Goal: Transaction & Acquisition: Purchase product/service

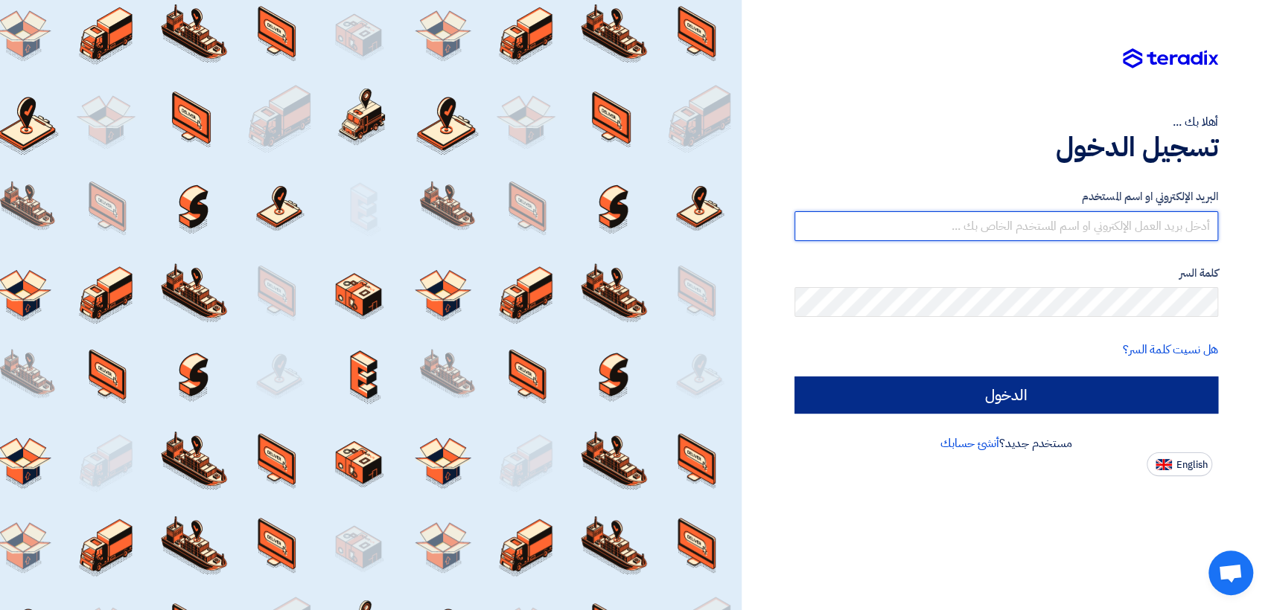
type input "[EMAIL_ADDRESS][DOMAIN_NAME]"
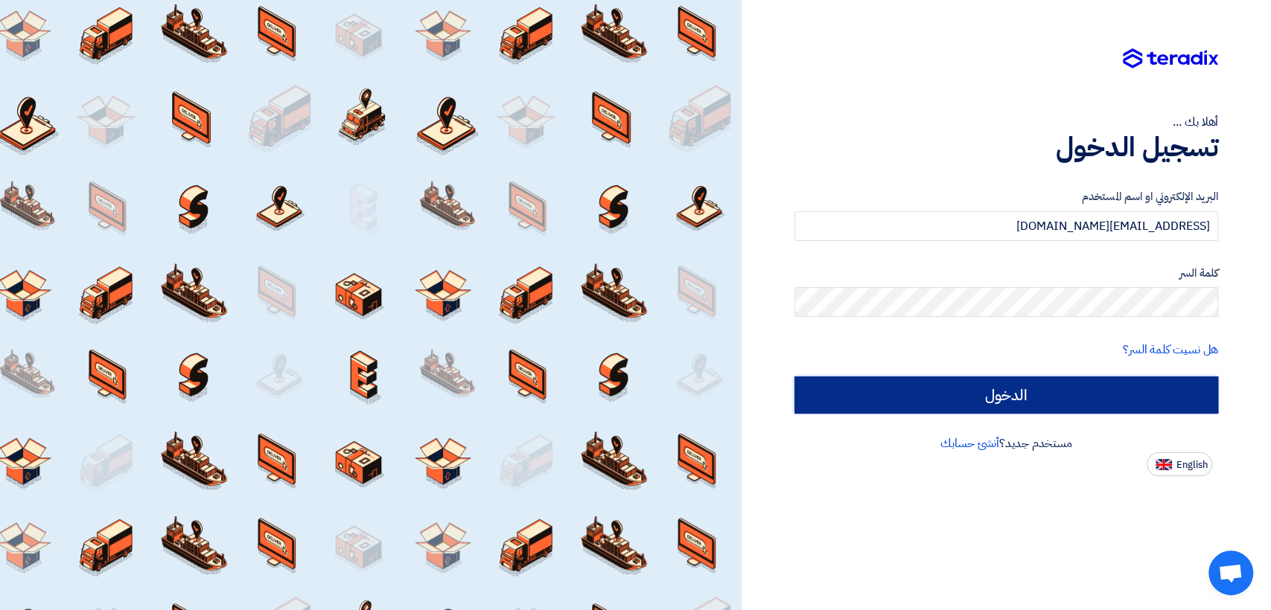
click at [864, 386] on input "الدخول" at bounding box center [1006, 395] width 424 height 37
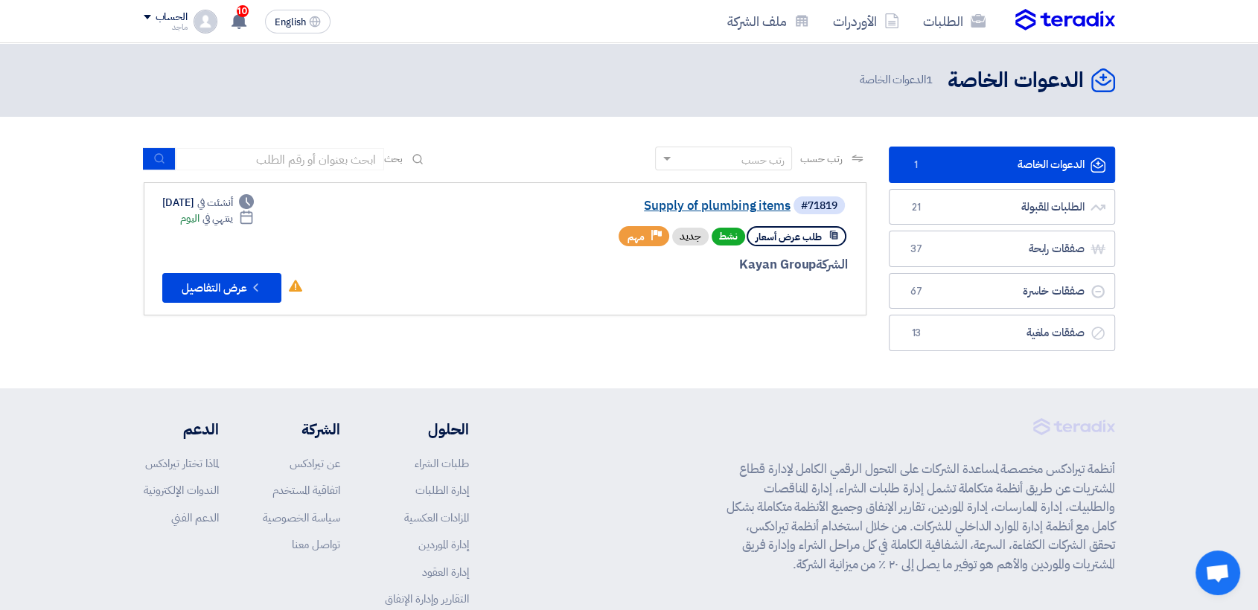
click at [701, 205] on link "Supply of plumbing items" at bounding box center [642, 206] width 298 height 13
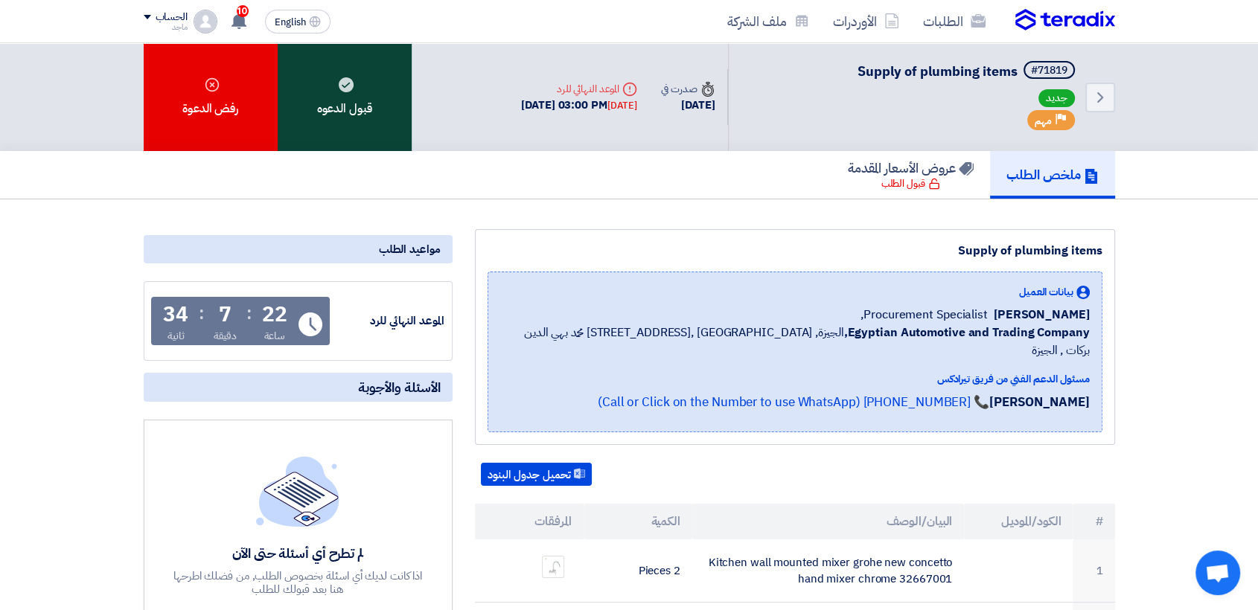
click at [388, 83] on div "قبول الدعوه" at bounding box center [345, 97] width 134 height 108
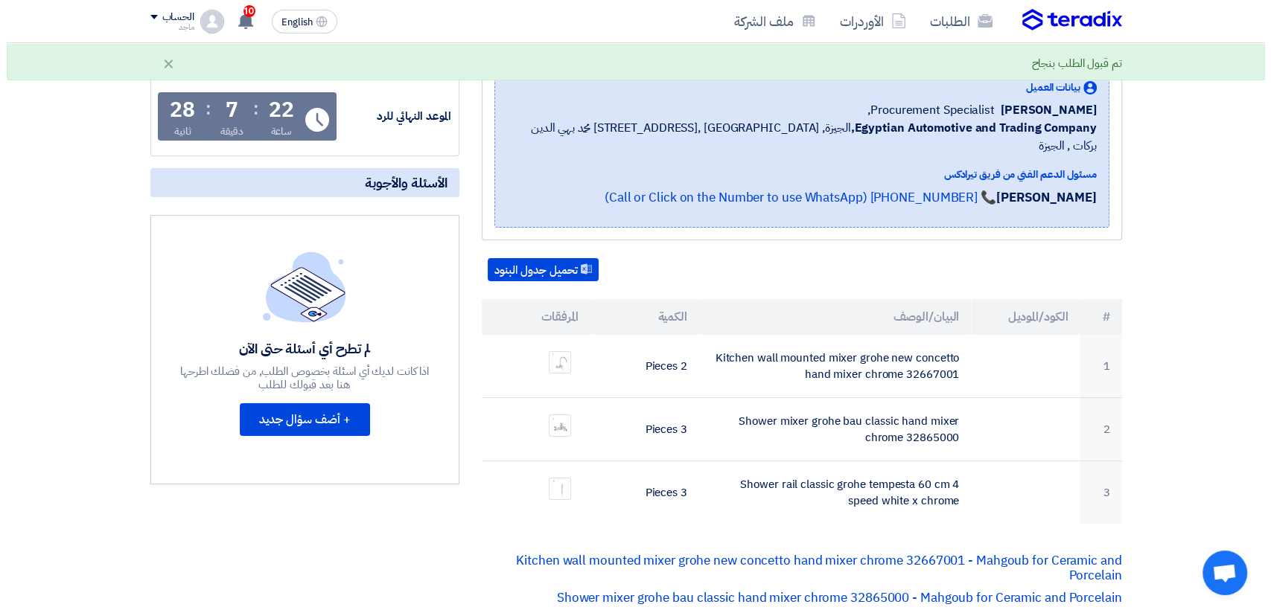
scroll to position [220, 0]
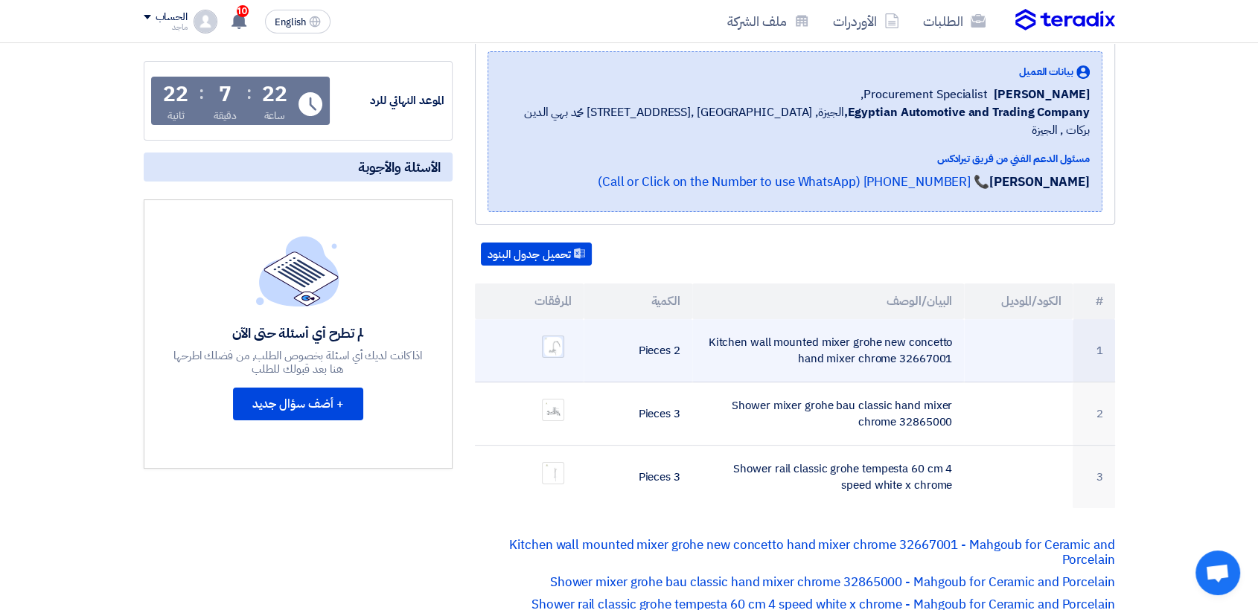
click at [546, 336] on img at bounding box center [553, 347] width 21 height 22
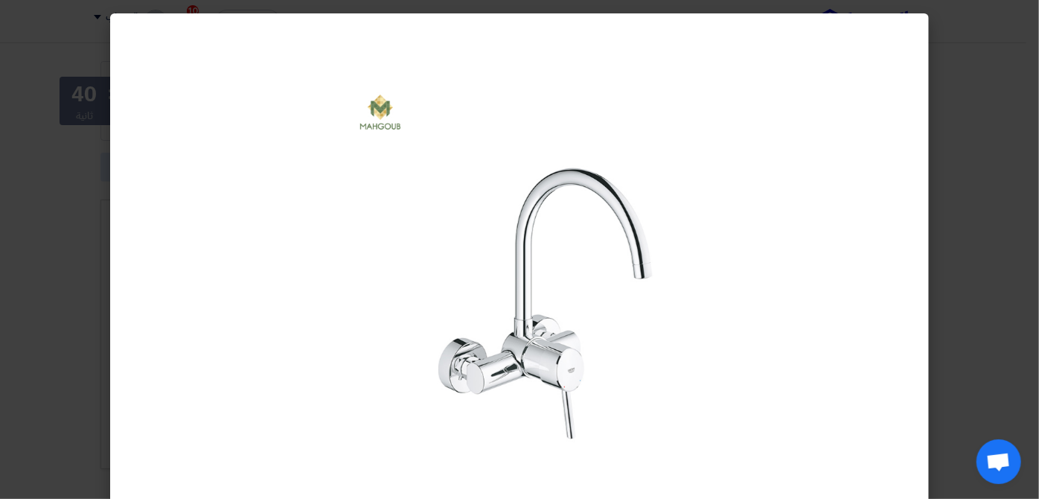
click at [39, 249] on modal-container at bounding box center [519, 249] width 1039 height 499
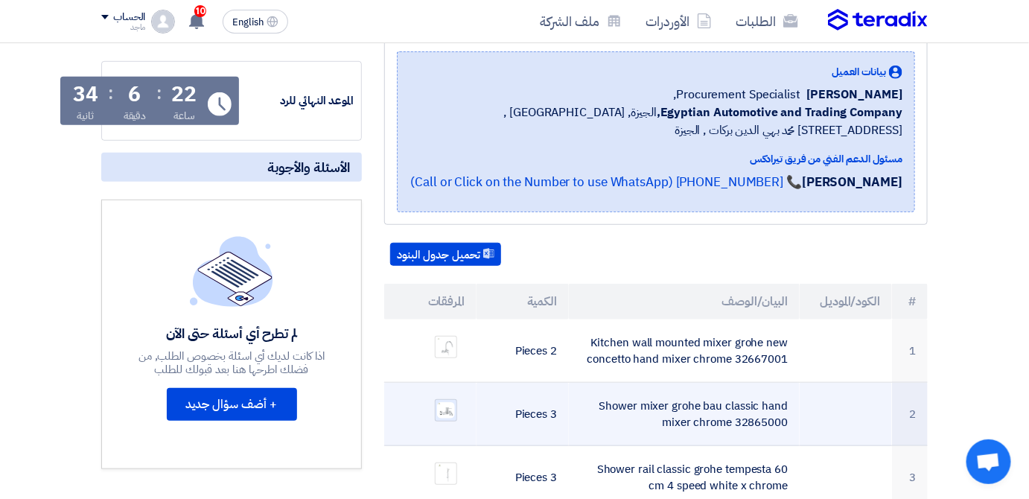
click at [441, 407] on img at bounding box center [446, 410] width 21 height 19
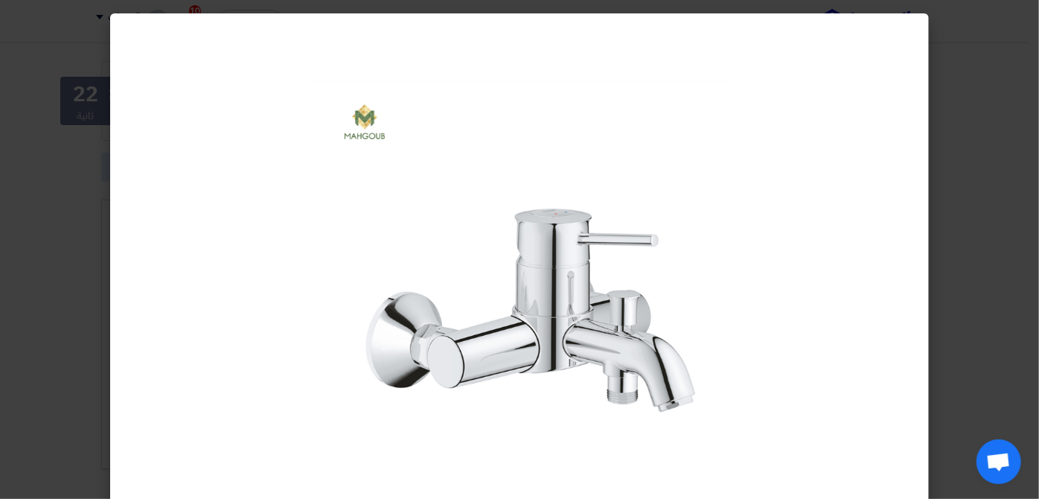
click at [43, 369] on modal-container at bounding box center [519, 249] width 1039 height 499
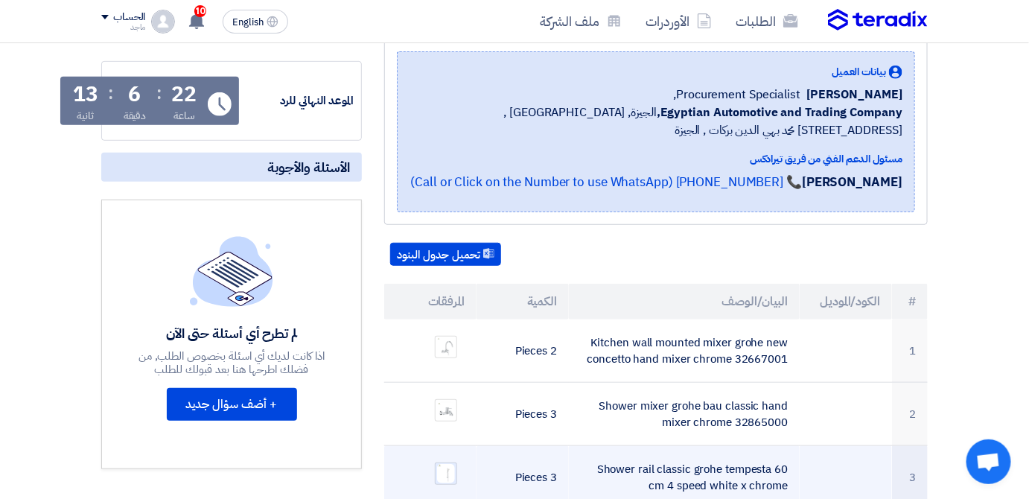
click at [436, 462] on img at bounding box center [446, 473] width 21 height 23
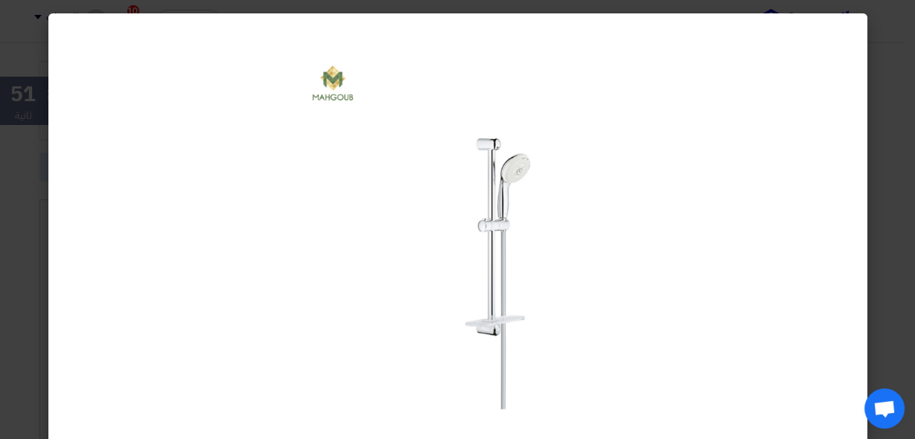
click at [34, 320] on modal-container at bounding box center [457, 219] width 915 height 439
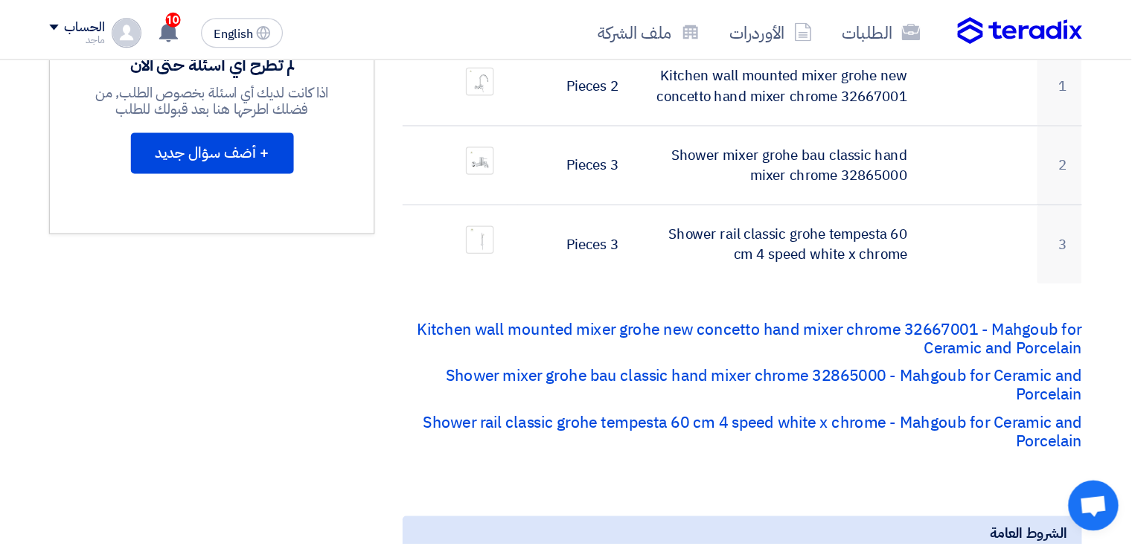
scroll to position [509, 0]
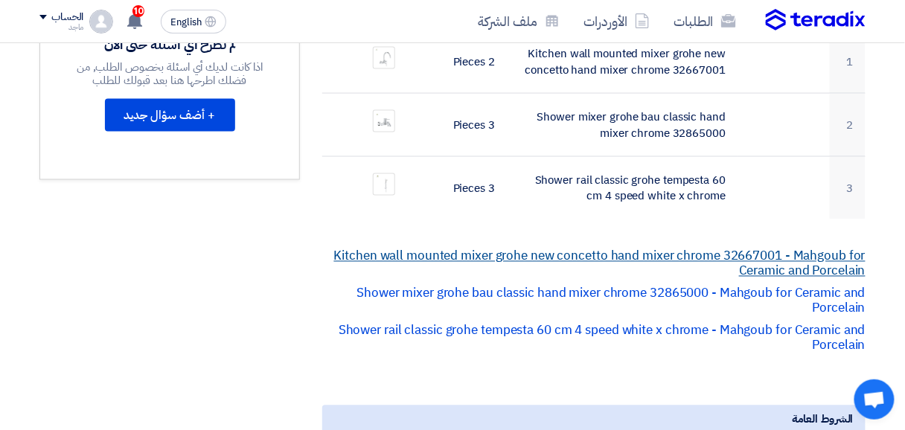
click at [546, 249] on link "Kitchen wall mounted mixer grohe new concetto hand mixer chrome 32667001 - Mahg…" at bounding box center [600, 264] width 532 height 34
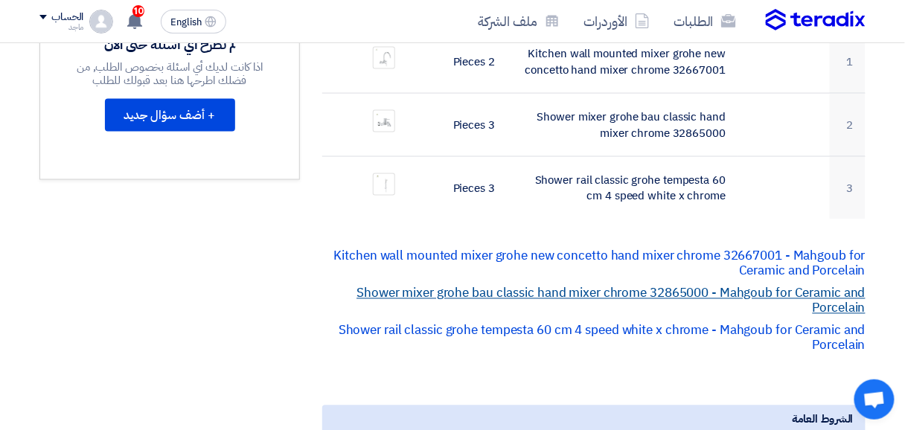
click at [425, 291] on link "Shower mixer grohe bau classic hand mixer chrome 32865000 - Mahgoub for Ceramic…" at bounding box center [611, 301] width 509 height 34
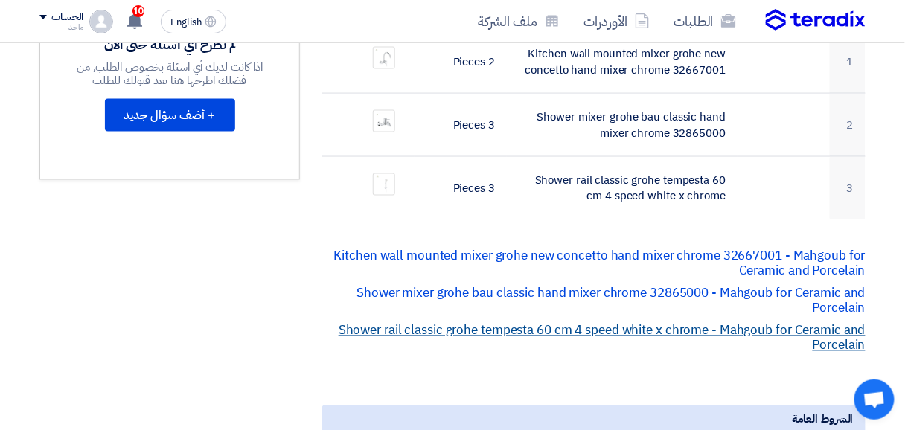
click at [511, 329] on link "Shower rail classic grohe tempesta 60 cm 4 speed white x chrome - Mahgoub for C…" at bounding box center [602, 339] width 527 height 34
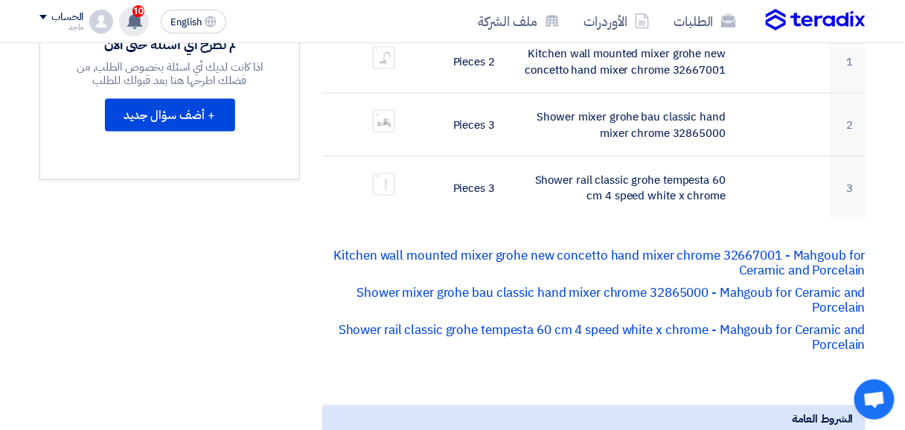
click at [139, 17] on use at bounding box center [134, 21] width 15 height 16
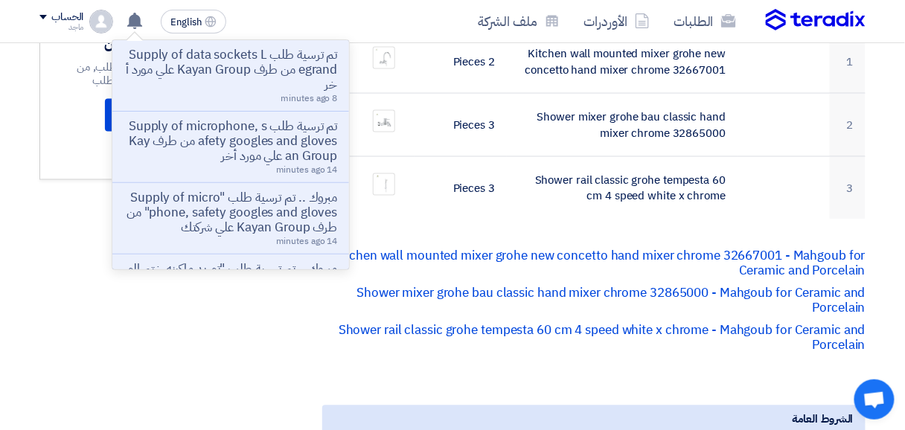
click at [98, 200] on div "مواعيد الطلب الموعد النهائي للرد Time Remaining 22 ساعة : 1 دقيقة : 47 ثانية ال…" at bounding box center [169, 313] width 283 height 1187
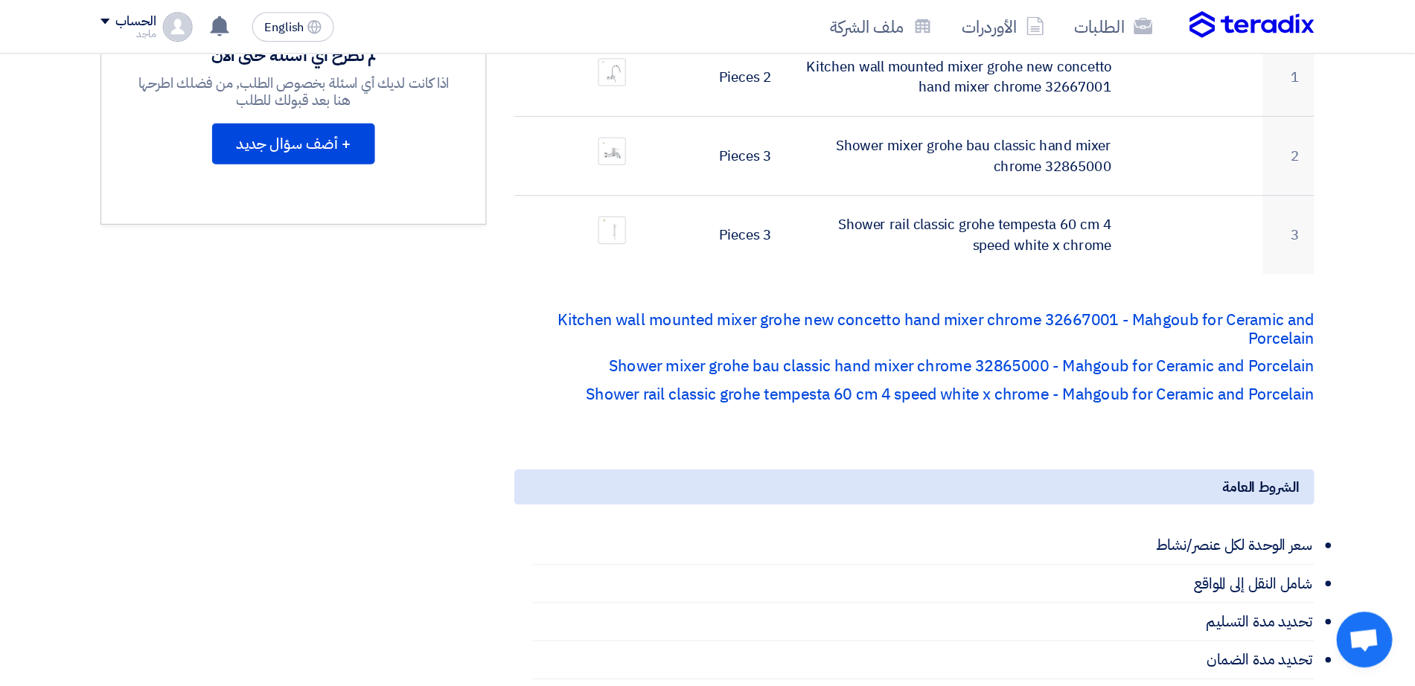
scroll to position [510, 0]
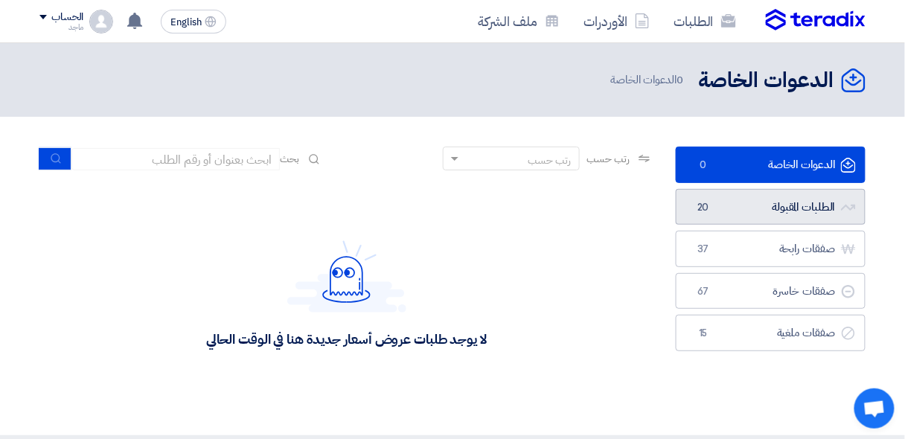
click at [692, 202] on link "الطلبات المقبولة الطلبات المقبولة 20" at bounding box center [771, 207] width 190 height 36
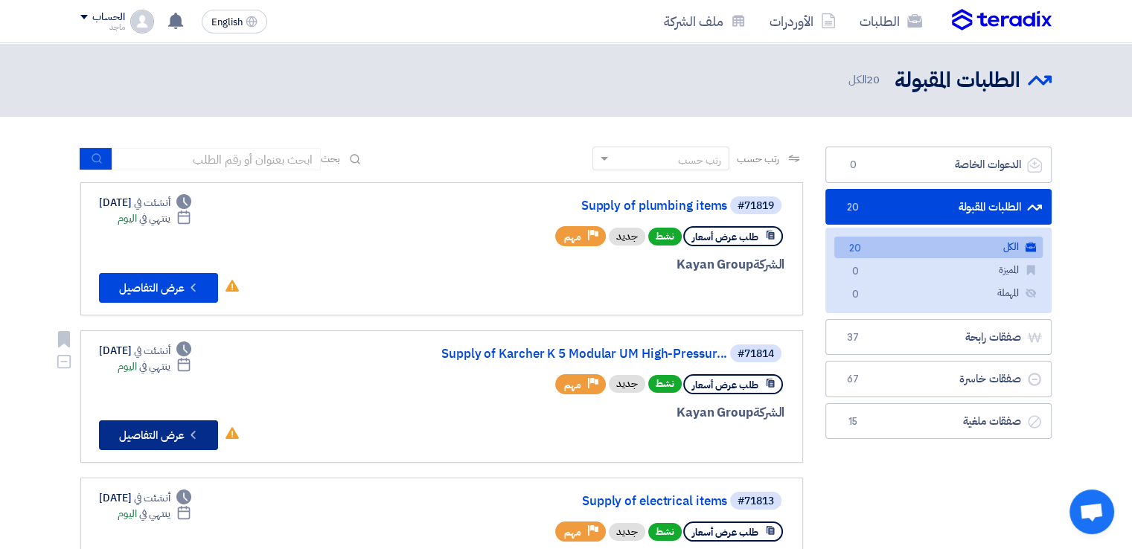
click at [146, 427] on button "Check details عرض التفاصيل" at bounding box center [158, 436] width 119 height 30
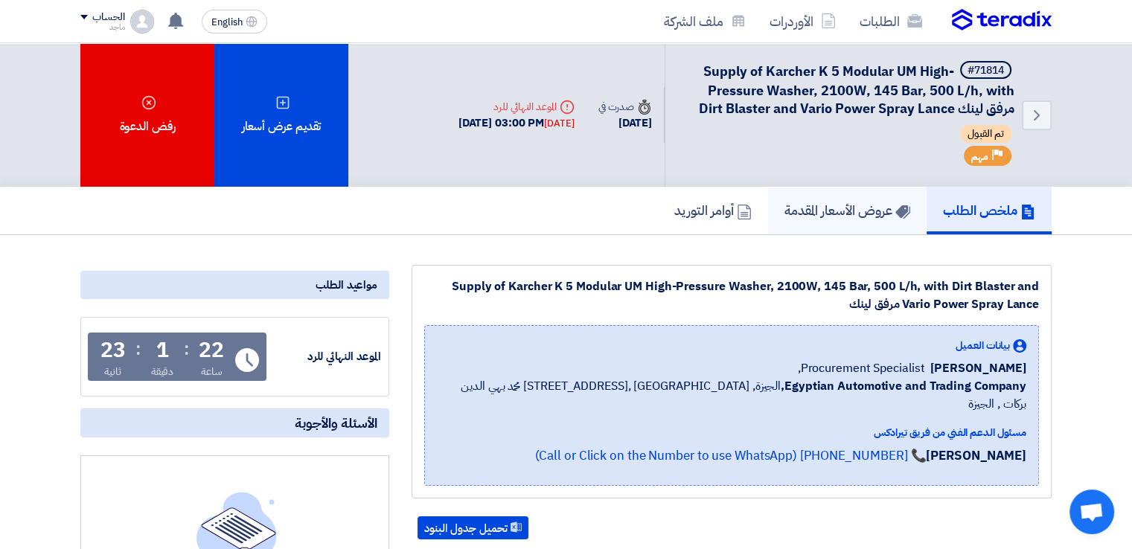
click at [815, 195] on link "عروض الأسعار المقدمة" at bounding box center [847, 211] width 159 height 48
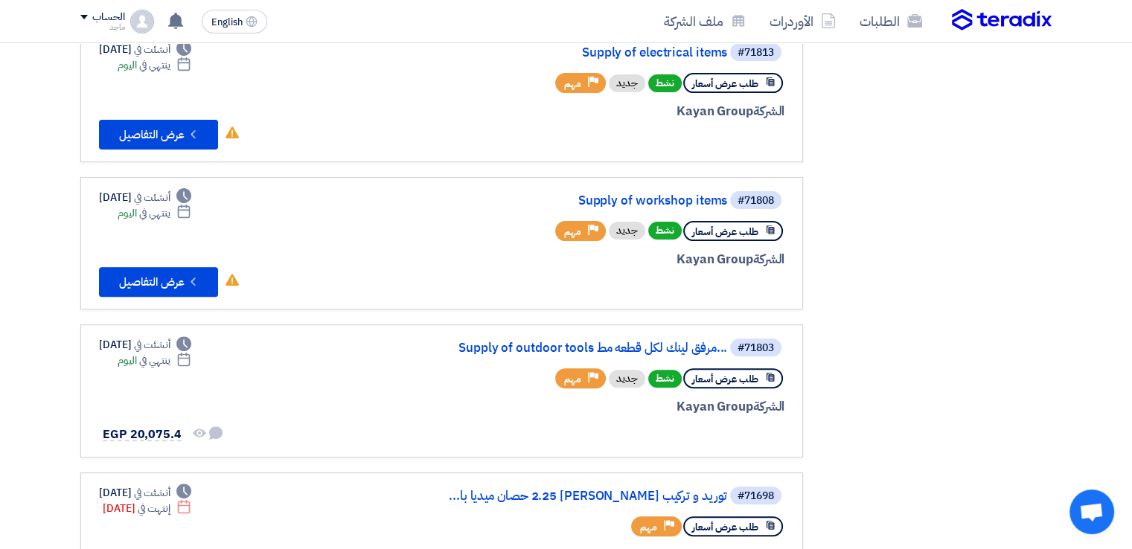
scroll to position [451, 0]
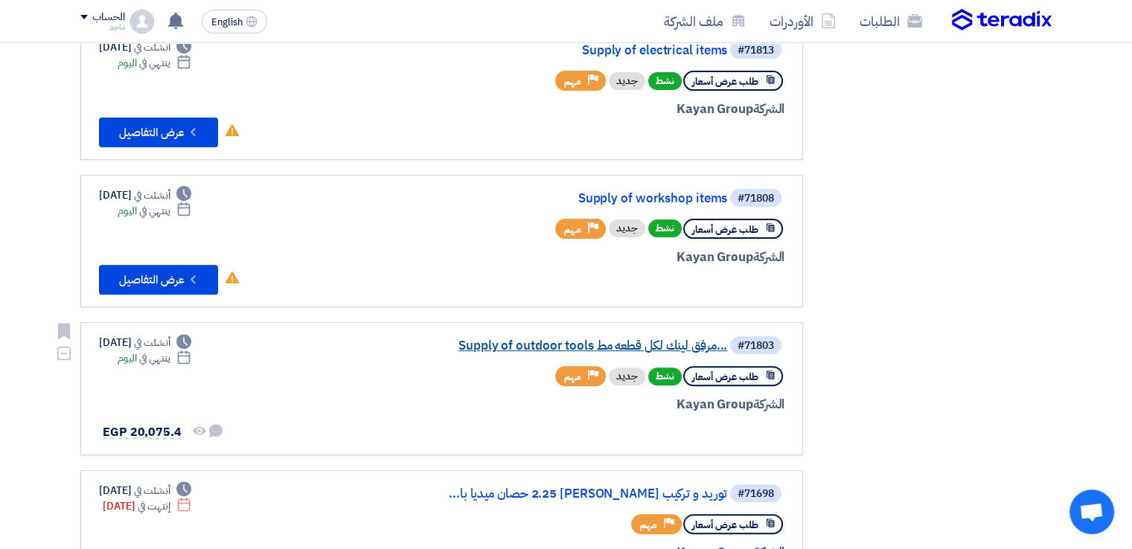
click at [615, 339] on link "Supply of outdoor tools مرفق لينك لكل قطعه مط..." at bounding box center [579, 345] width 298 height 13
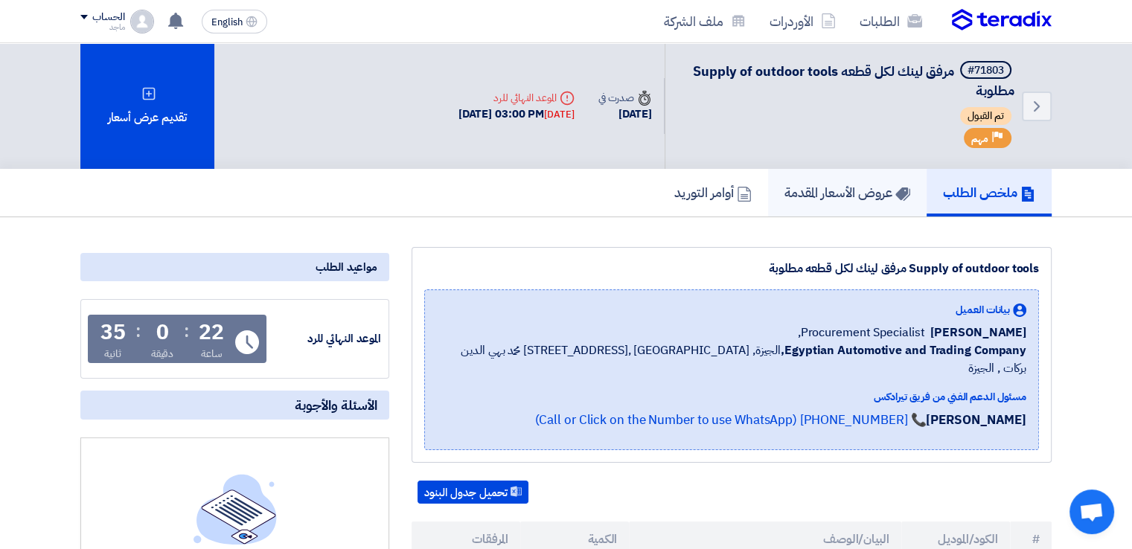
click at [815, 184] on h5 "عروض الأسعار المقدمة" at bounding box center [848, 192] width 126 height 17
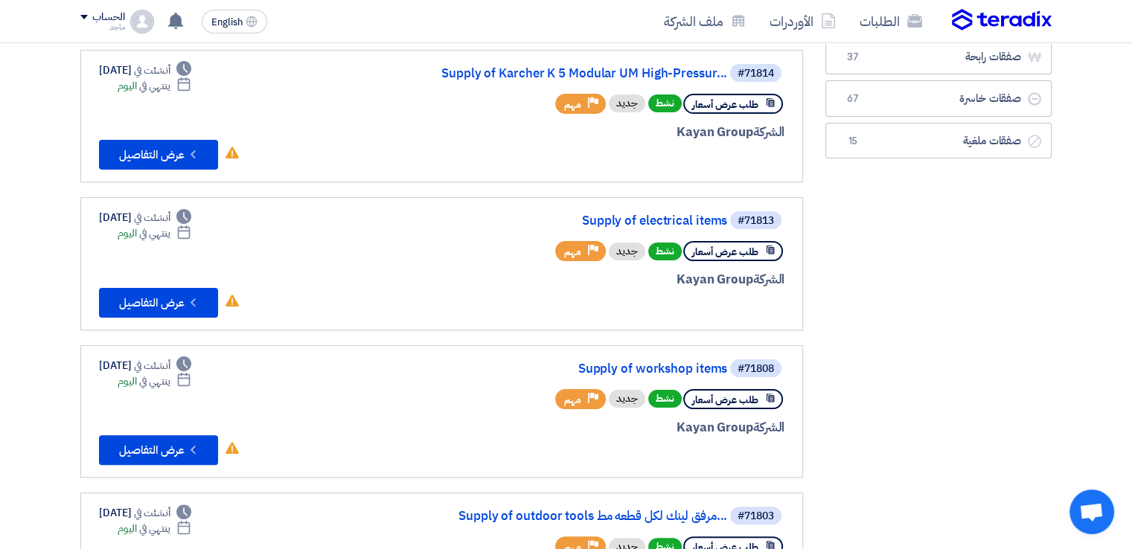
scroll to position [278, 0]
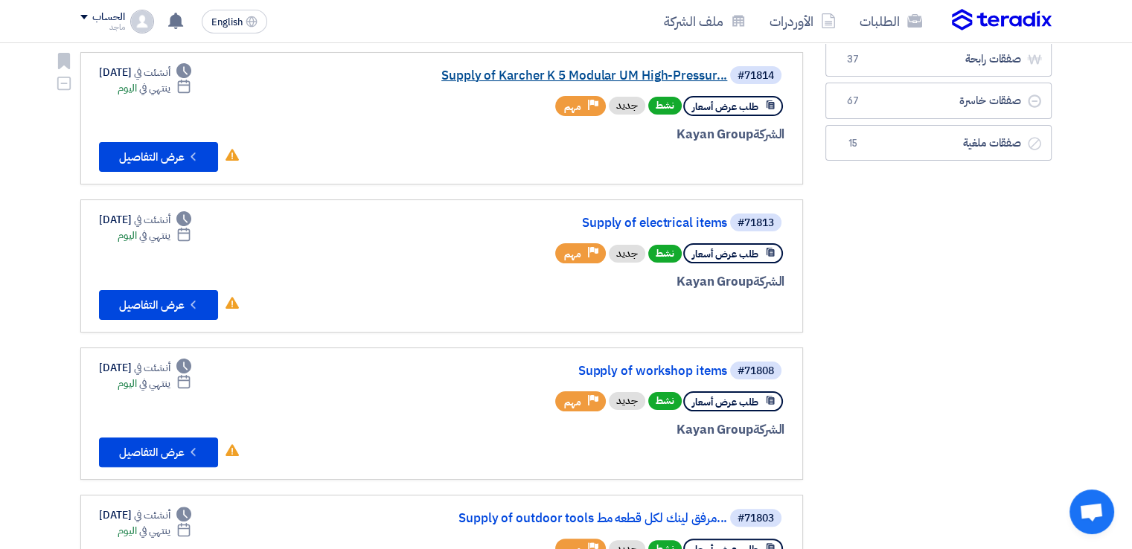
click at [579, 80] on link "Supply of Karcher K 5 Modular UM High-Pressur..." at bounding box center [579, 75] width 298 height 13
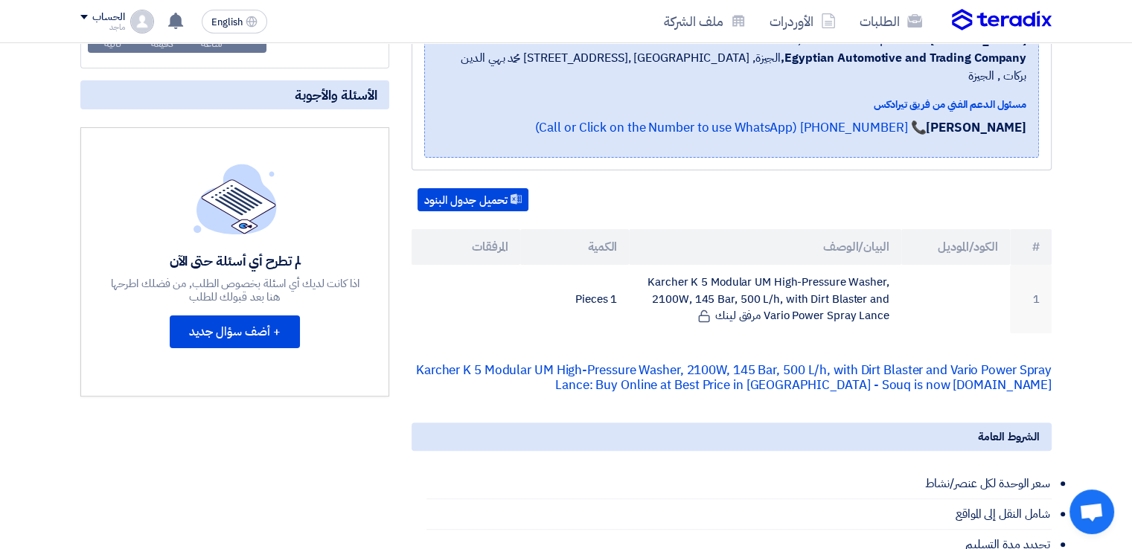
scroll to position [334, 0]
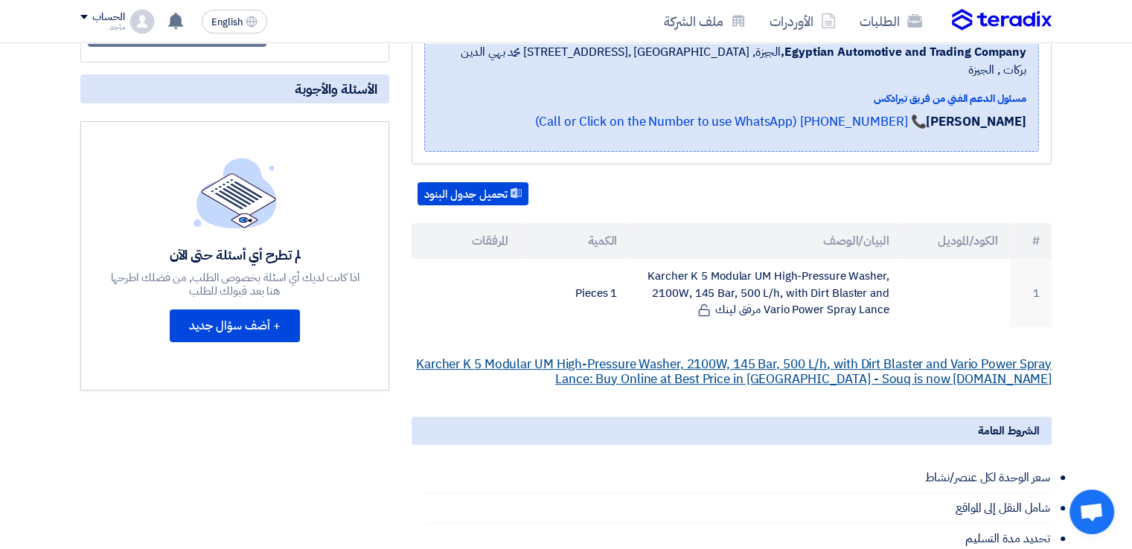
click at [784, 355] on link "Karcher K 5 Modular UM High-Pressure Washer, 2100W, 145 Bar, 500 L/h, with Dirt…" at bounding box center [734, 372] width 636 height 34
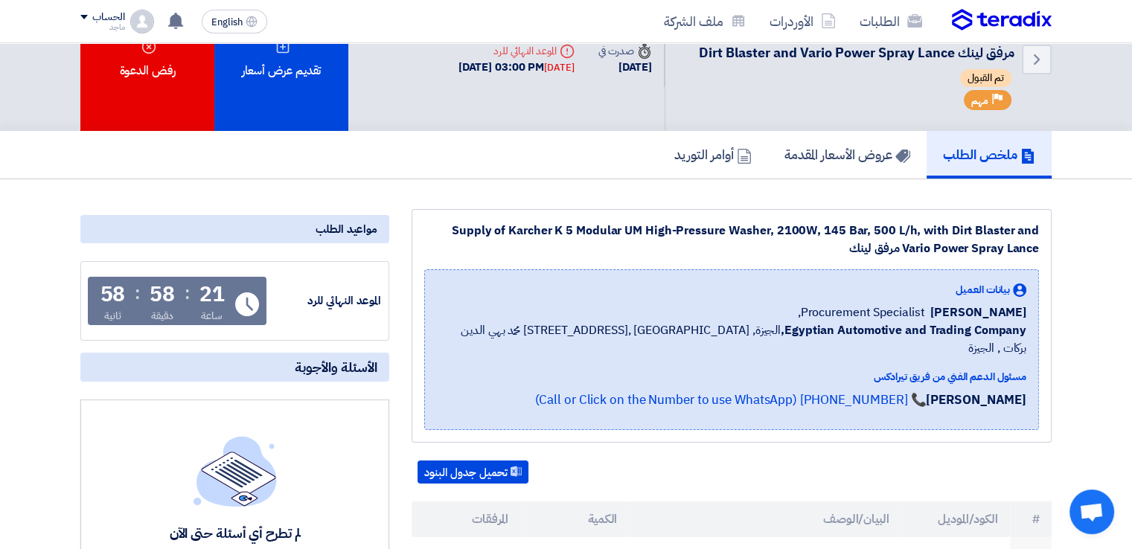
scroll to position [0, 0]
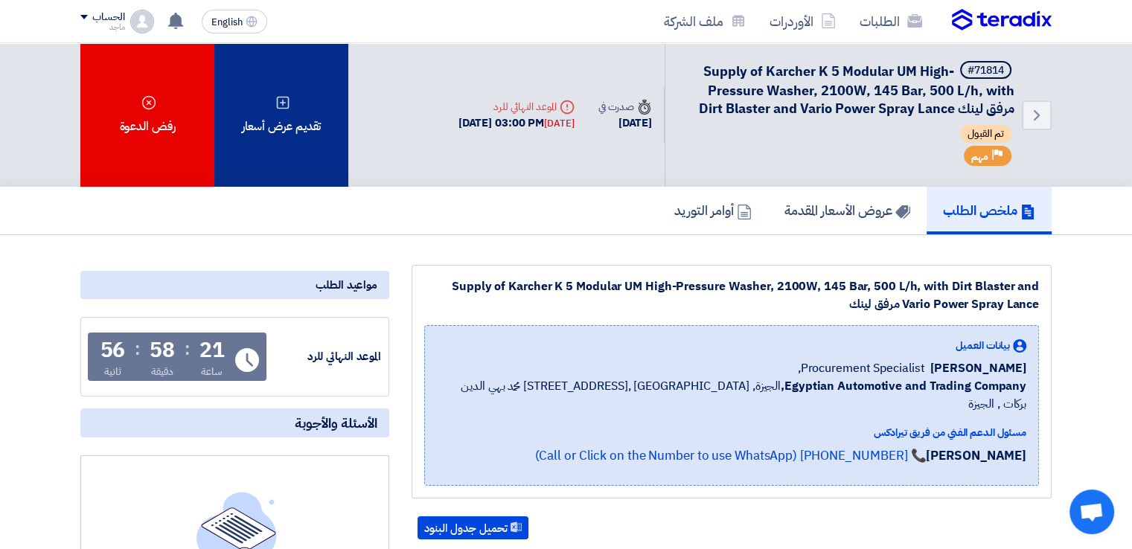
click at [337, 117] on div "تقديم عرض أسعار" at bounding box center [281, 115] width 134 height 144
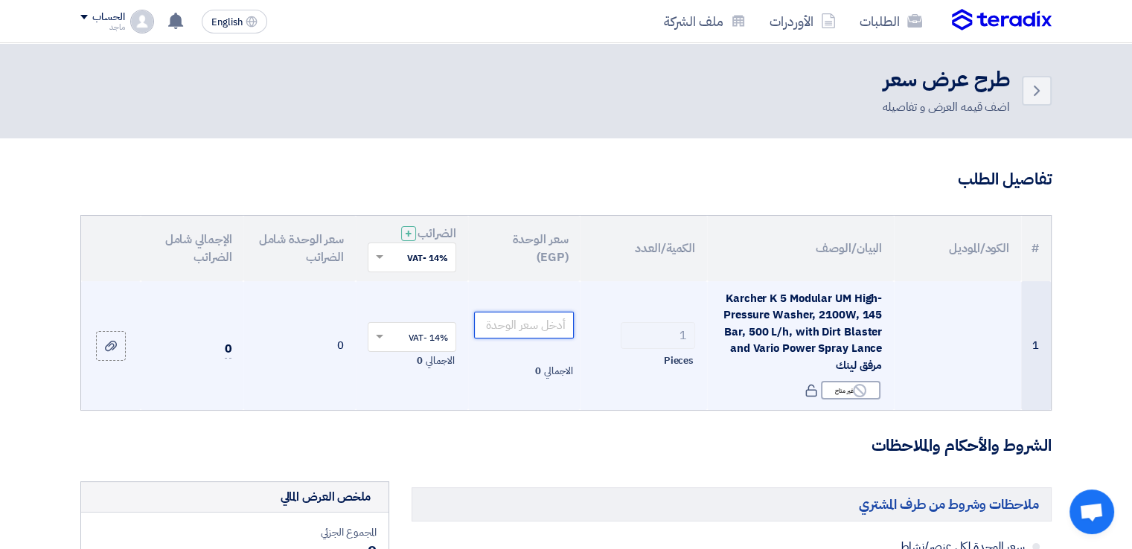
click at [523, 327] on input "number" at bounding box center [524, 325] width 101 height 27
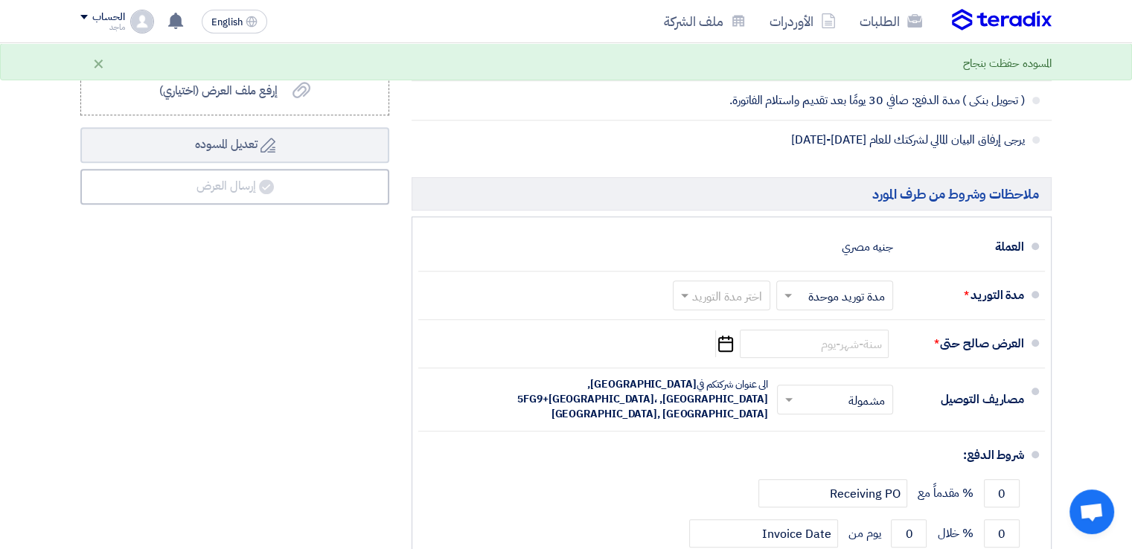
scroll to position [689, 0]
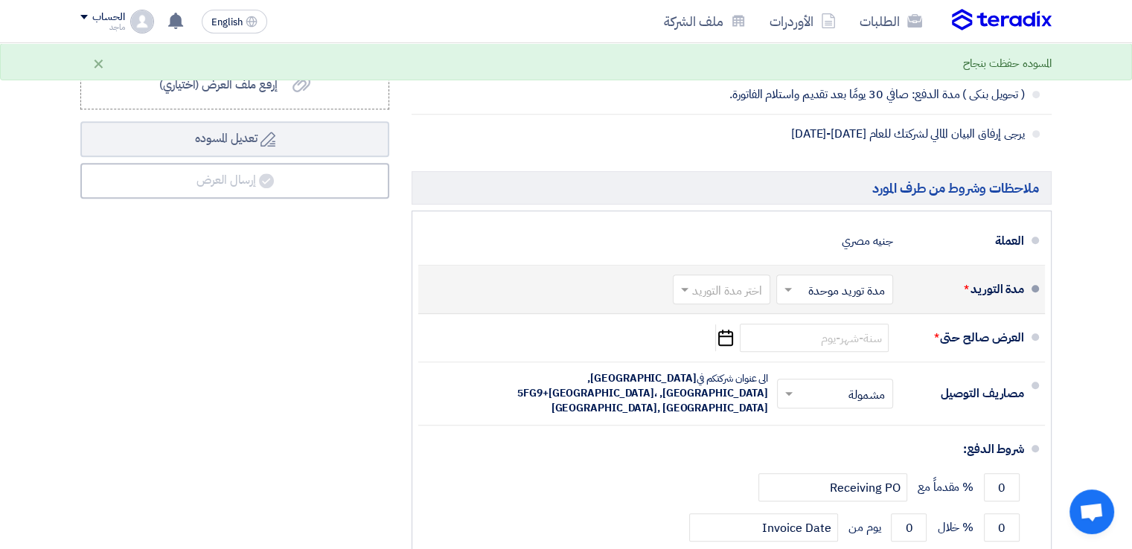
type input "14900"
click at [739, 287] on input "text" at bounding box center [719, 292] width 90 height 22
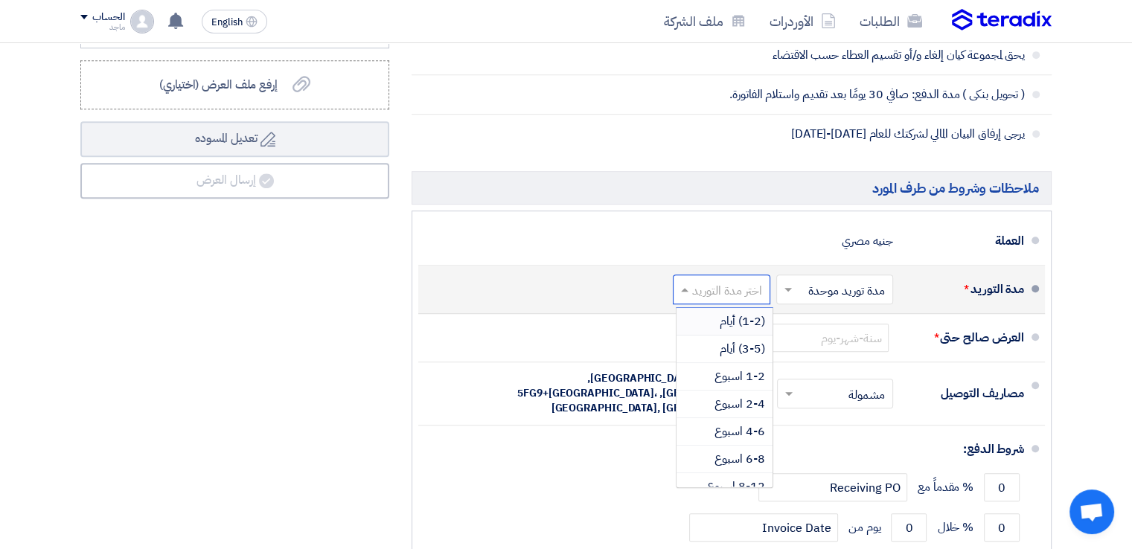
click at [732, 315] on span "(1-2) أيام" at bounding box center [742, 322] width 45 height 18
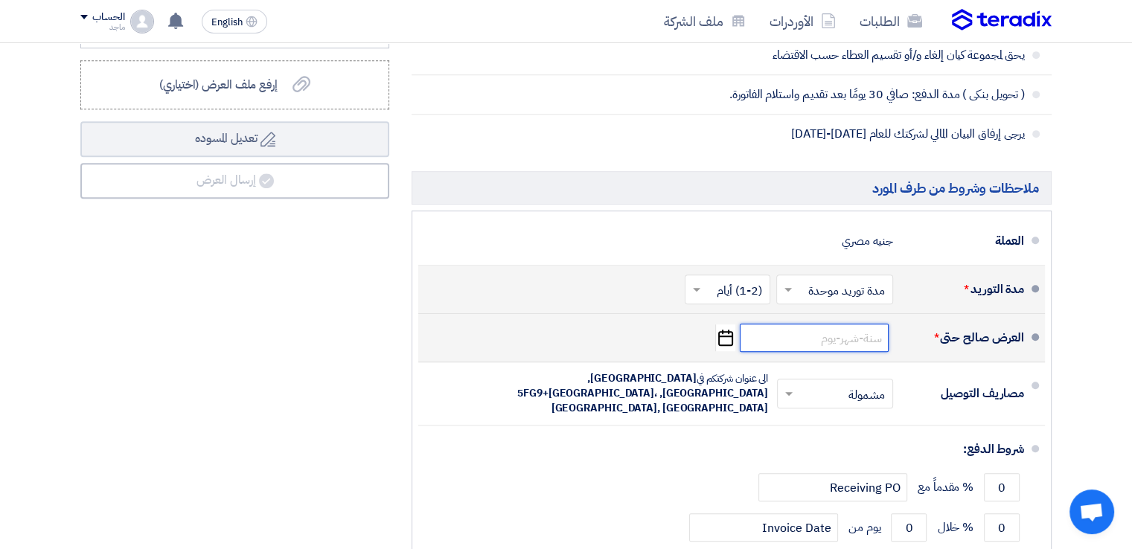
click at [836, 335] on input at bounding box center [814, 338] width 149 height 28
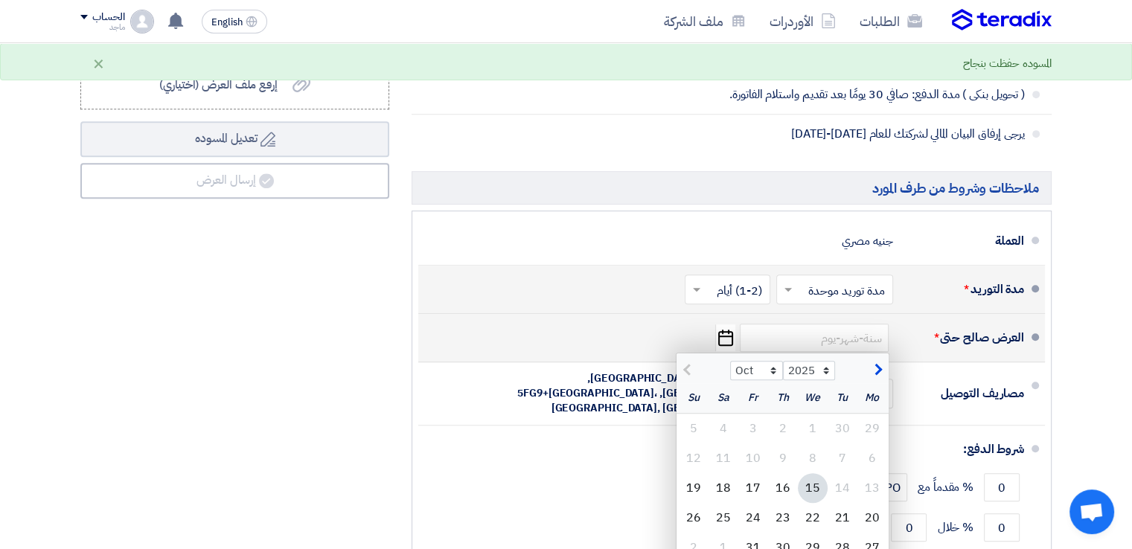
click at [811, 438] on div "15" at bounding box center [813, 488] width 30 height 30
type input "10/15/2025"
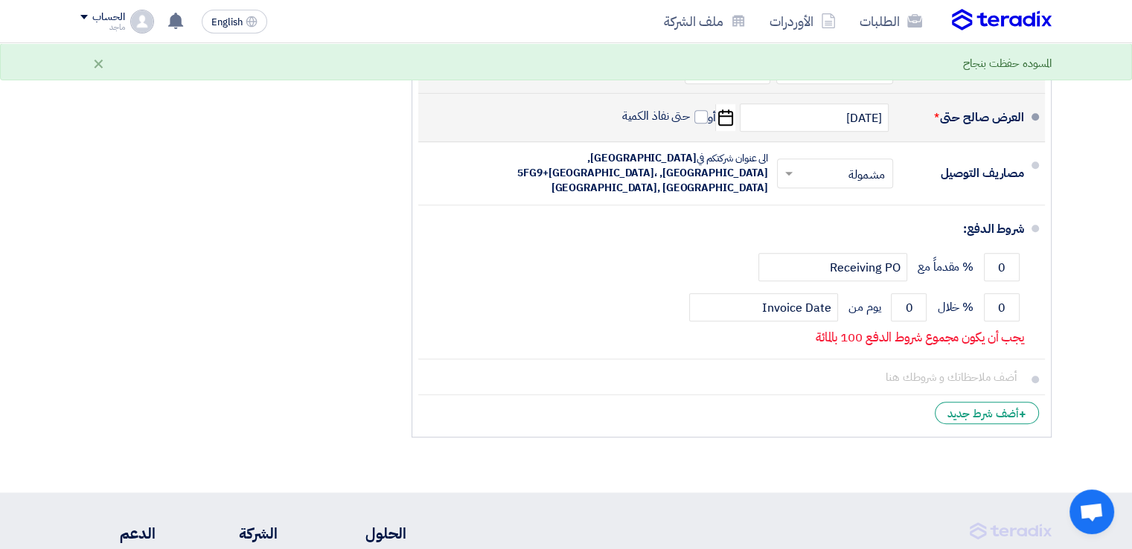
scroll to position [965, 0]
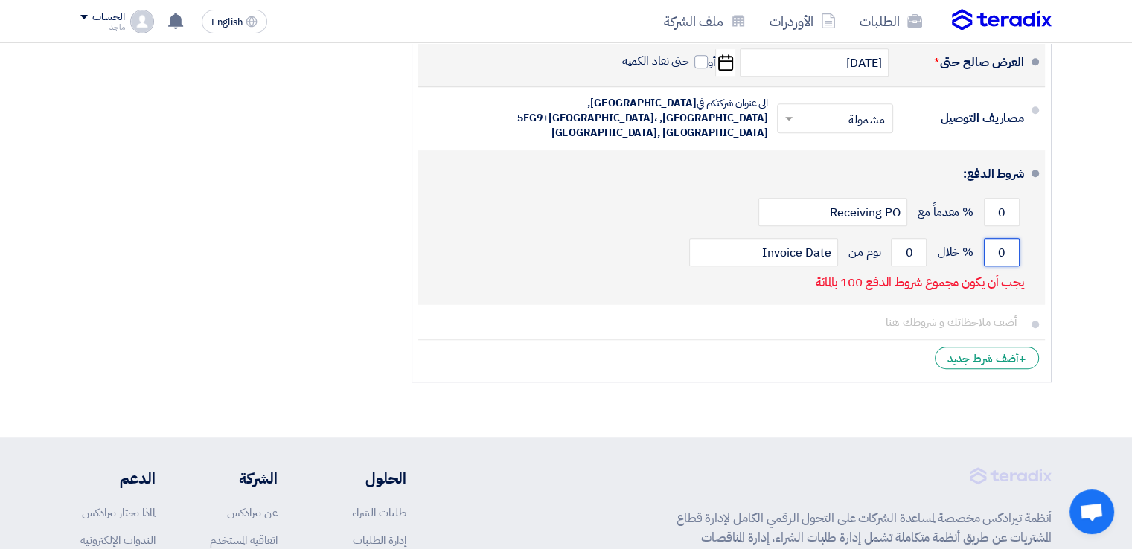
click at [914, 238] on input "0" at bounding box center [1002, 252] width 36 height 28
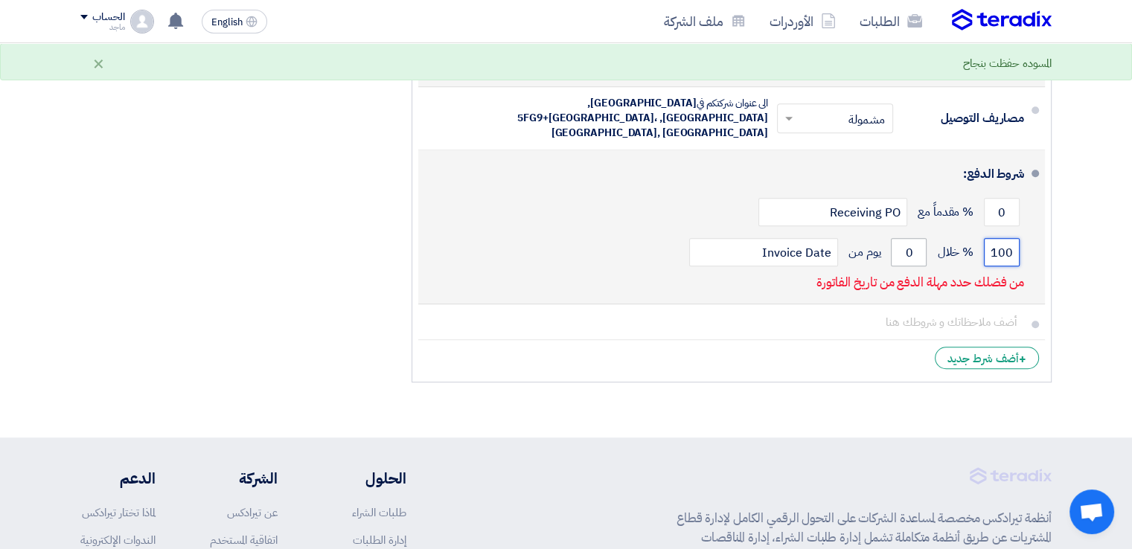
type input "100"
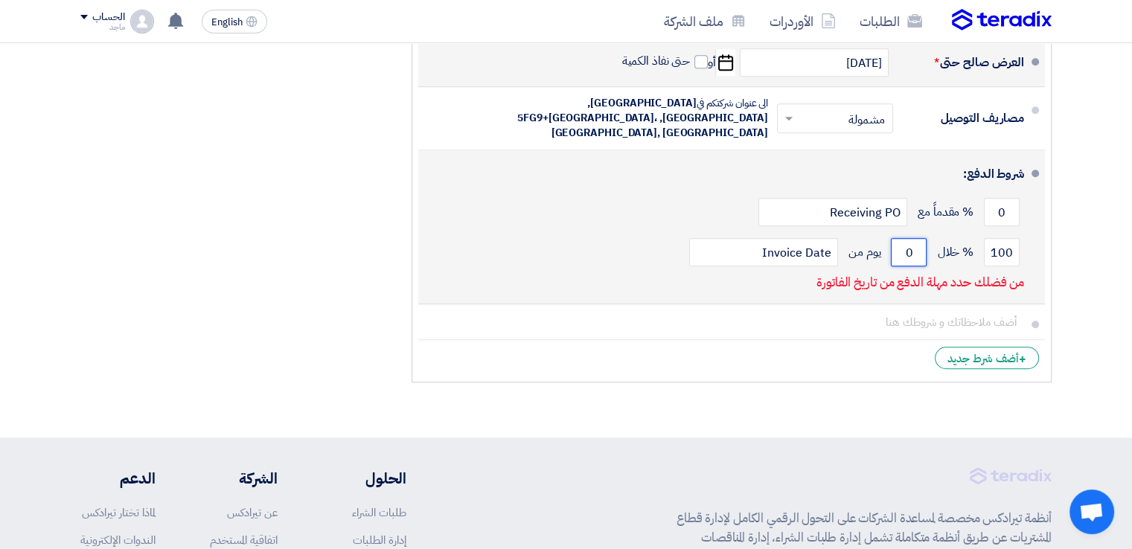
click at [896, 238] on input "0" at bounding box center [909, 252] width 36 height 28
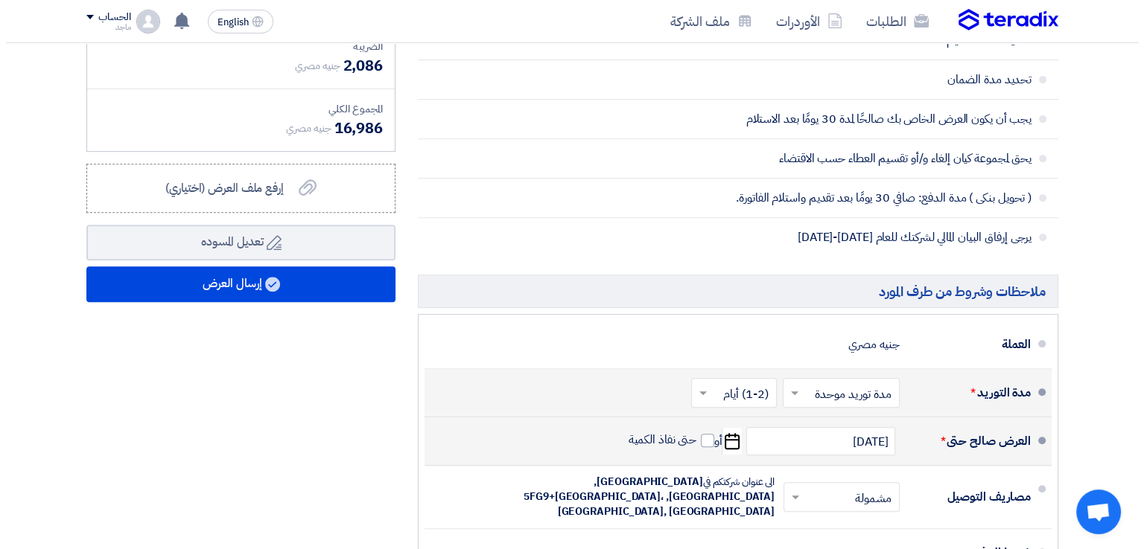
scroll to position [578, 0]
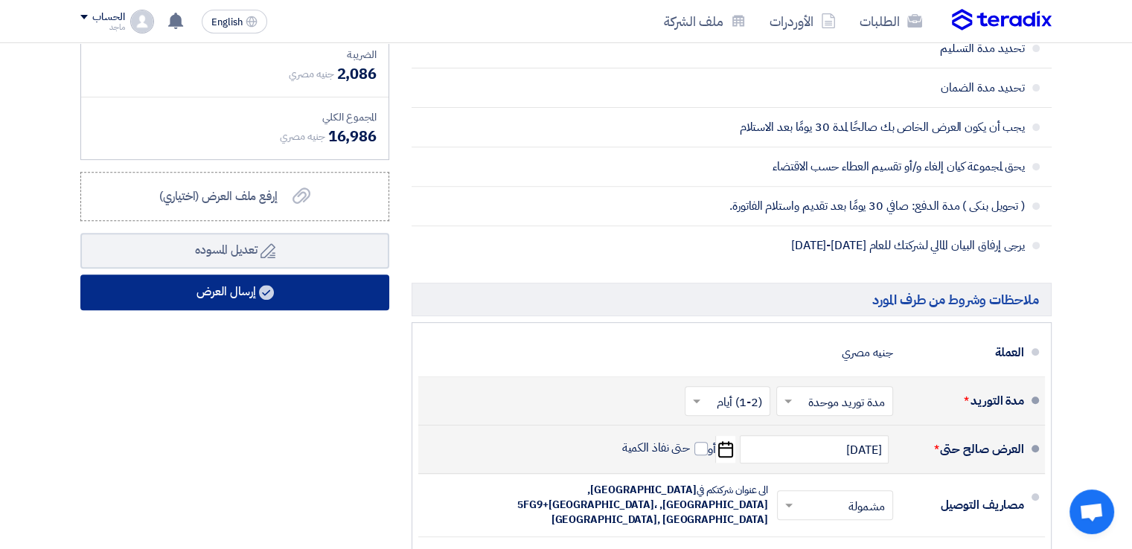
type input "30"
click at [256, 294] on button "إرسال العرض" at bounding box center [234, 293] width 309 height 36
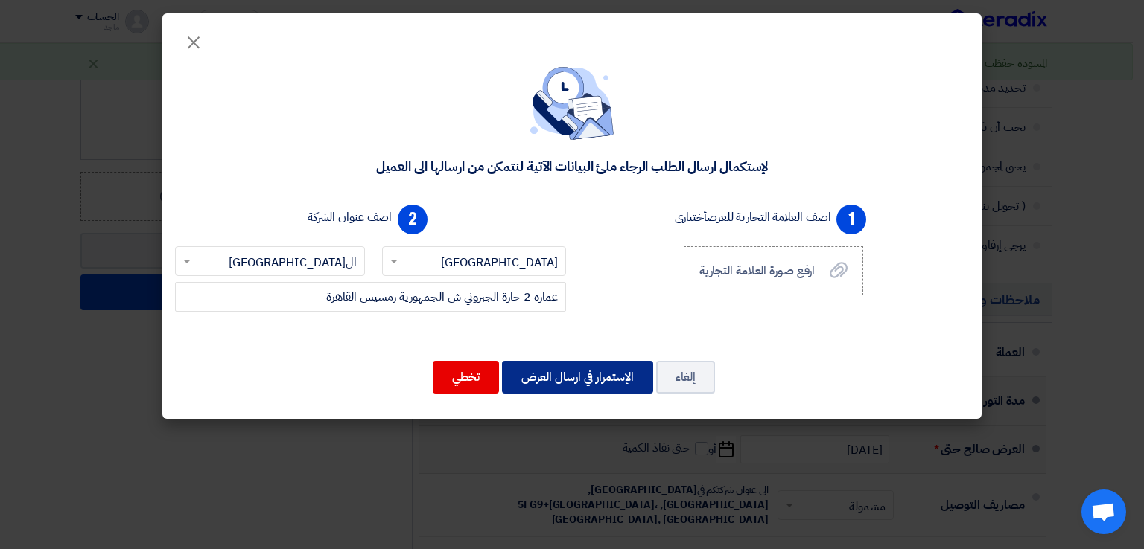
click at [587, 383] on button "الإستمرار في ارسال العرض" at bounding box center [577, 377] width 151 height 33
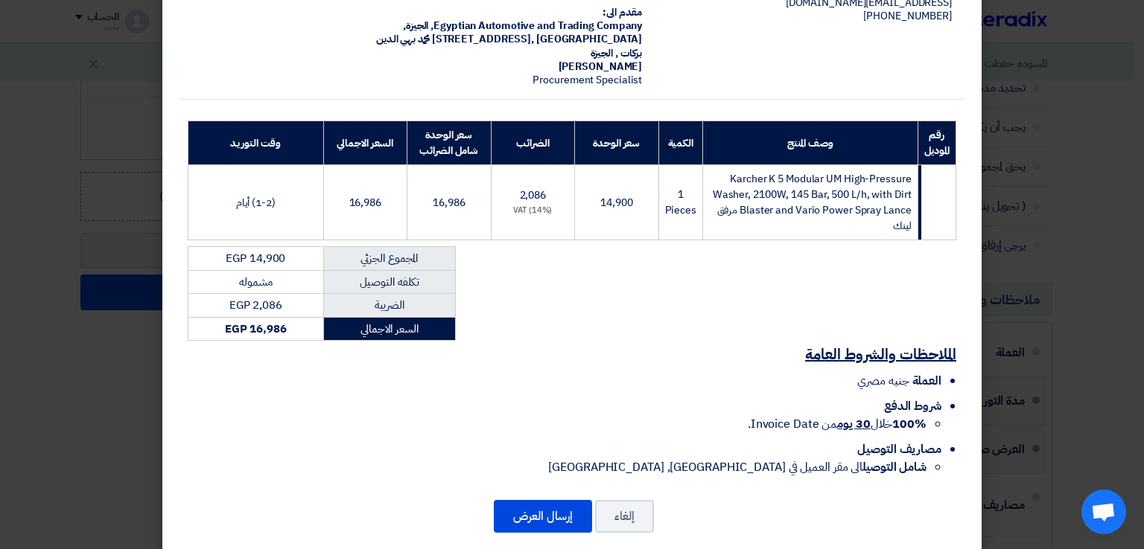
scroll to position [138, 0]
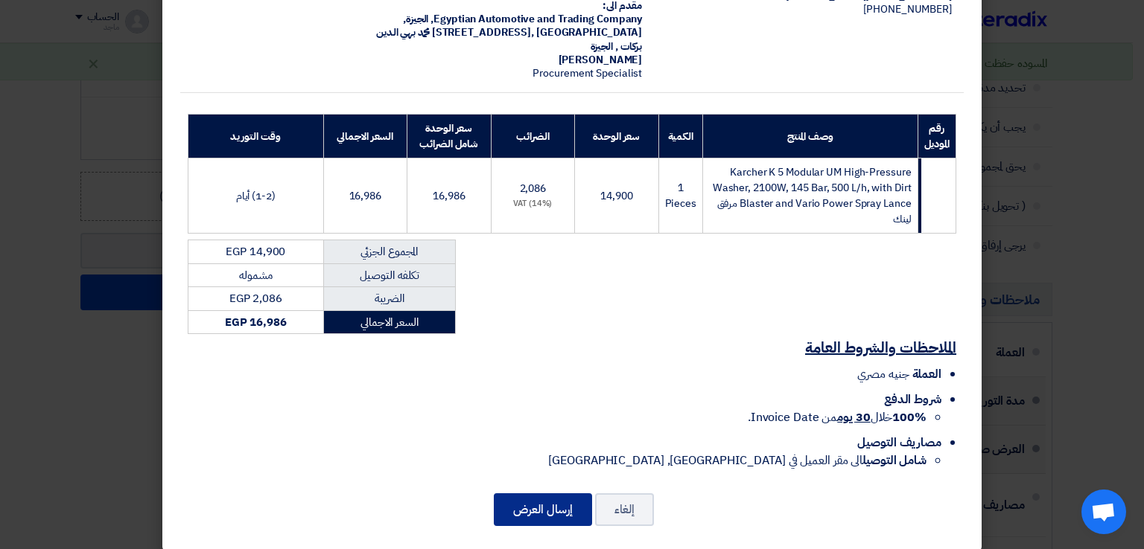
click at [536, 438] on button "إرسال العرض" at bounding box center [543, 510] width 98 height 33
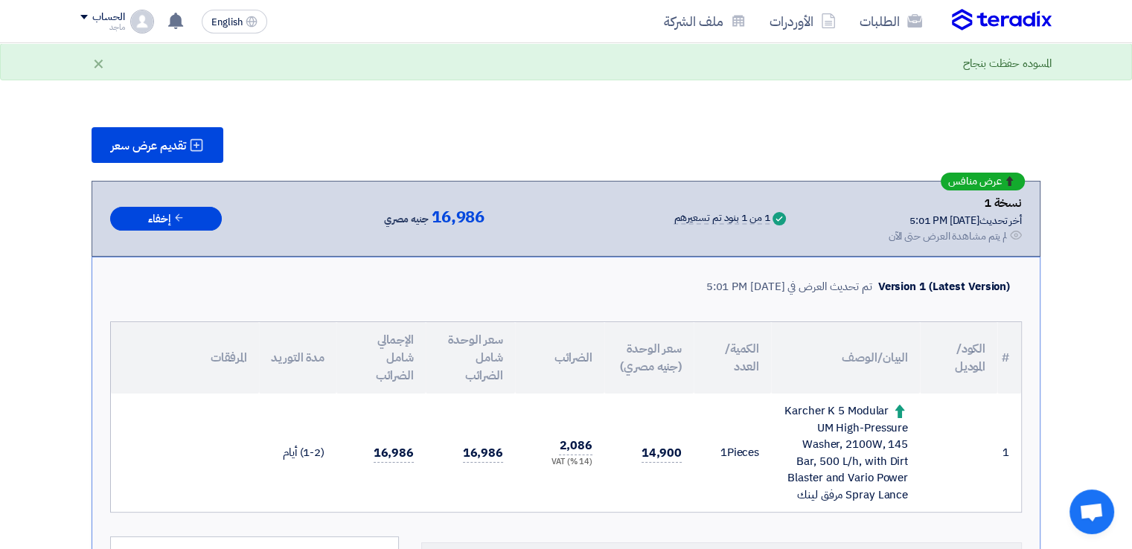
scroll to position [872, 0]
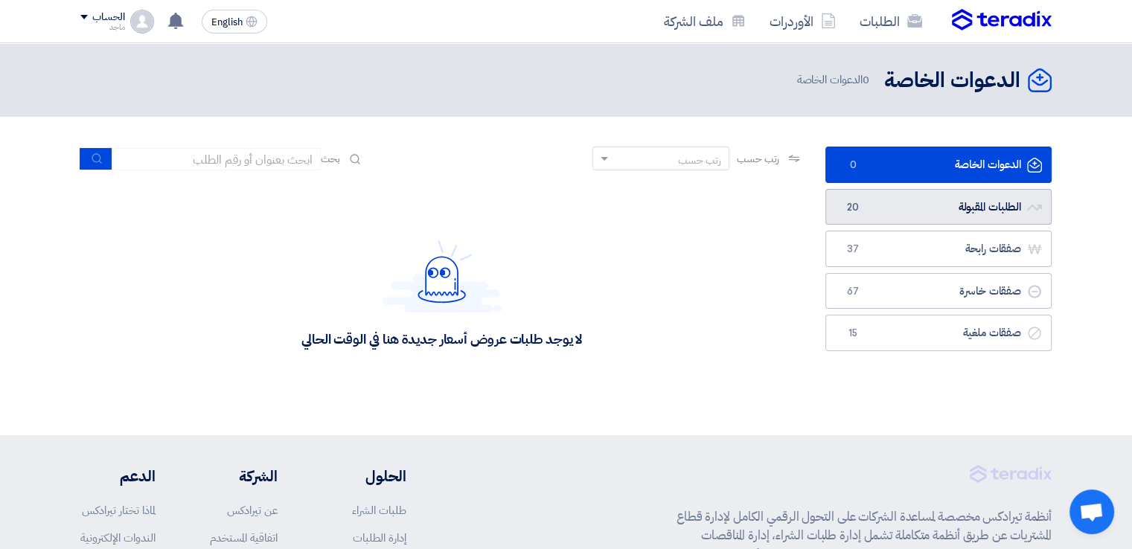
click at [916, 211] on link "الطلبات المقبولة الطلبات المقبولة 20" at bounding box center [939, 207] width 226 height 36
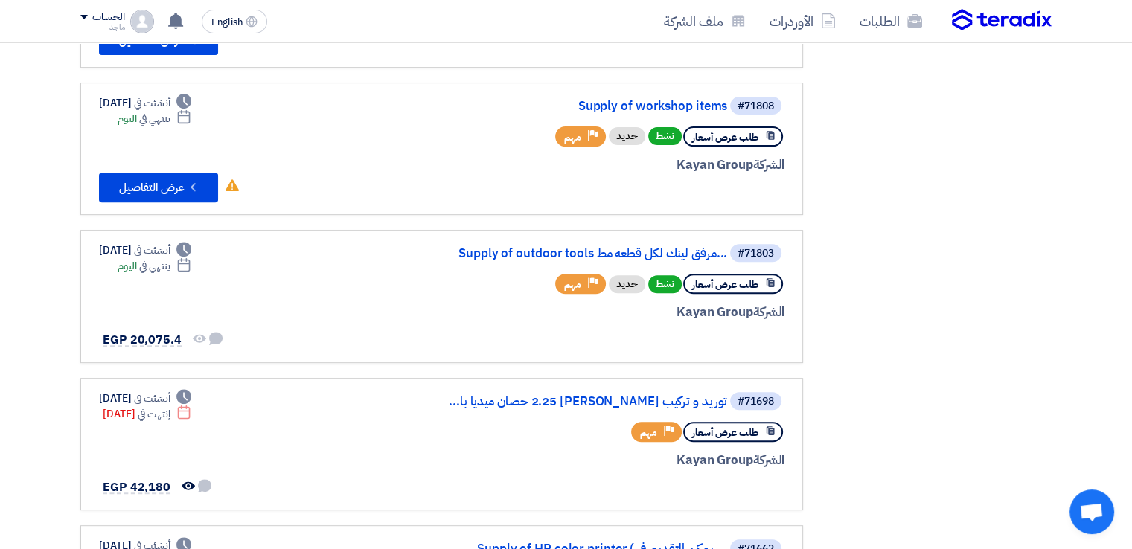
scroll to position [546, 0]
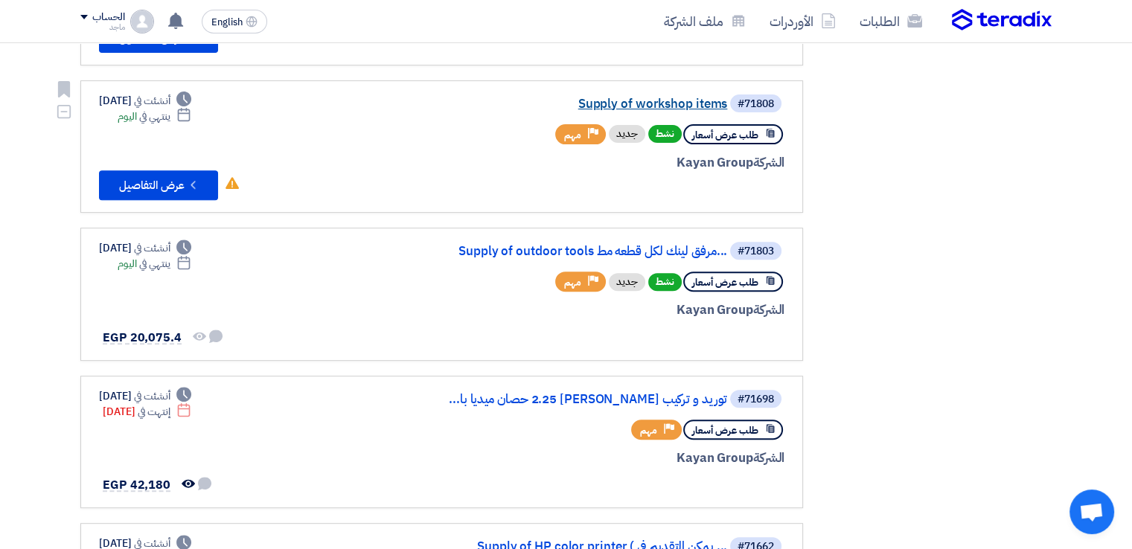
click at [654, 99] on link "Supply of workshop items" at bounding box center [579, 104] width 298 height 13
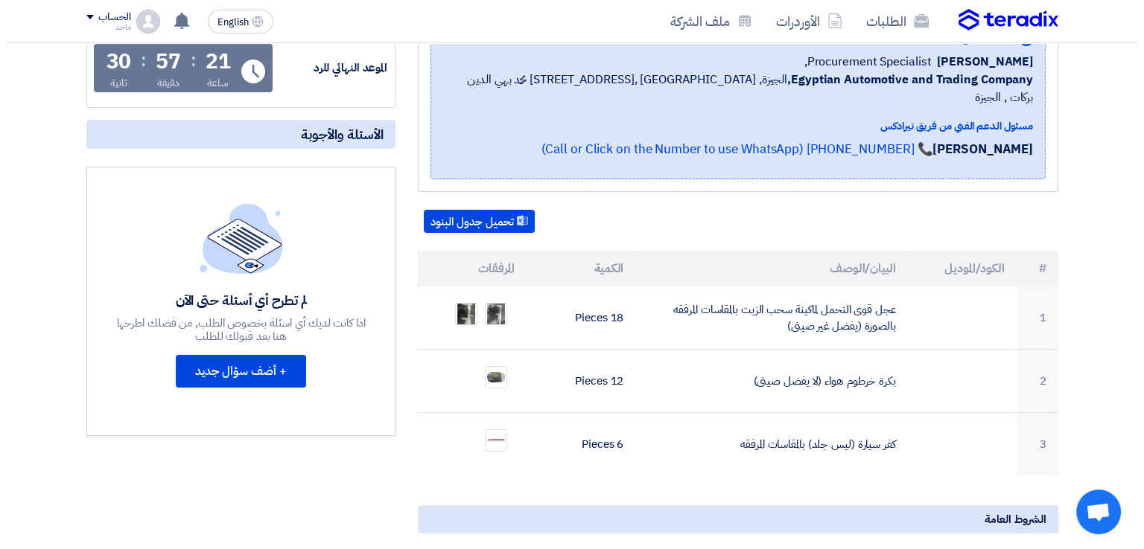
scroll to position [270, 0]
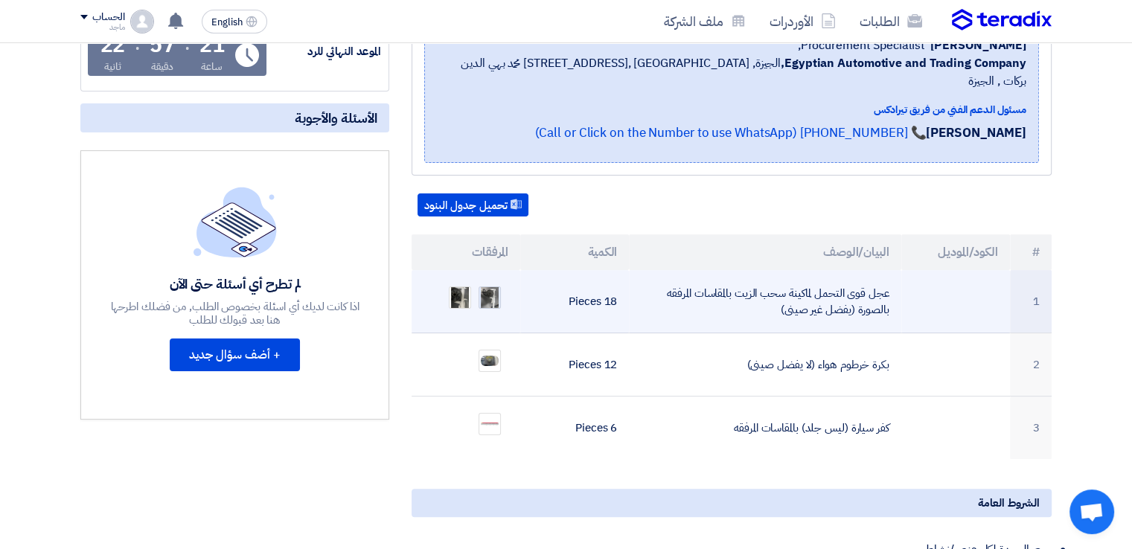
click at [487, 285] on img at bounding box center [489, 298] width 21 height 35
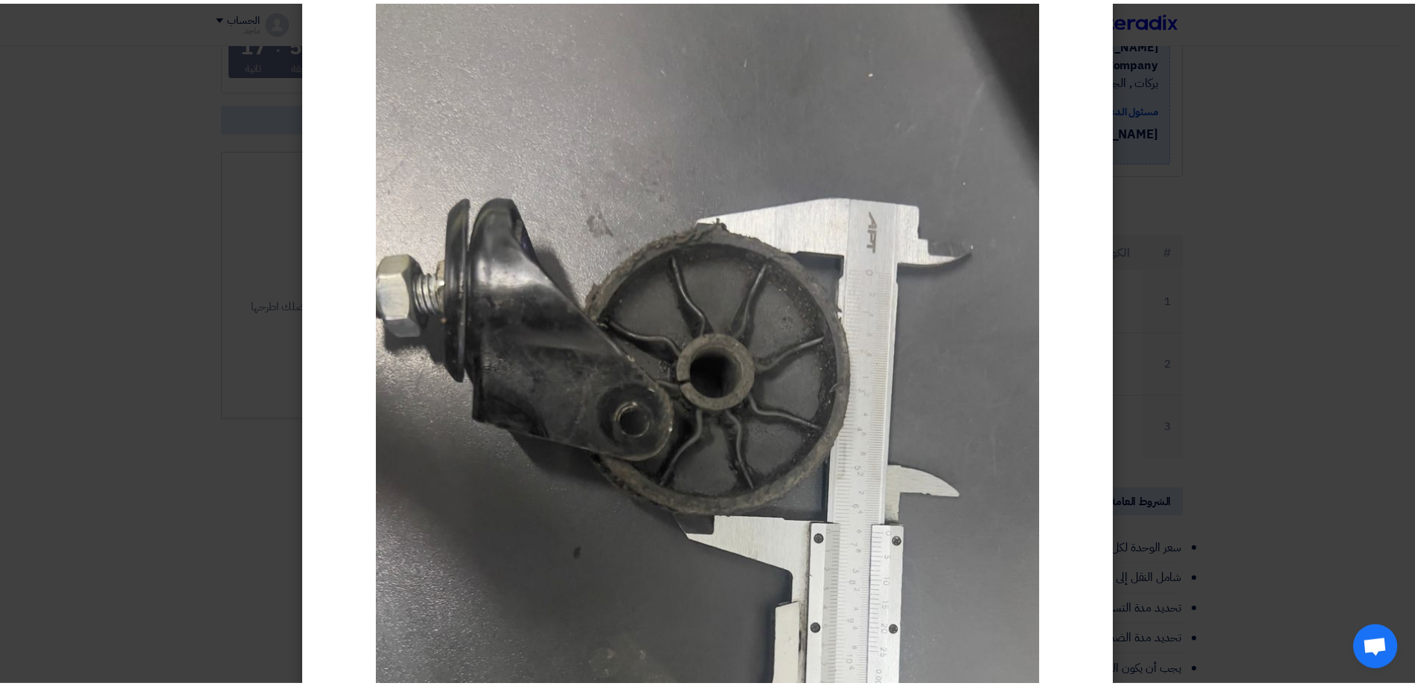
scroll to position [87, 0]
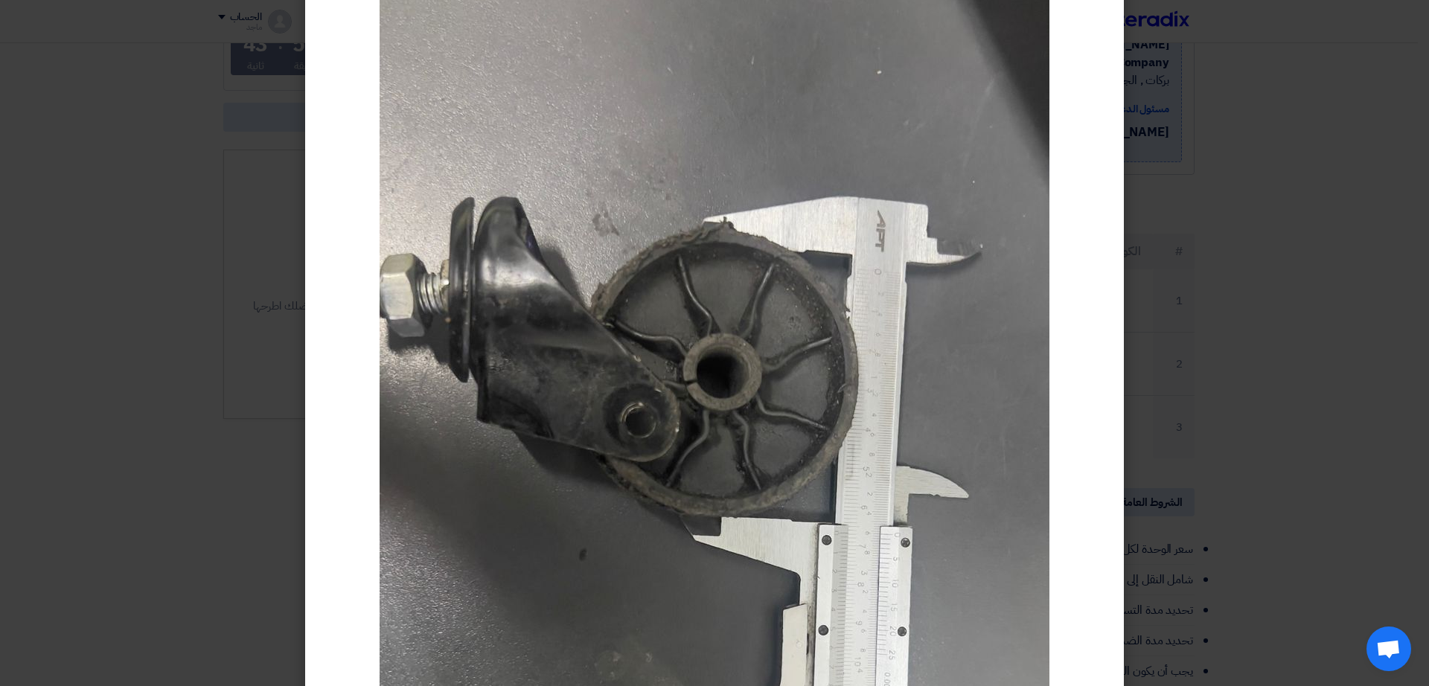
click at [97, 120] on modal-container at bounding box center [714, 343] width 1429 height 686
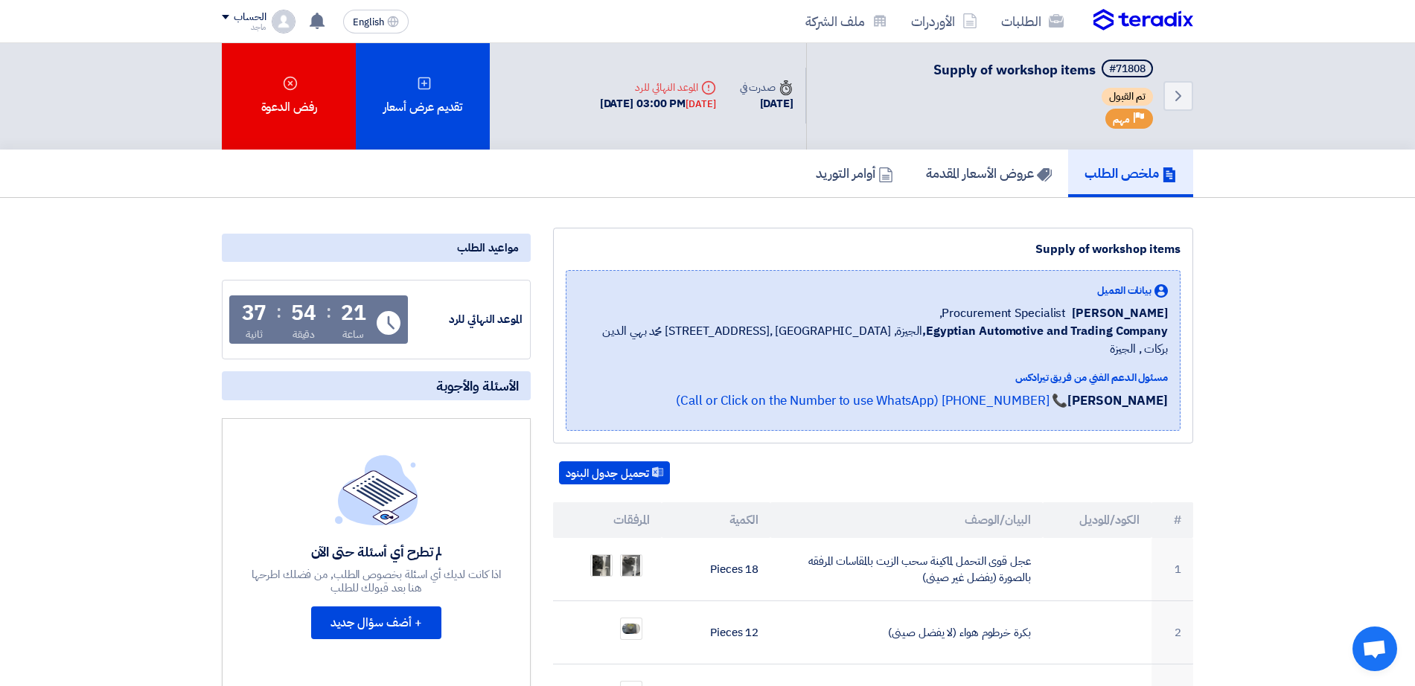
scroll to position [0, 0]
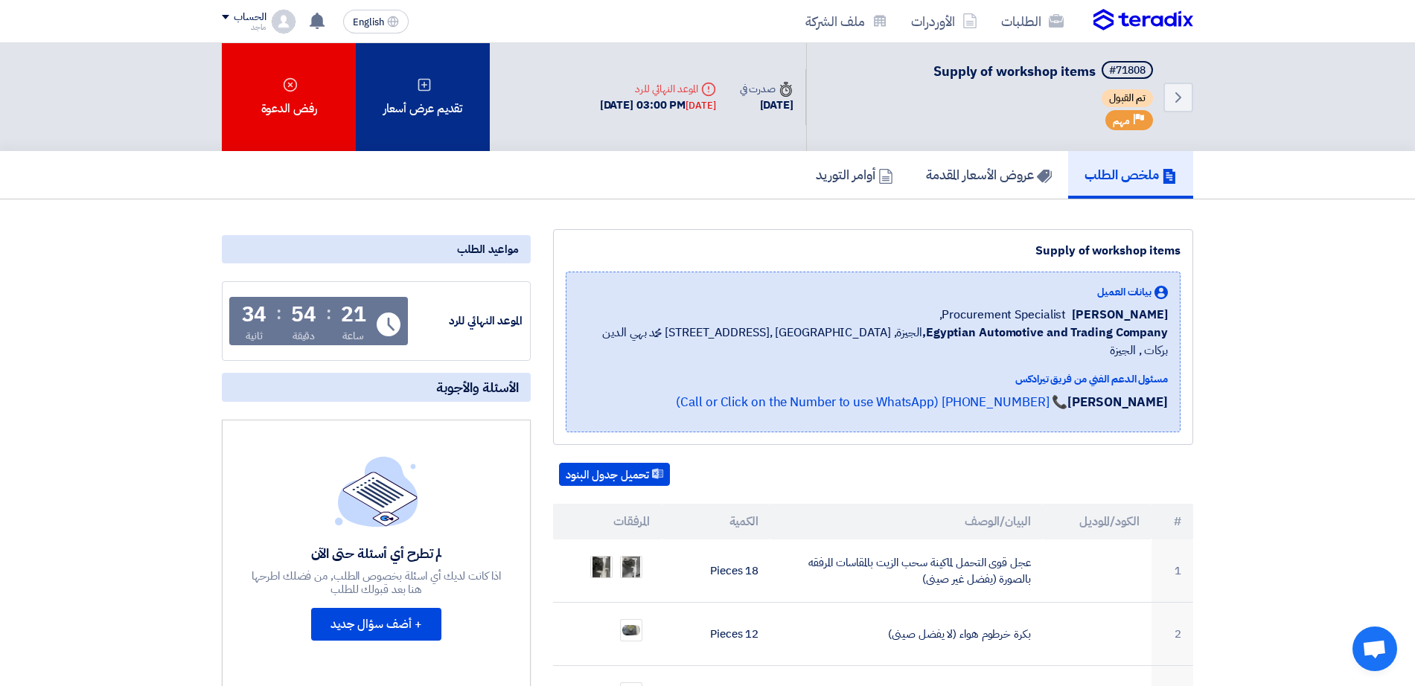
click at [469, 100] on div "تقديم عرض أسعار" at bounding box center [423, 97] width 134 height 108
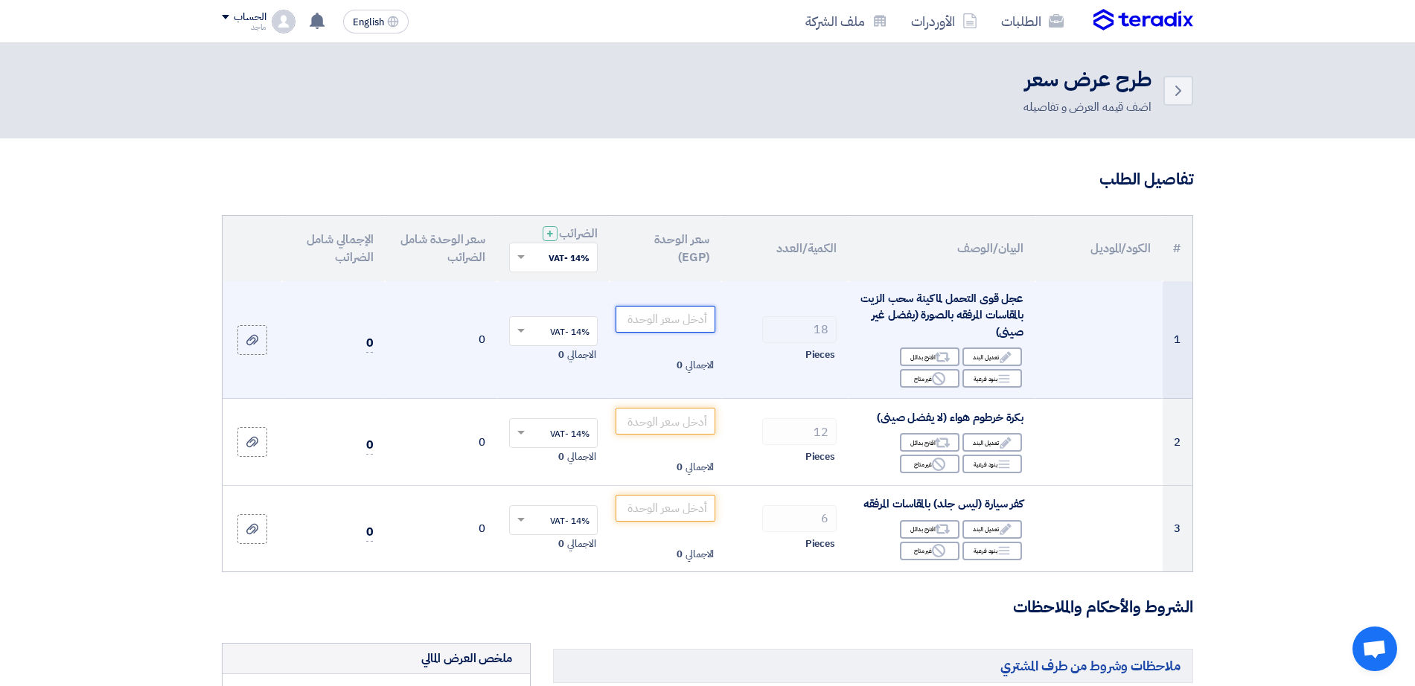
click at [654, 320] on input "number" at bounding box center [666, 319] width 101 height 27
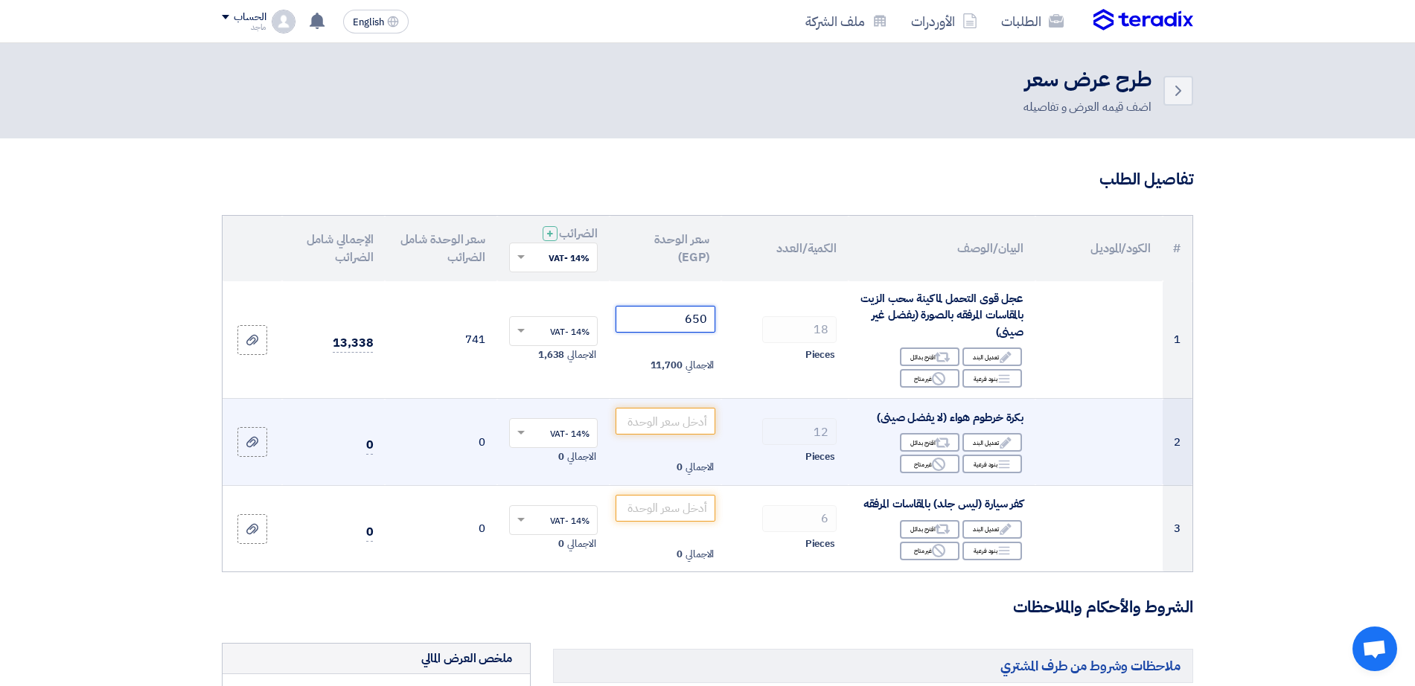
type input "650"
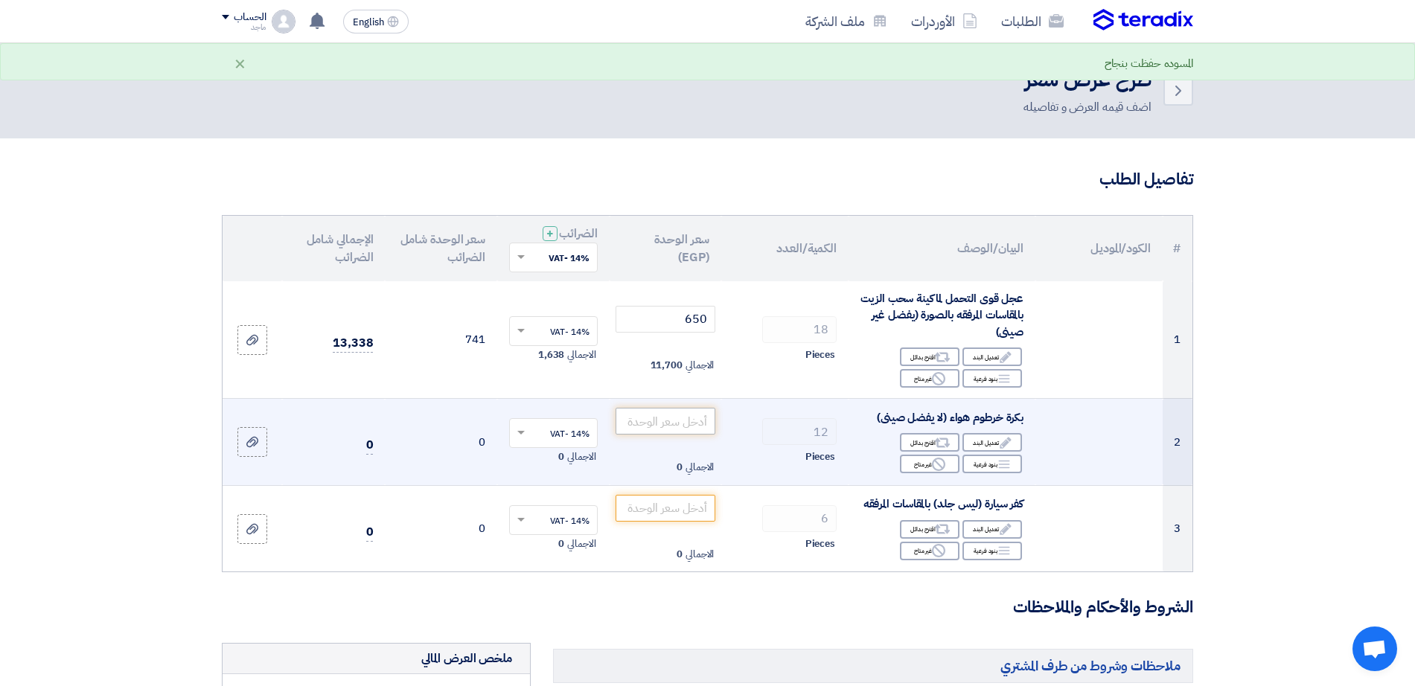
drag, startPoint x: 687, startPoint y: 446, endPoint x: 677, endPoint y: 408, distance: 39.2
click at [677, 408] on td "الاجمالي 0" at bounding box center [666, 442] width 112 height 87
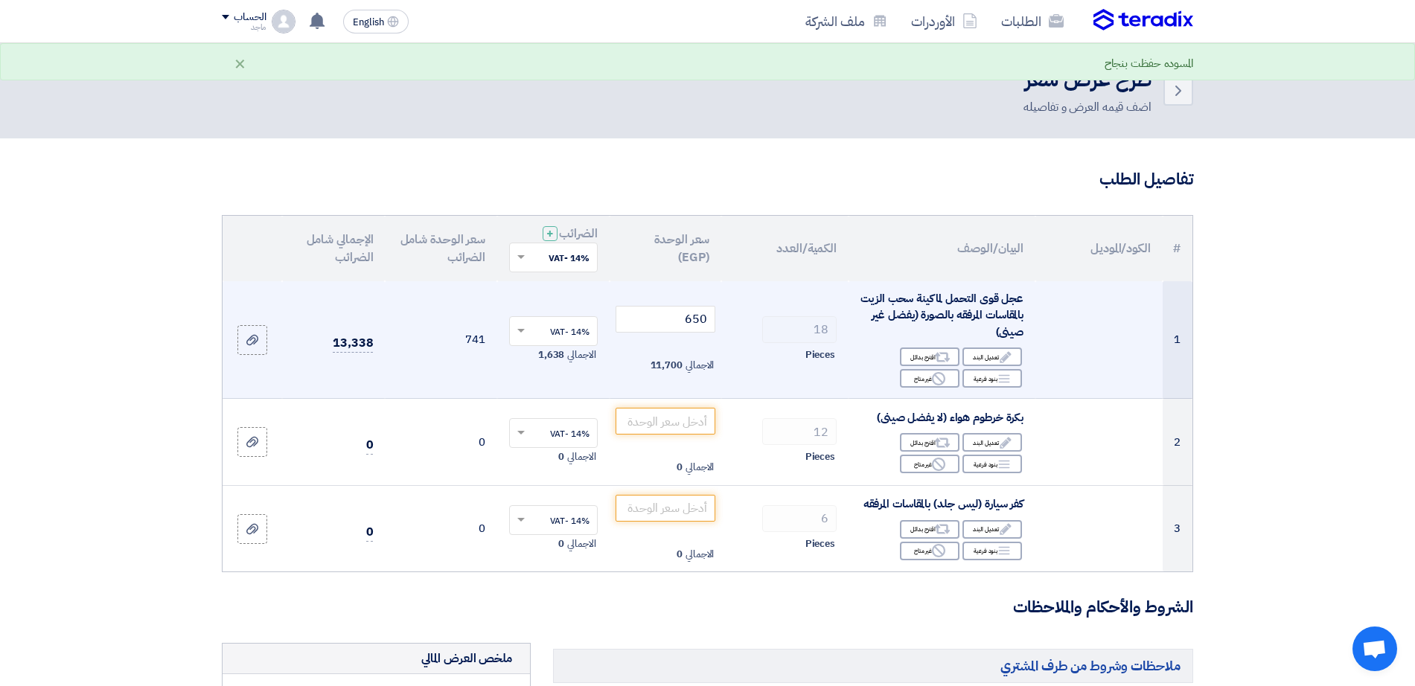
click at [677, 398] on td "650 الاجمالي 11,700" at bounding box center [666, 340] width 112 height 118
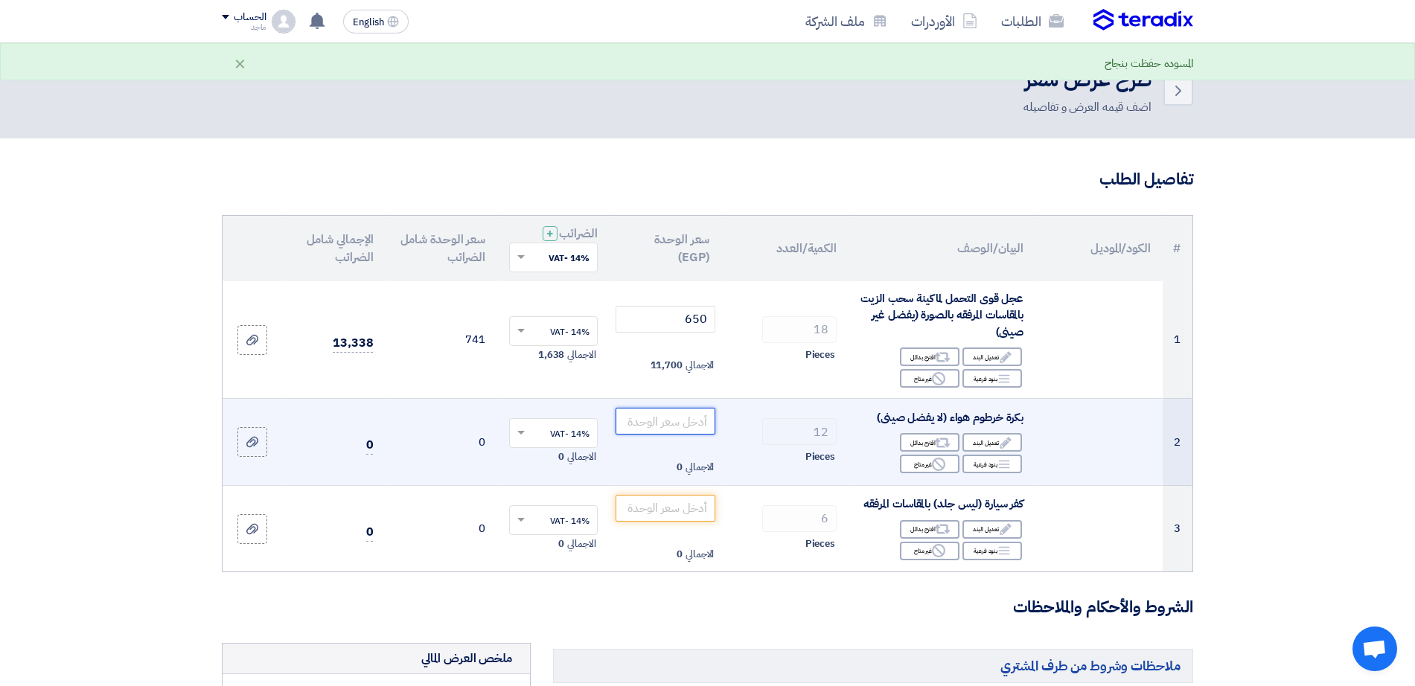
click at [675, 415] on input "number" at bounding box center [666, 421] width 101 height 27
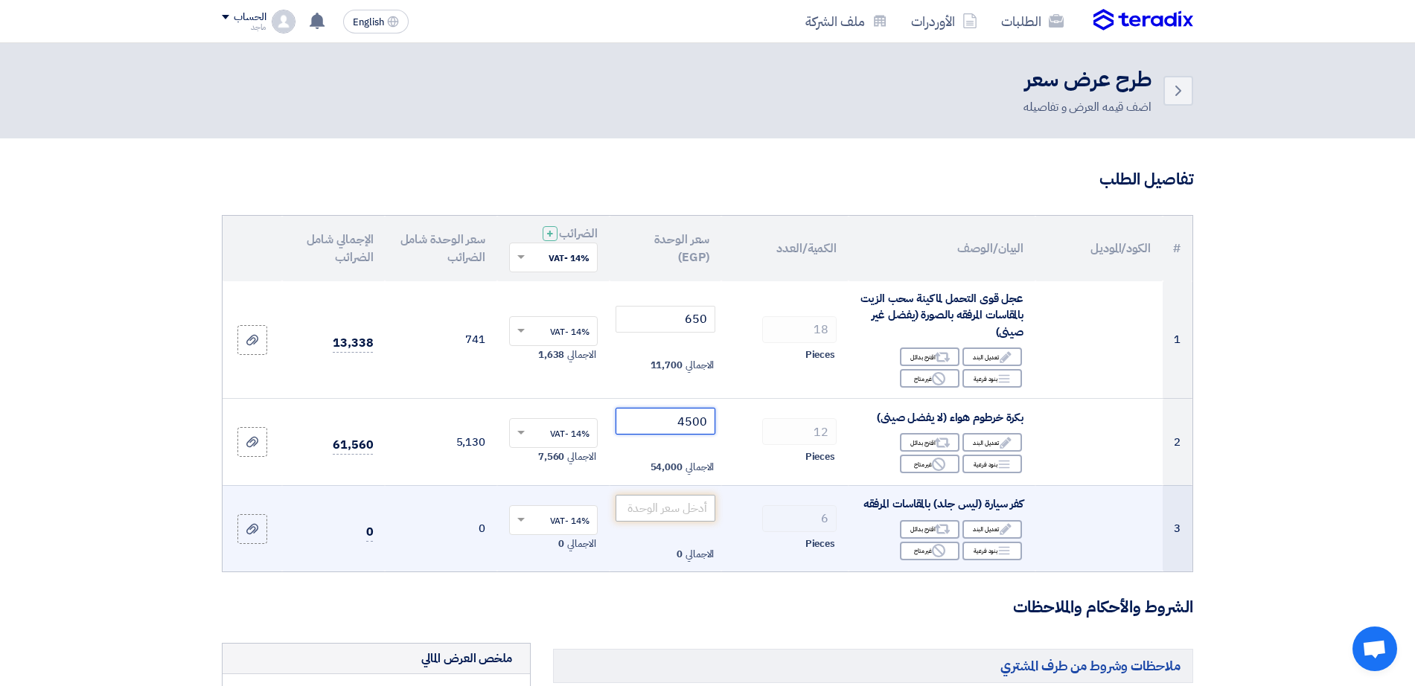
type input "4500"
click at [644, 519] on input "number" at bounding box center [666, 508] width 101 height 27
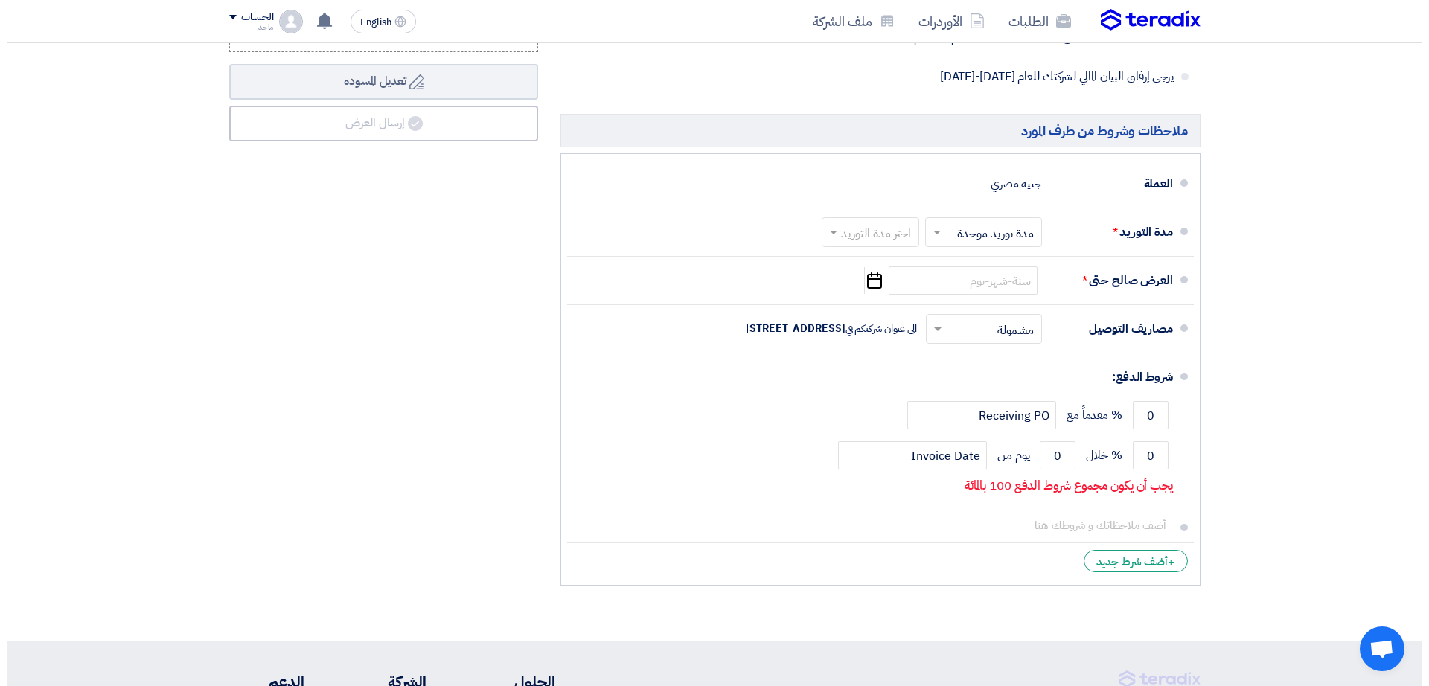
scroll to position [913, 0]
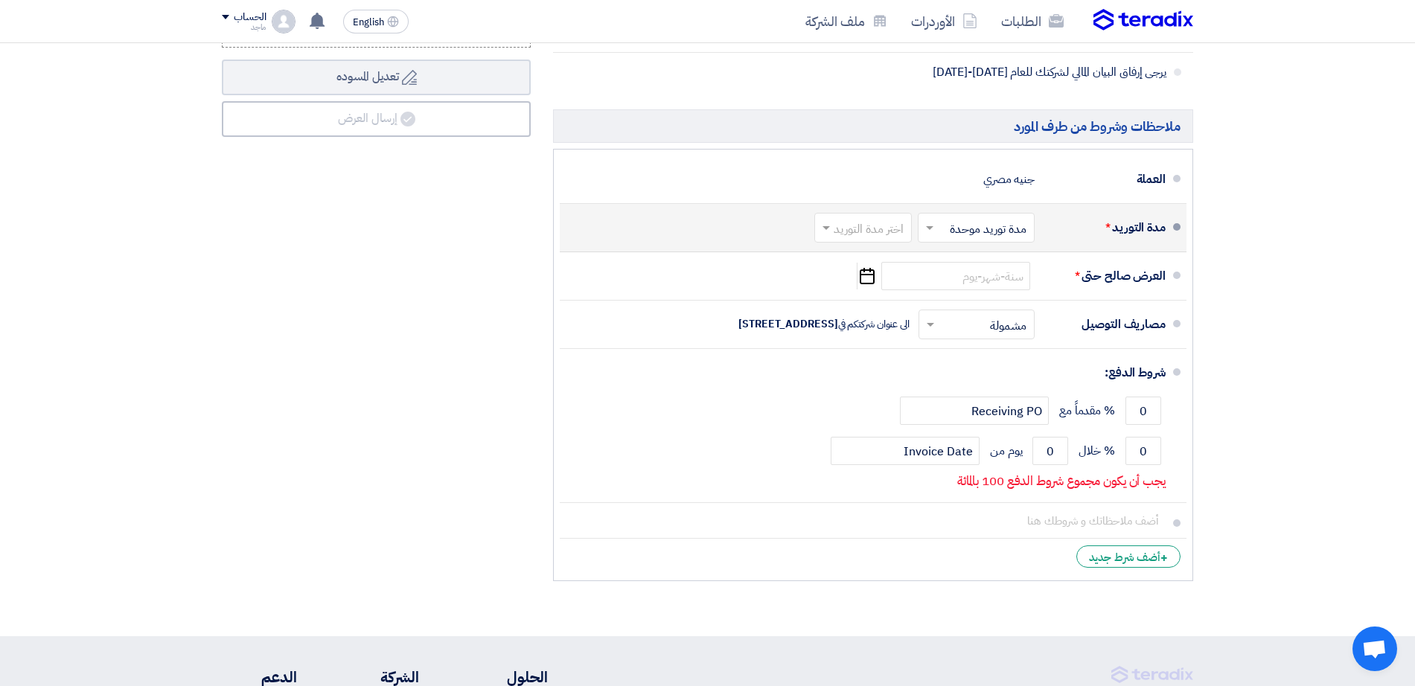
type input "1400"
click at [835, 240] on input "text" at bounding box center [860, 230] width 90 height 22
click at [846, 271] on div "(1-2) أيام" at bounding box center [866, 260] width 96 height 28
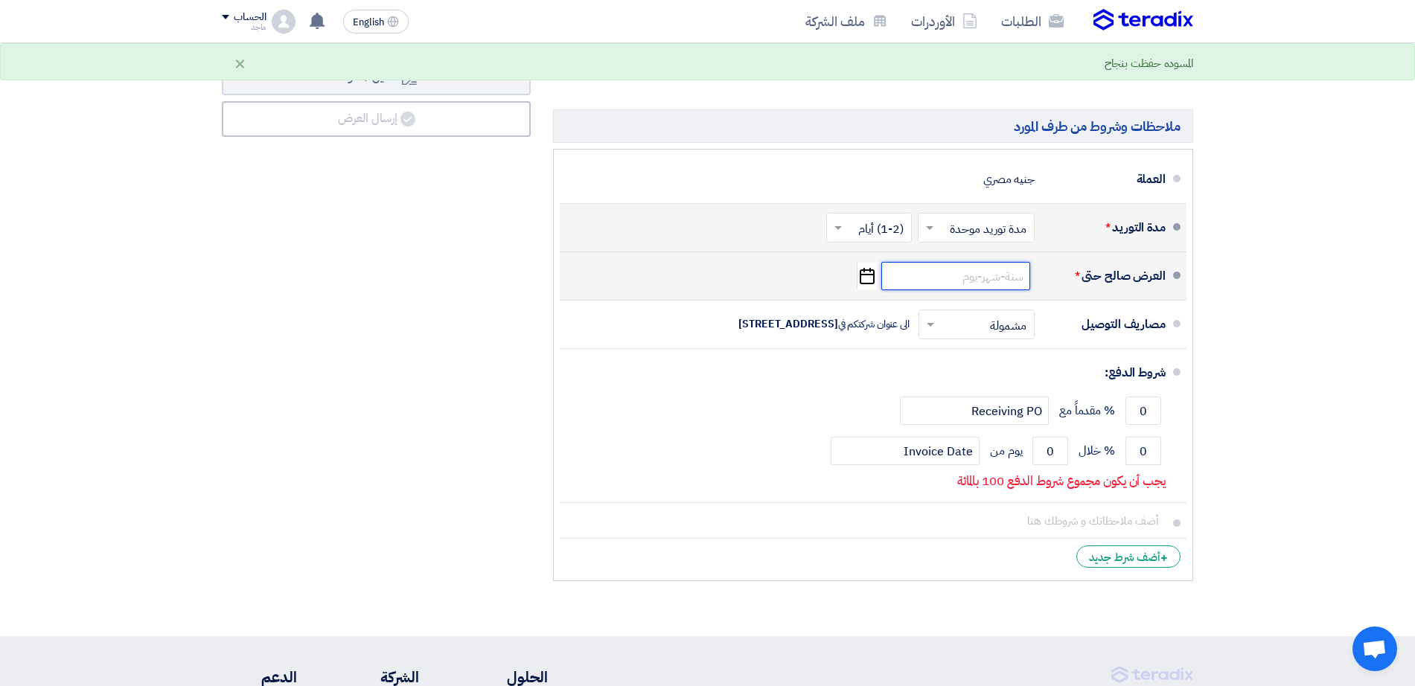
click at [989, 287] on input at bounding box center [955, 276] width 149 height 28
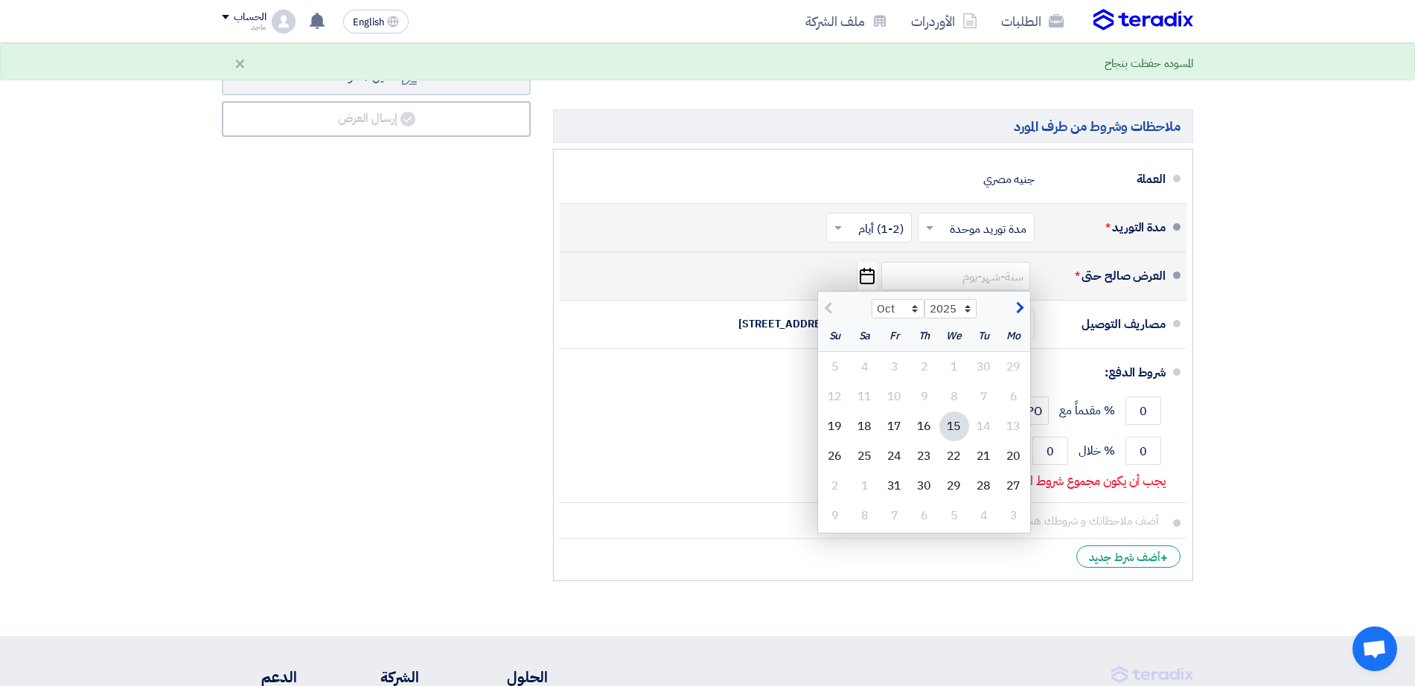
click at [957, 438] on div "15" at bounding box center [955, 427] width 30 height 30
type input "10/15/2025"
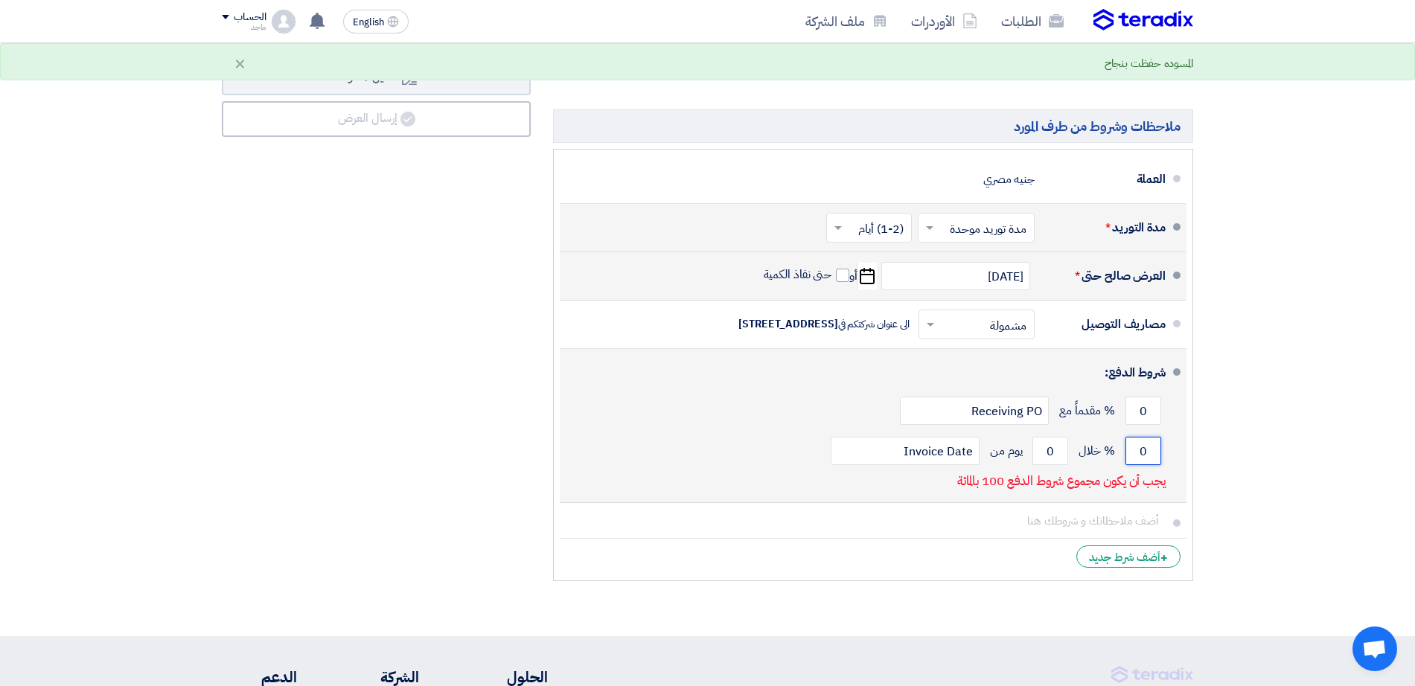
click at [1132, 465] on input "0" at bounding box center [1144, 451] width 36 height 28
type input "100"
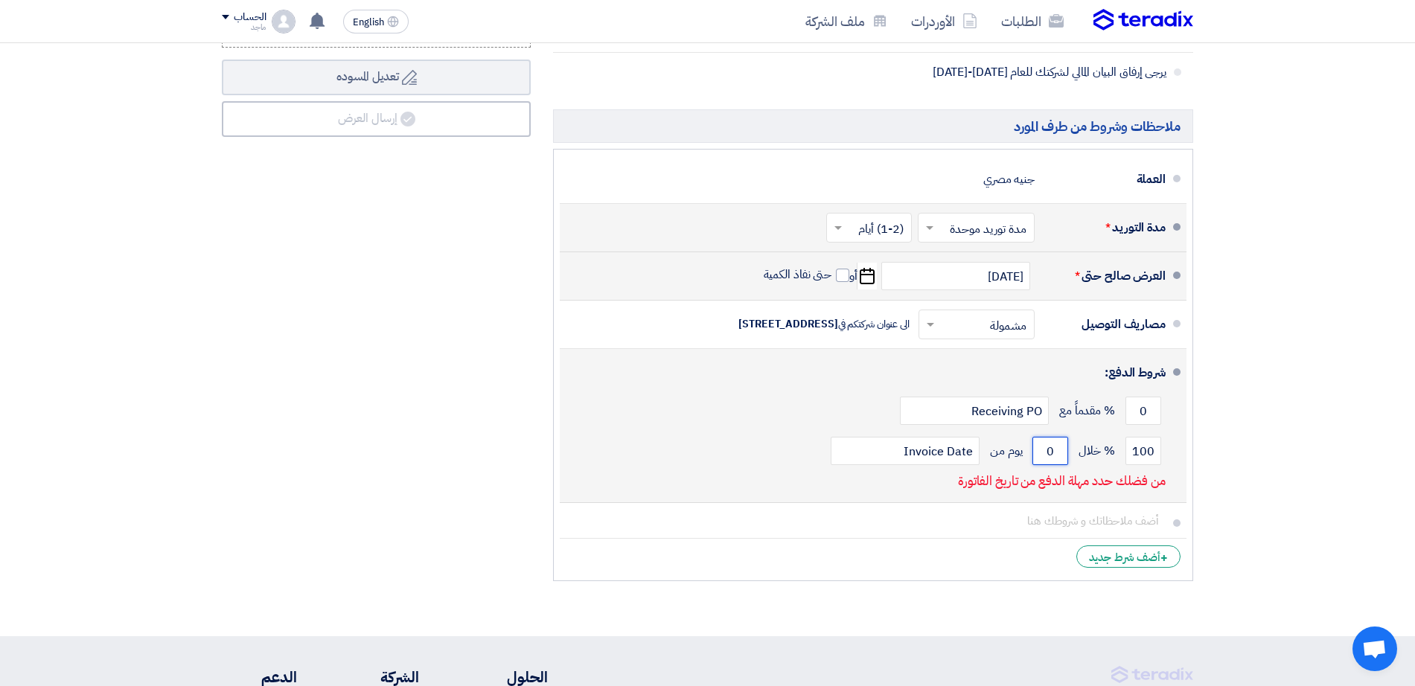
click at [1034, 462] on input "0" at bounding box center [1051, 451] width 36 height 28
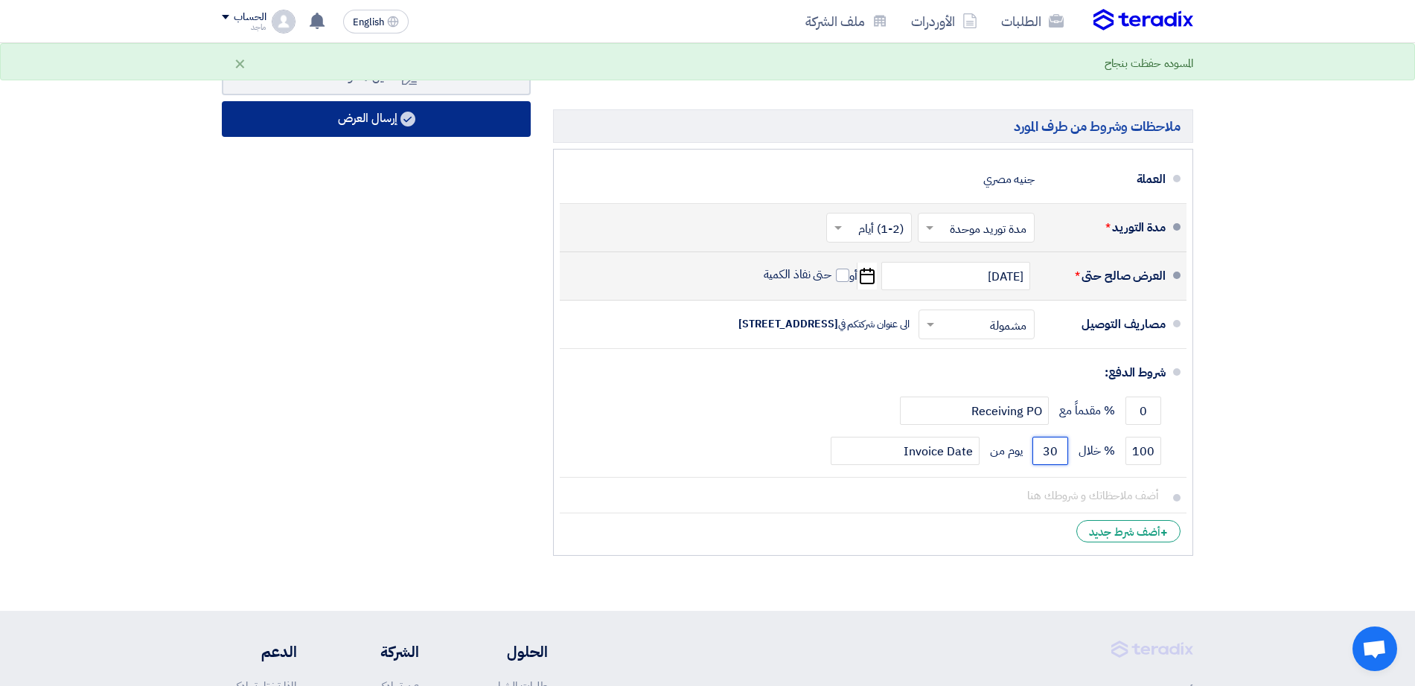
type input "30"
click at [444, 137] on button "إرسال العرض" at bounding box center [376, 119] width 309 height 36
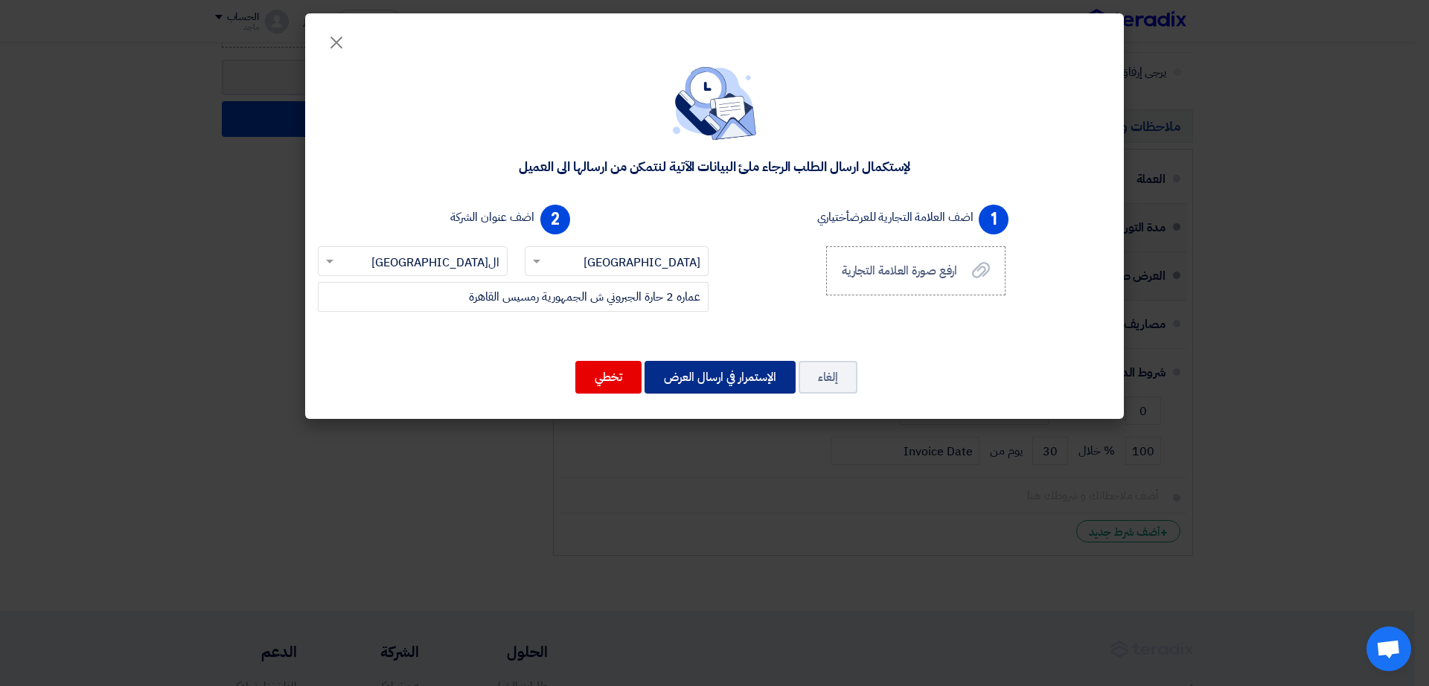
click at [728, 375] on button "الإستمرار في ارسال العرض" at bounding box center [720, 377] width 151 height 33
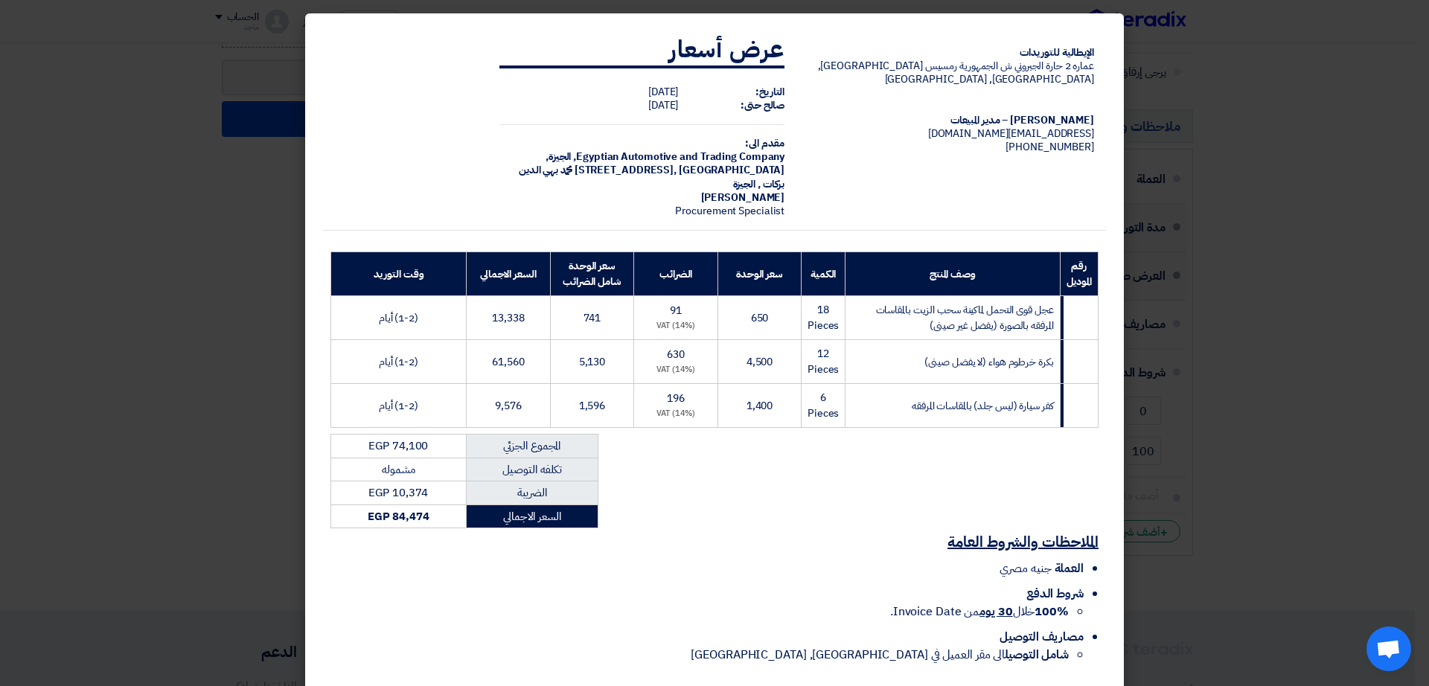
scroll to position [60, 0]
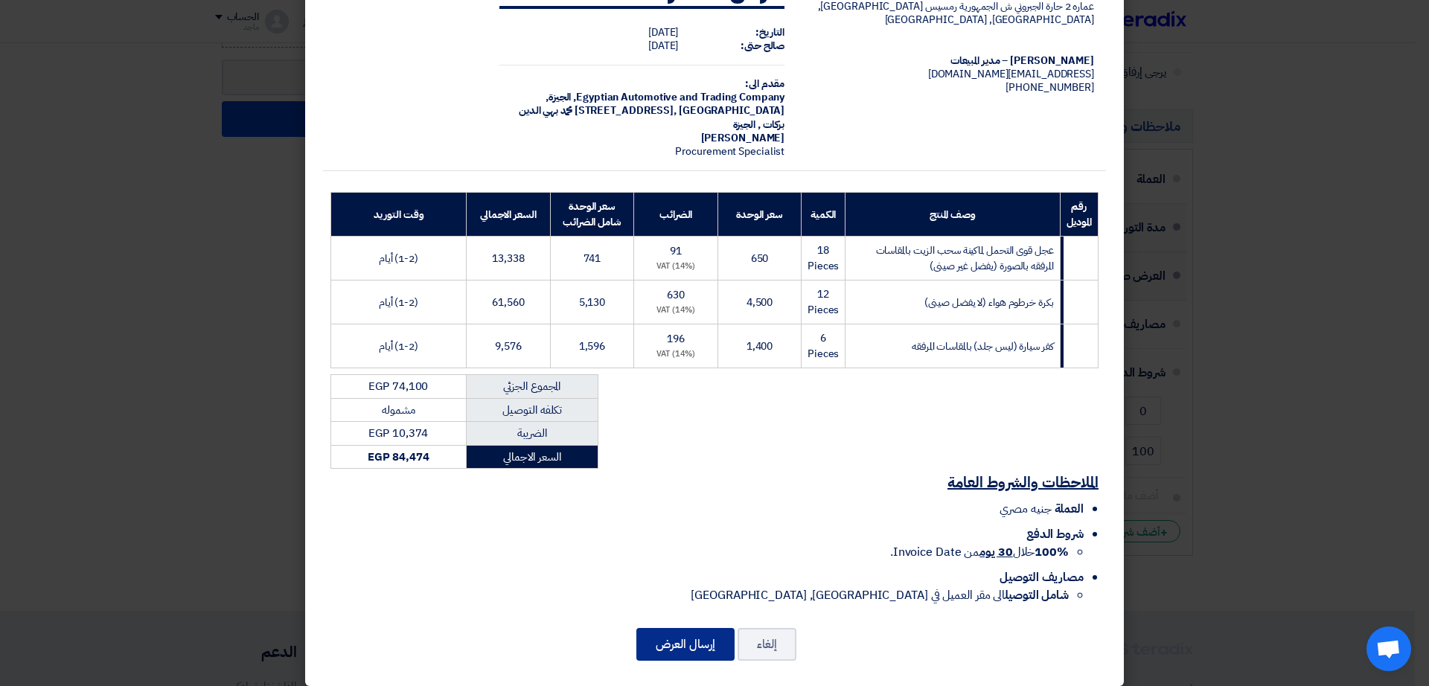
click at [679, 549] on button "إرسال العرض" at bounding box center [686, 644] width 98 height 33
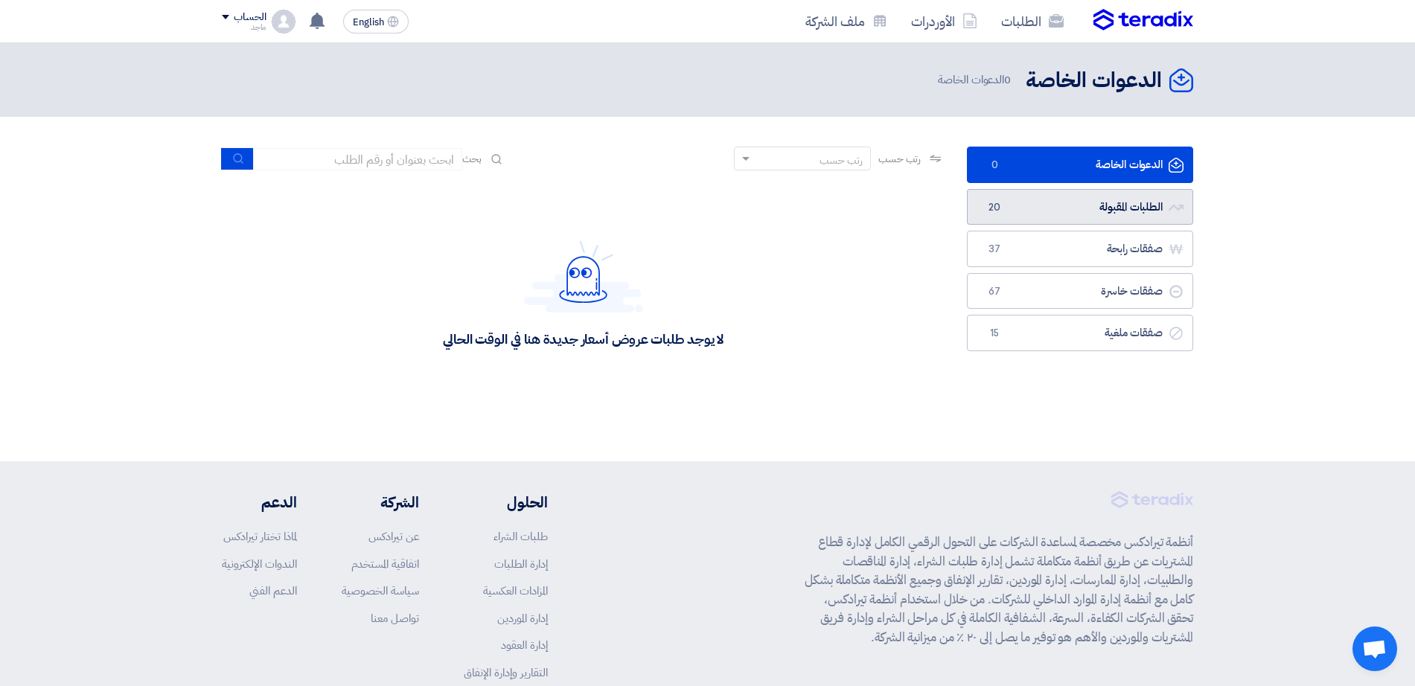
click at [1042, 202] on link "الطلبات المقبولة الطلبات المقبولة 20" at bounding box center [1080, 207] width 226 height 36
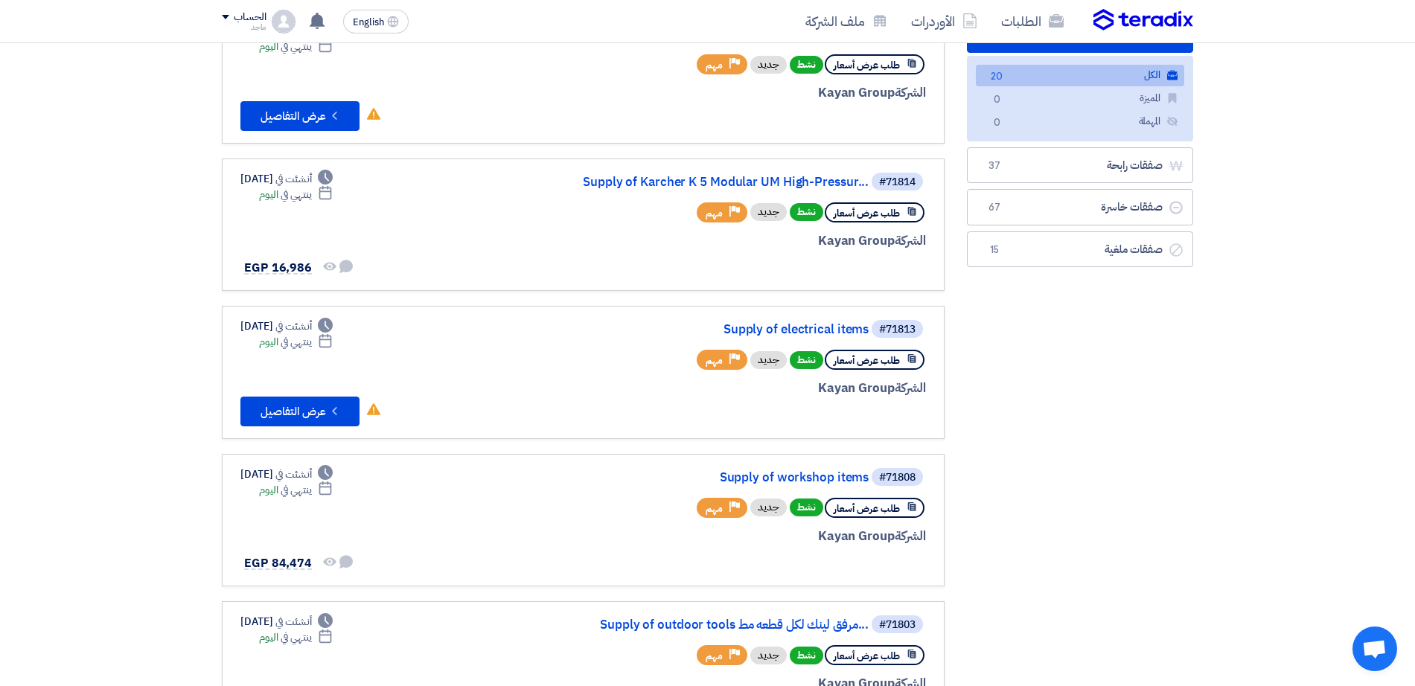
scroll to position [198, 0]
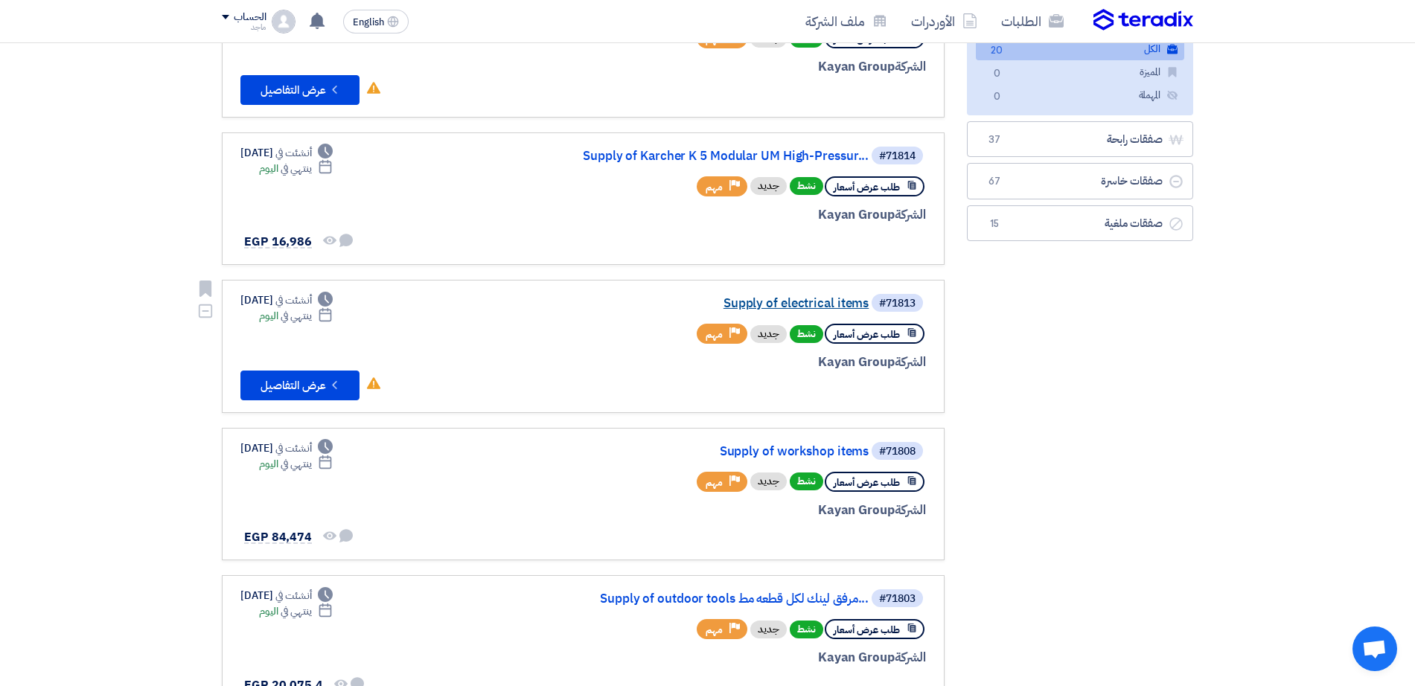
click at [782, 299] on link "Supply of electrical items" at bounding box center [720, 303] width 298 height 13
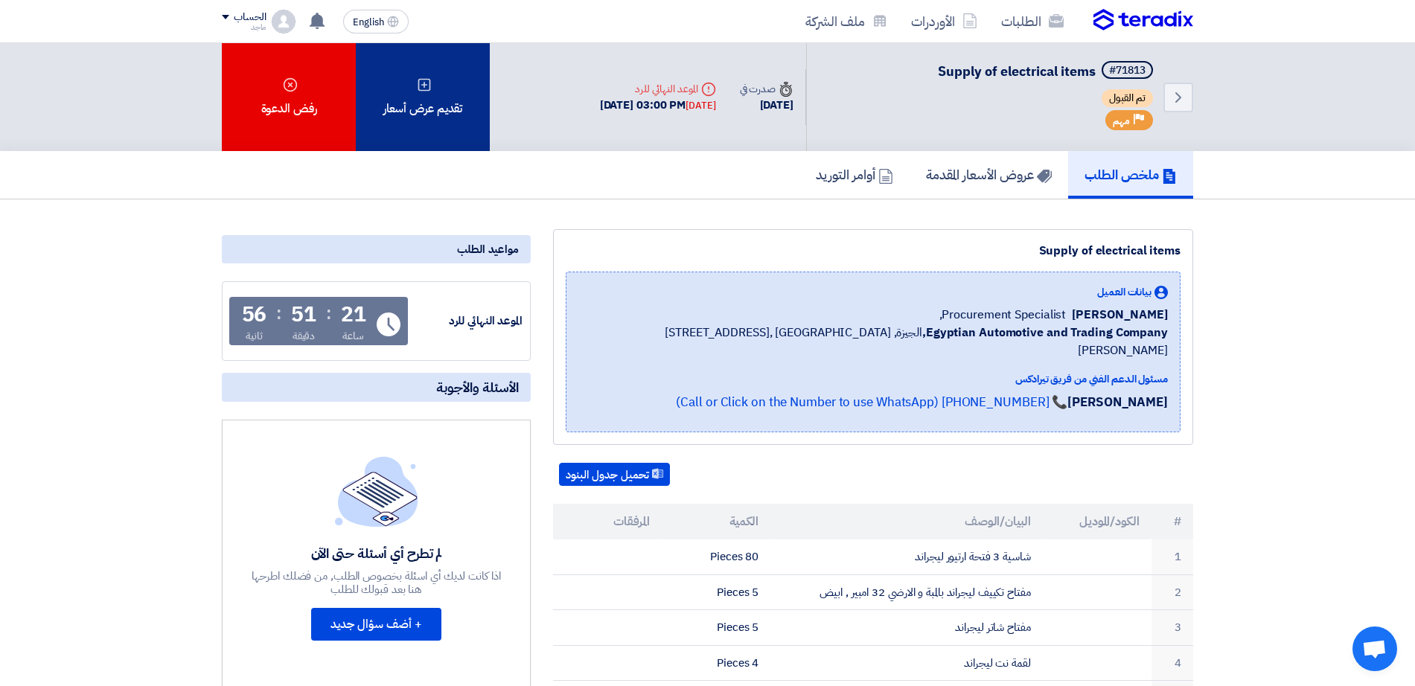
click at [470, 88] on div "تقديم عرض أسعار" at bounding box center [423, 97] width 134 height 108
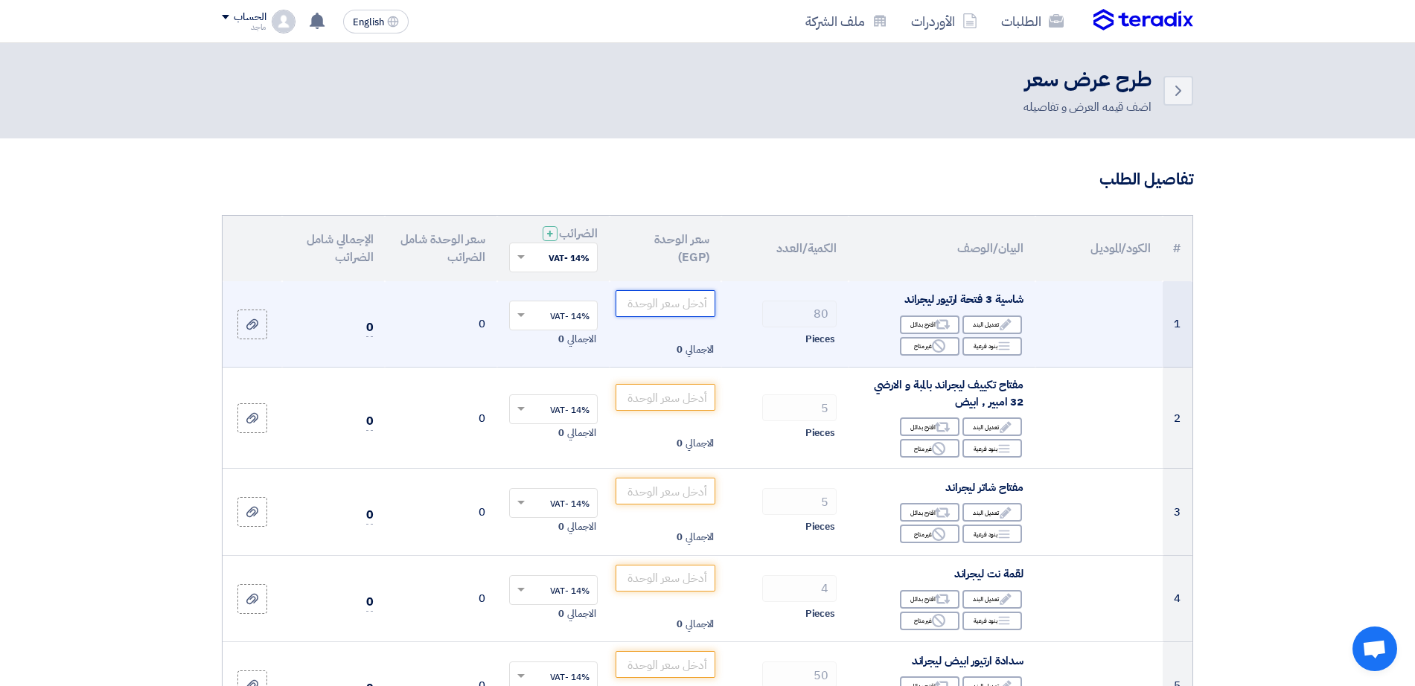
click at [675, 299] on input "number" at bounding box center [666, 303] width 101 height 27
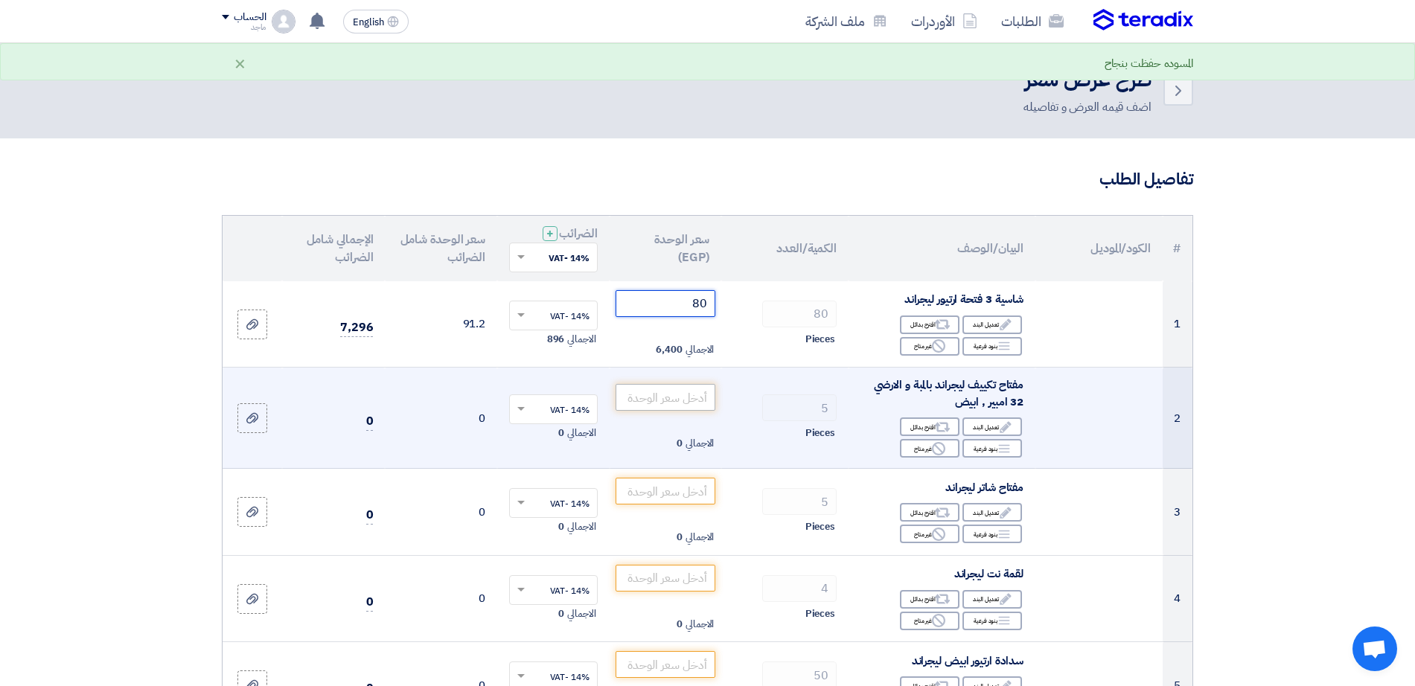
type input "80"
click at [652, 397] on input "number" at bounding box center [666, 397] width 101 height 27
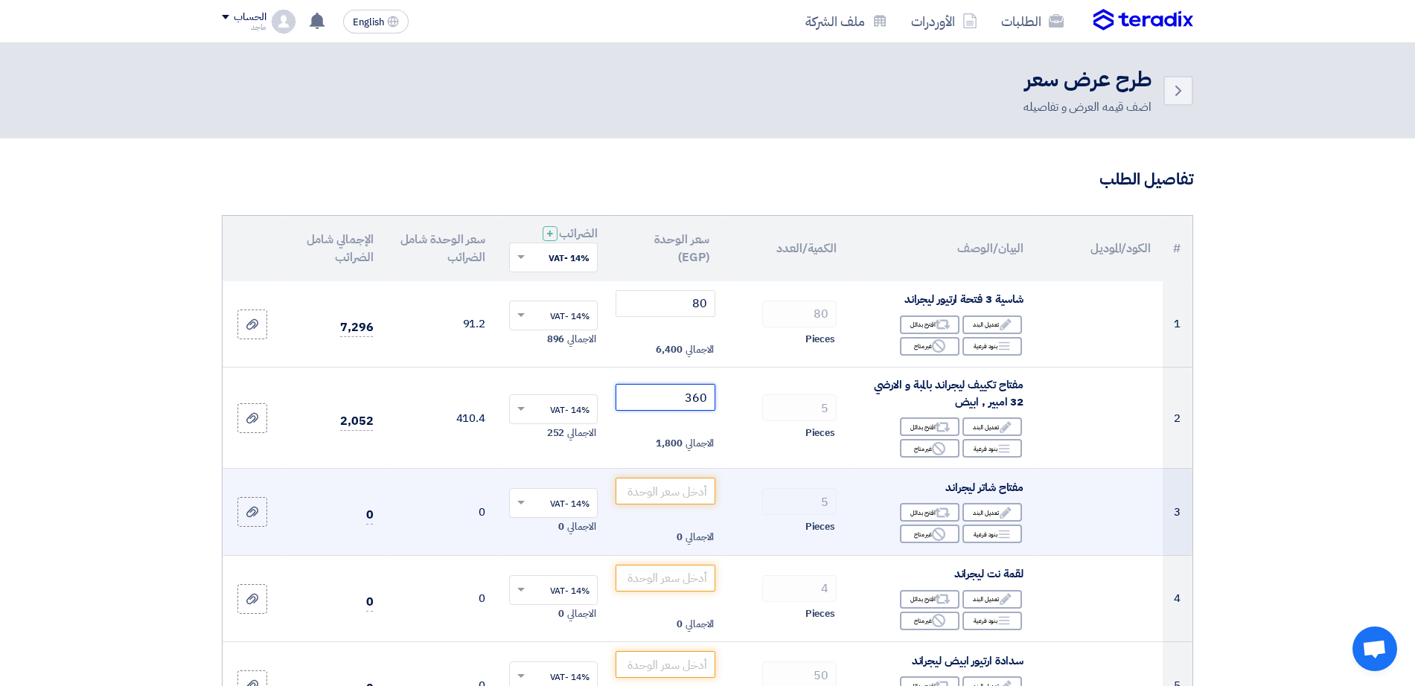
type input "360"
click at [634, 510] on td "الاجمالي 0" at bounding box center [666, 512] width 112 height 87
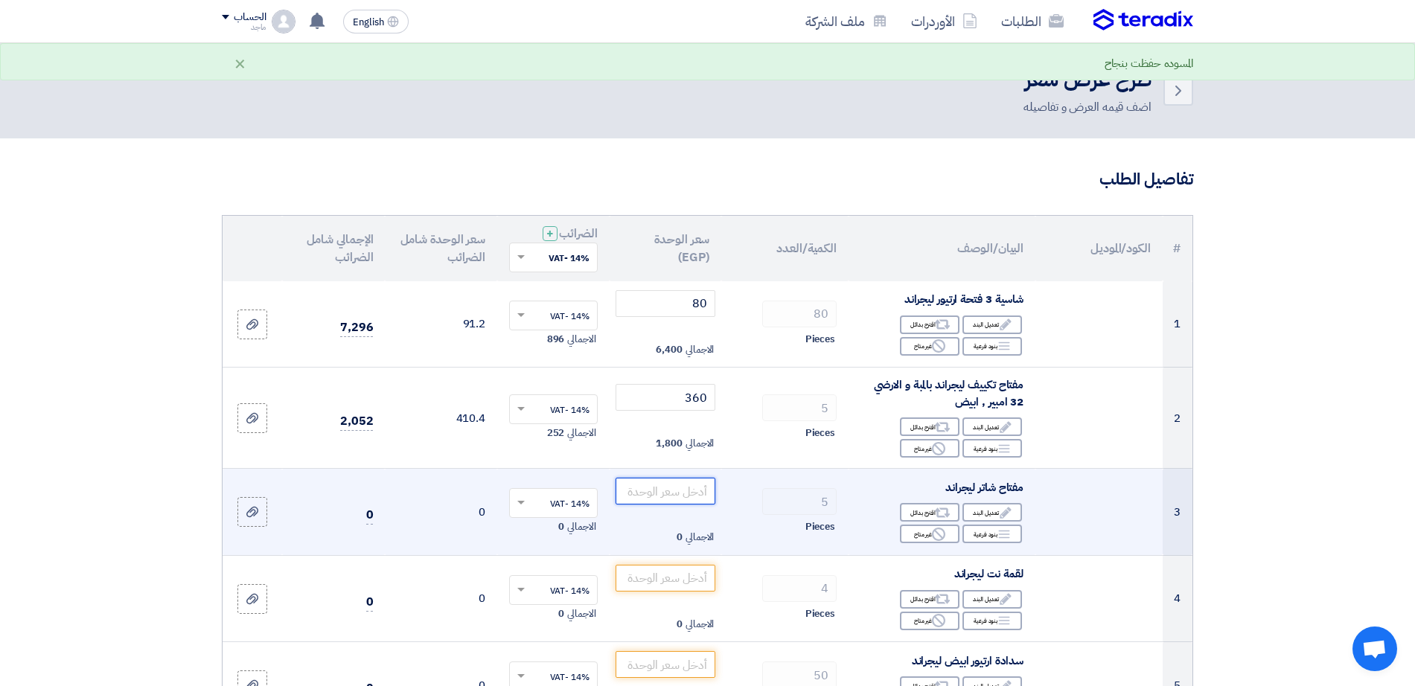
click at [676, 492] on input "number" at bounding box center [666, 491] width 101 height 27
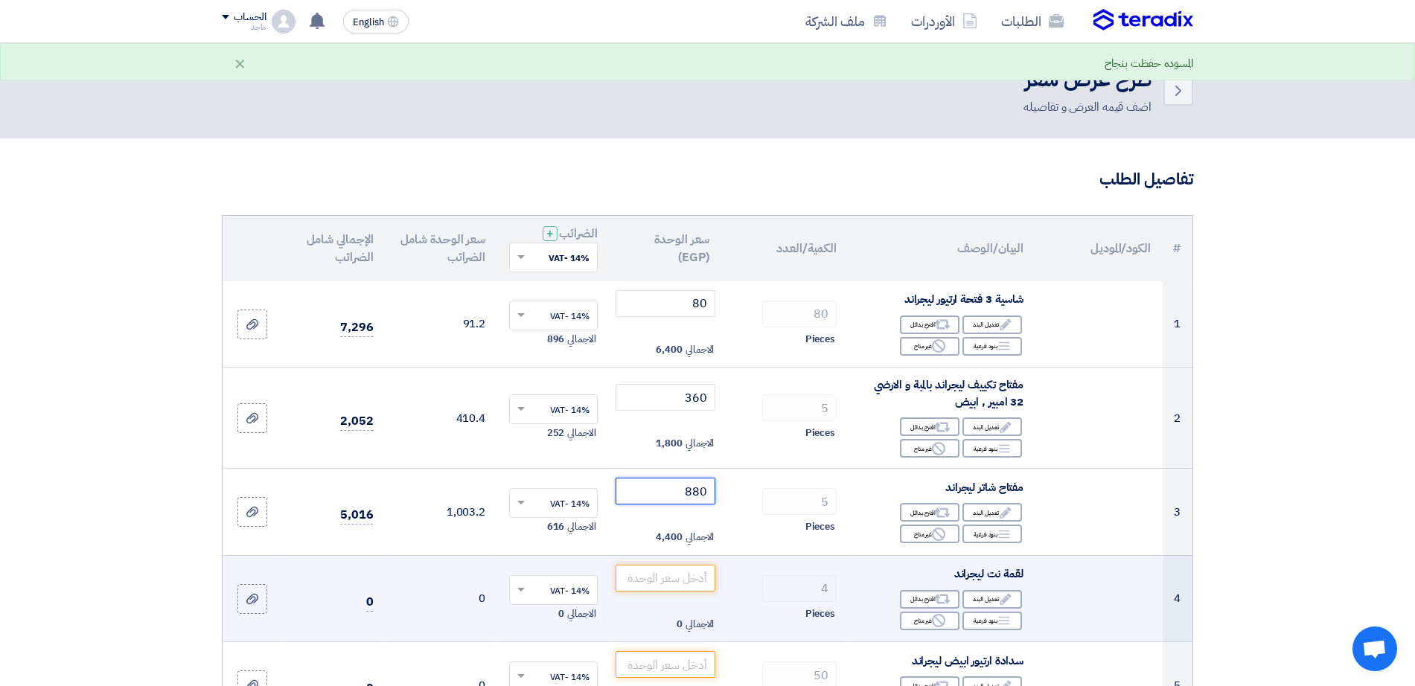
type input "880"
click at [712, 592] on td "الاجمالي 0" at bounding box center [666, 598] width 112 height 87
click at [703, 583] on input "number" at bounding box center [666, 578] width 101 height 27
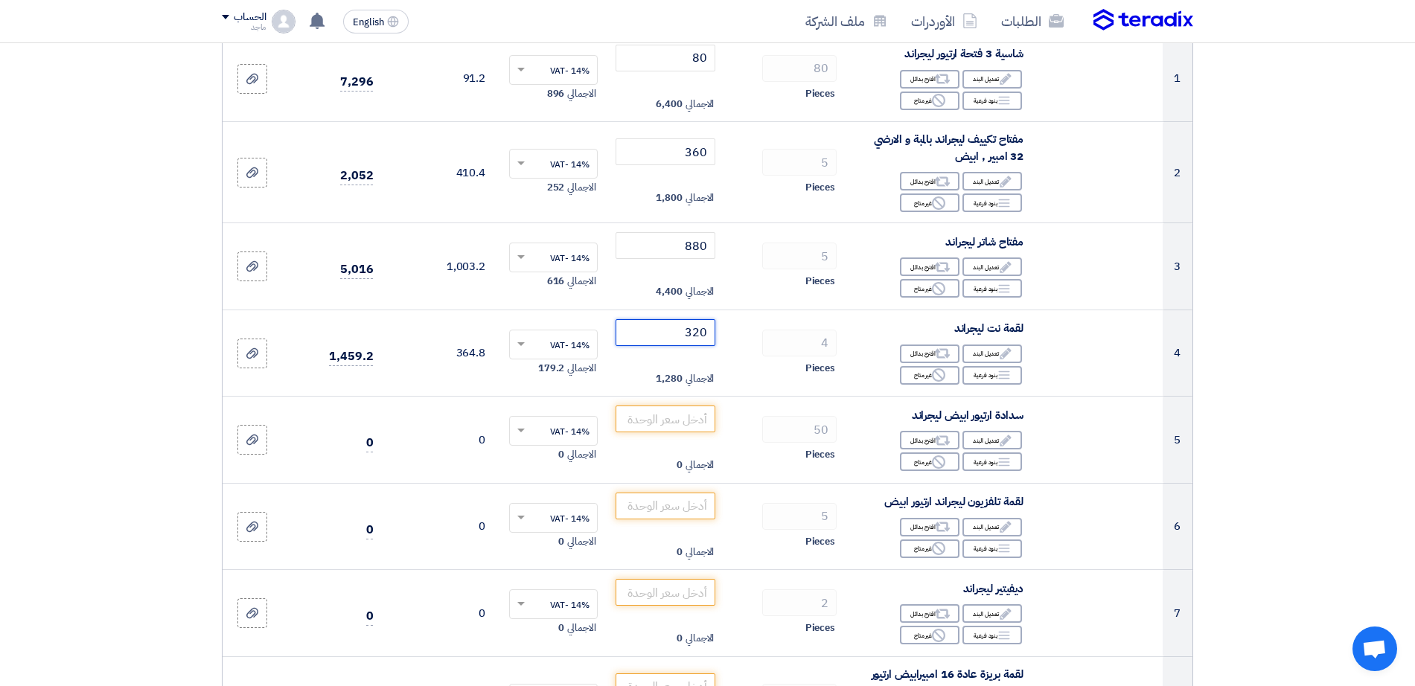
scroll to position [254, 0]
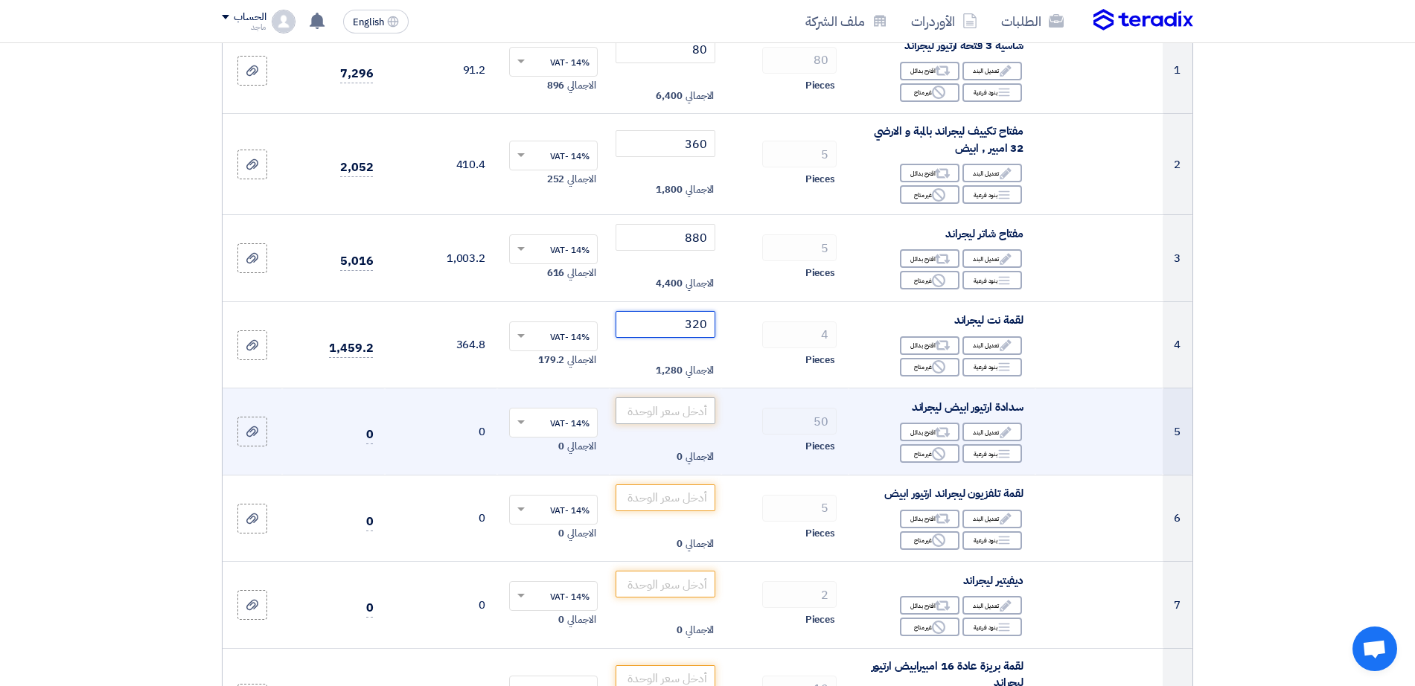
type input "320"
click at [653, 408] on input "number" at bounding box center [666, 411] width 101 height 27
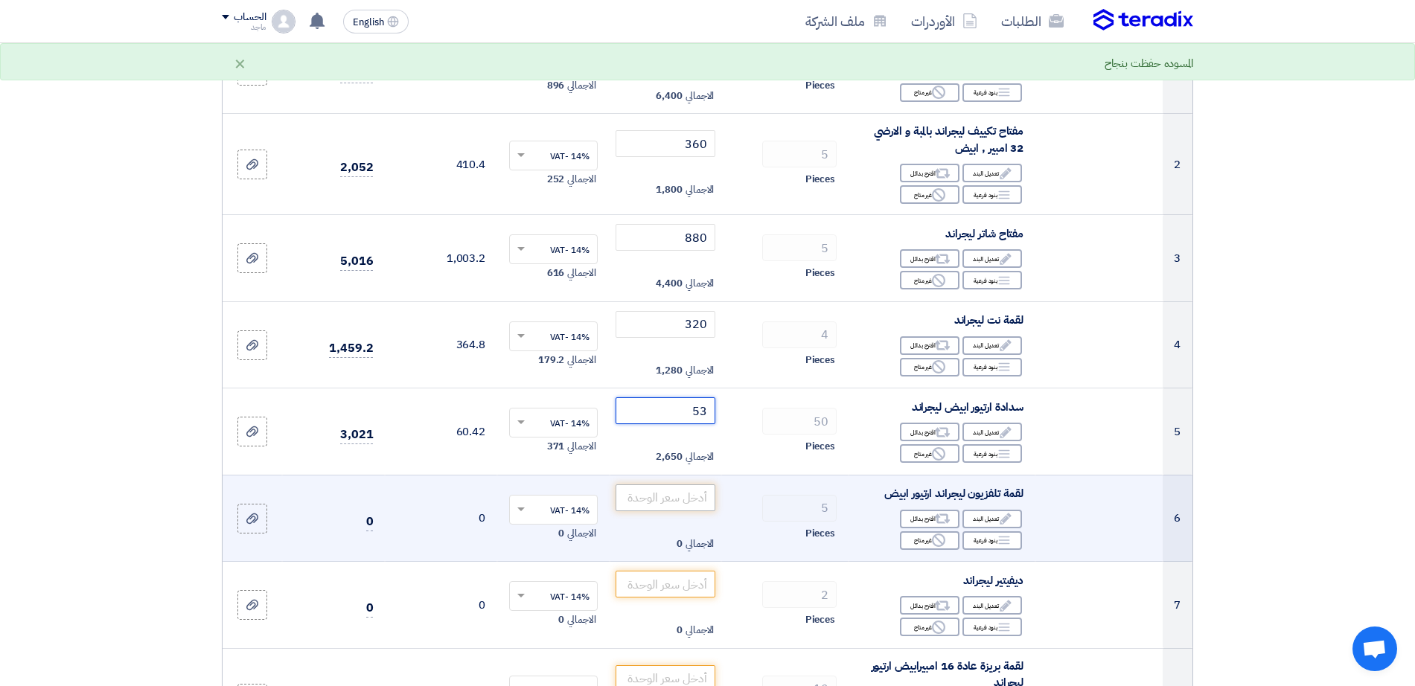
type input "53"
click at [701, 496] on input "number" at bounding box center [666, 498] width 101 height 27
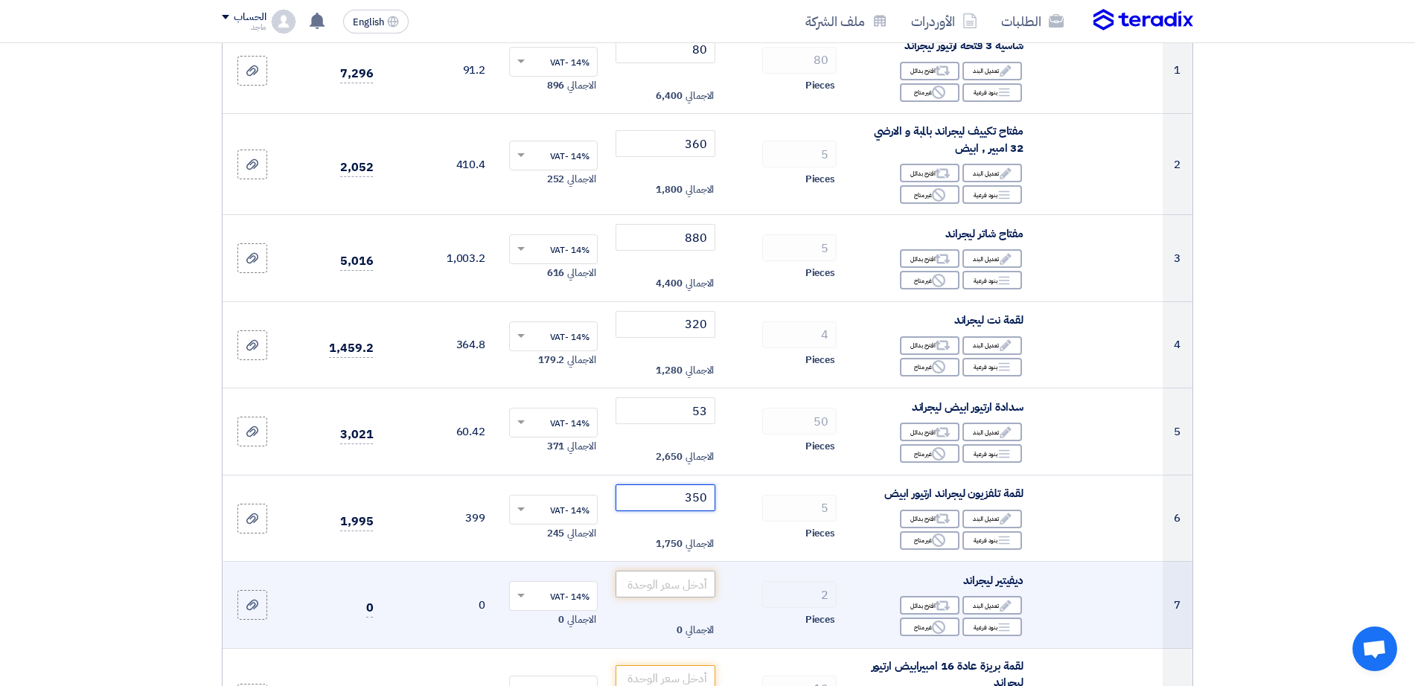
type input "350"
click at [691, 587] on input "number" at bounding box center [666, 584] width 101 height 27
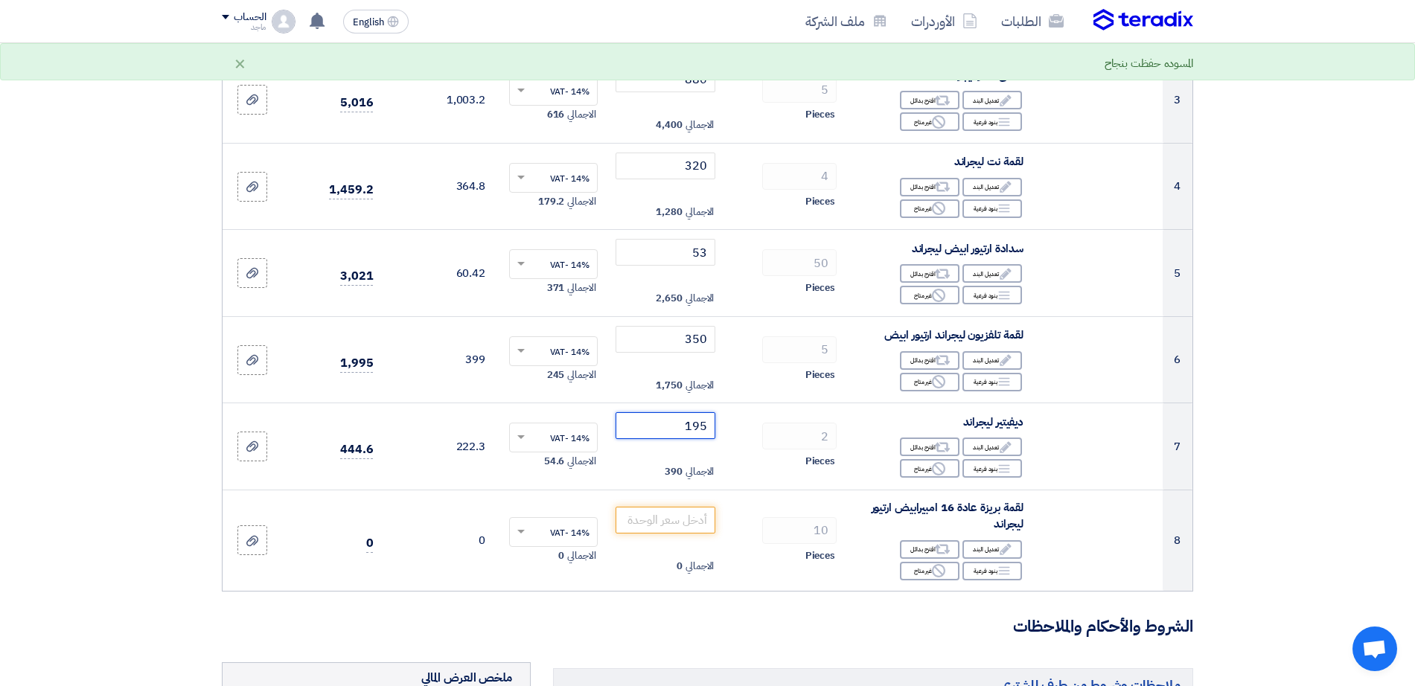
scroll to position [420, 0]
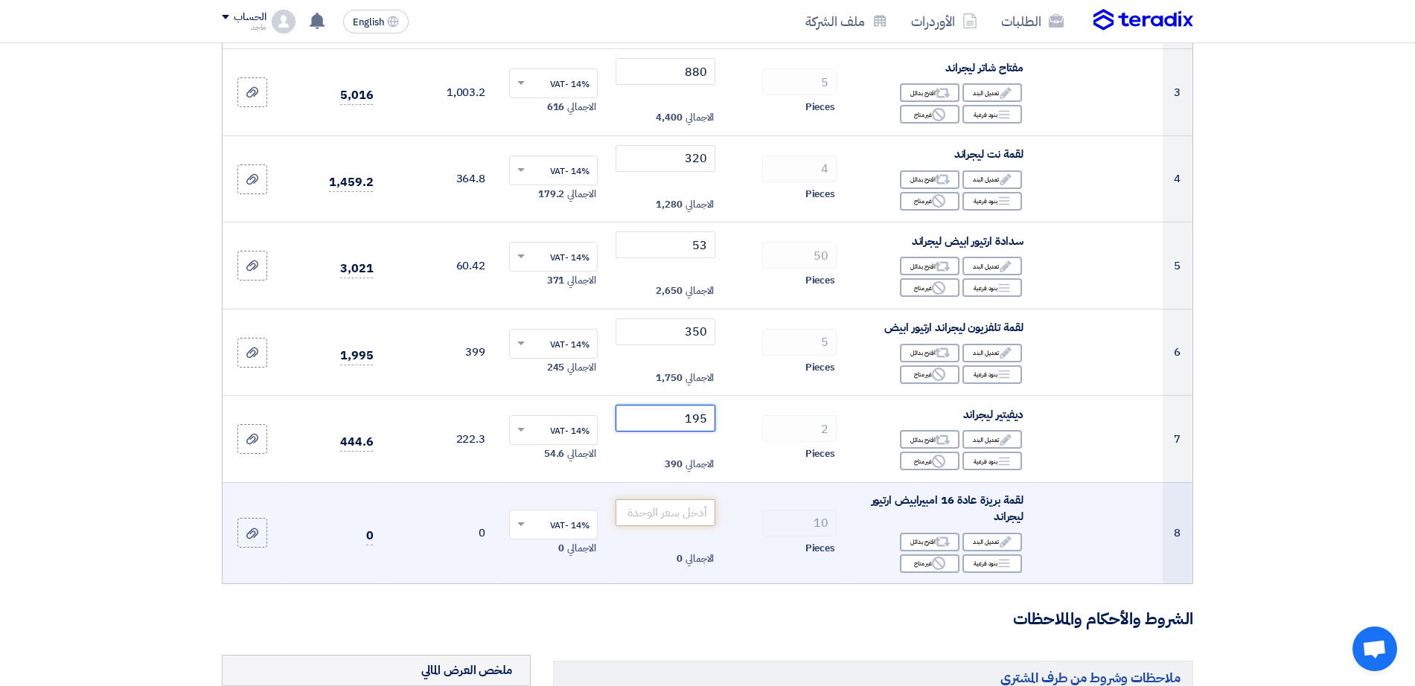
type input "195"
click at [642, 514] on input "number" at bounding box center [666, 513] width 101 height 27
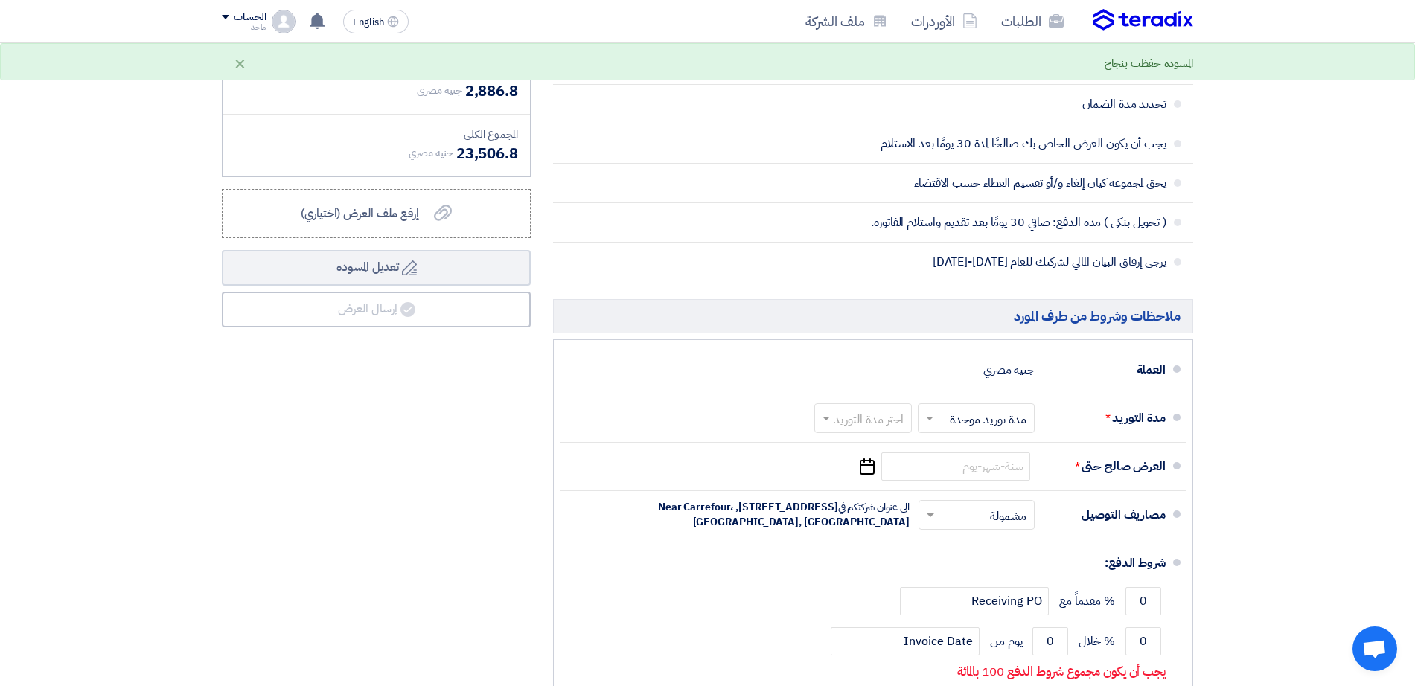
scroll to position [1204, 0]
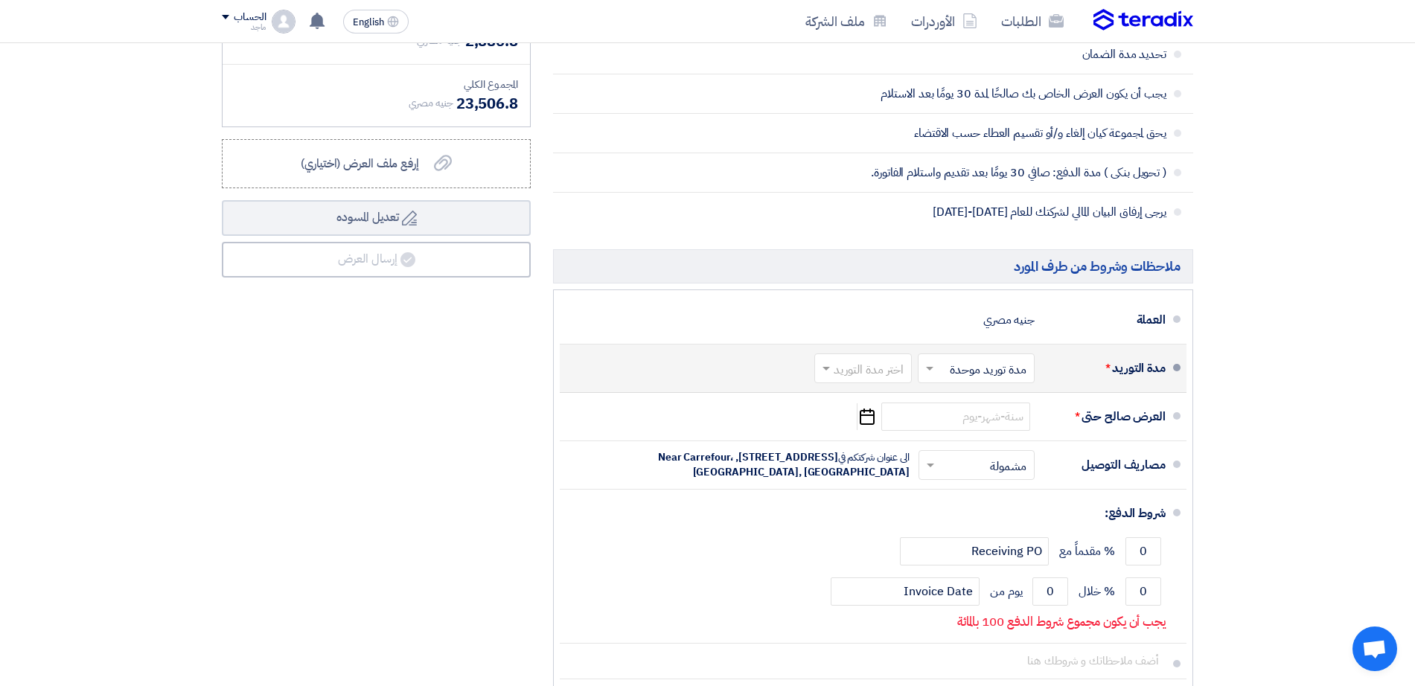
type input "195"
click at [848, 366] on input "text" at bounding box center [860, 370] width 90 height 22
click at [849, 401] on div "(1-2) أيام" at bounding box center [866, 401] width 96 height 28
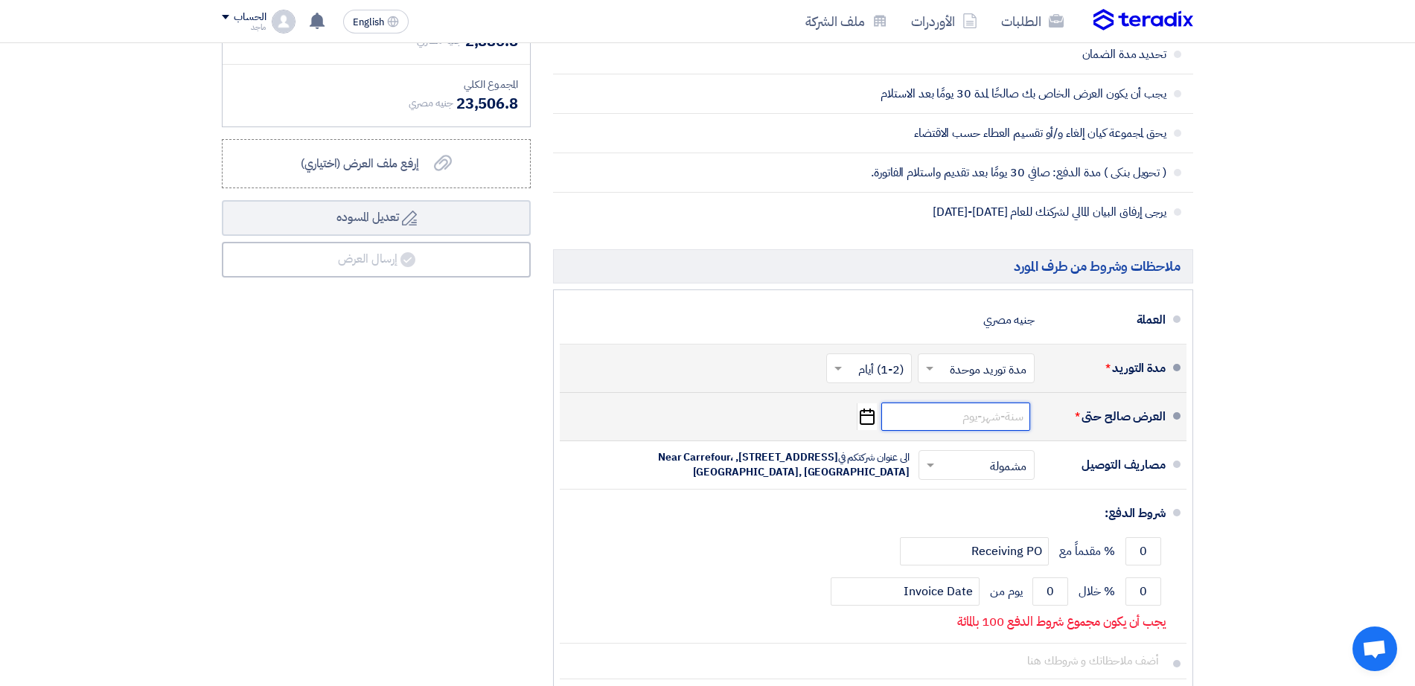
click at [1013, 428] on input at bounding box center [955, 417] width 149 height 28
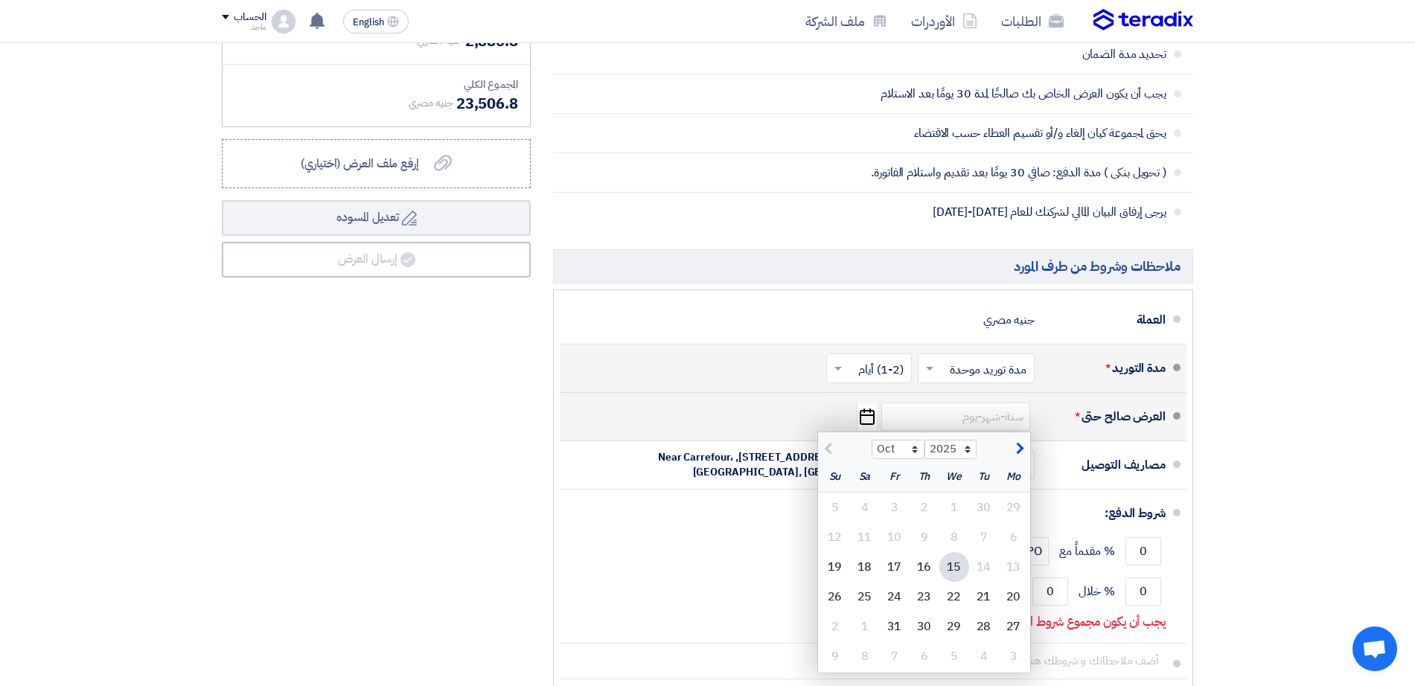
click at [955, 564] on div "15" at bounding box center [955, 567] width 30 height 30
type input "10/15/2025"
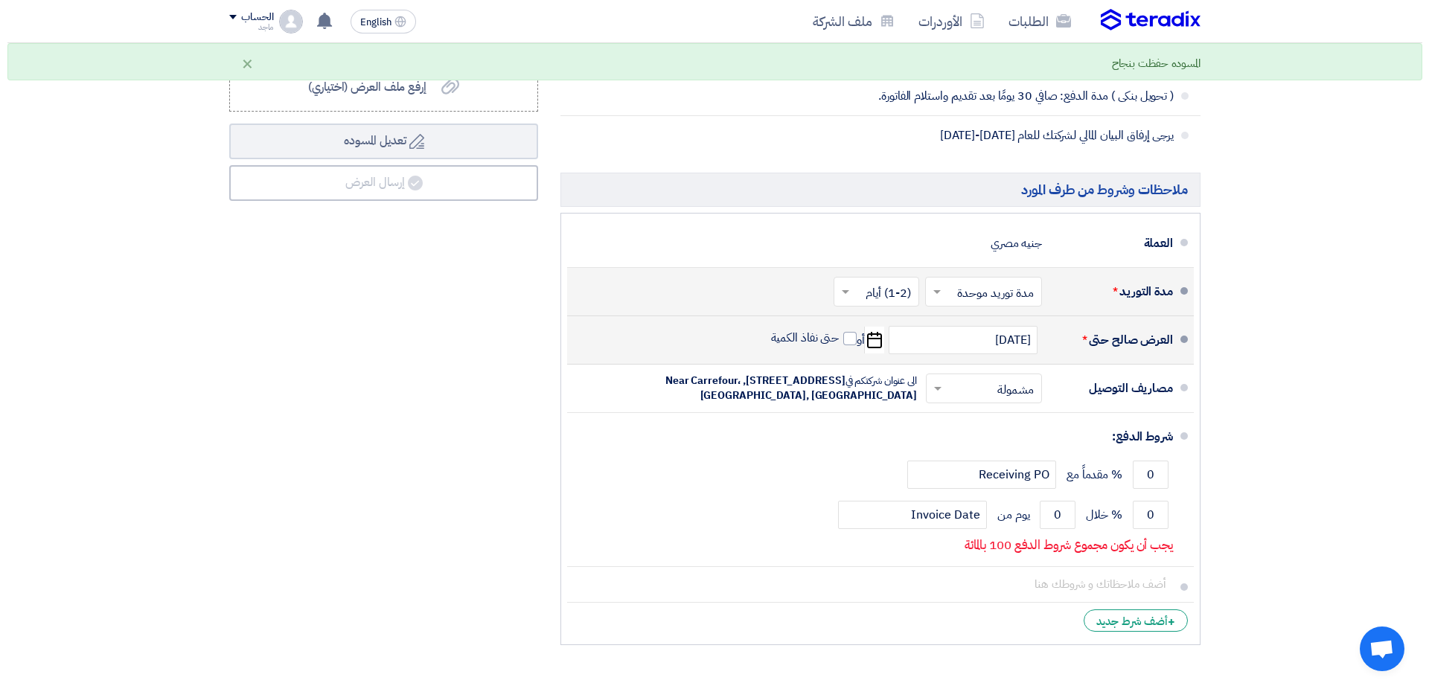
scroll to position [1283, 0]
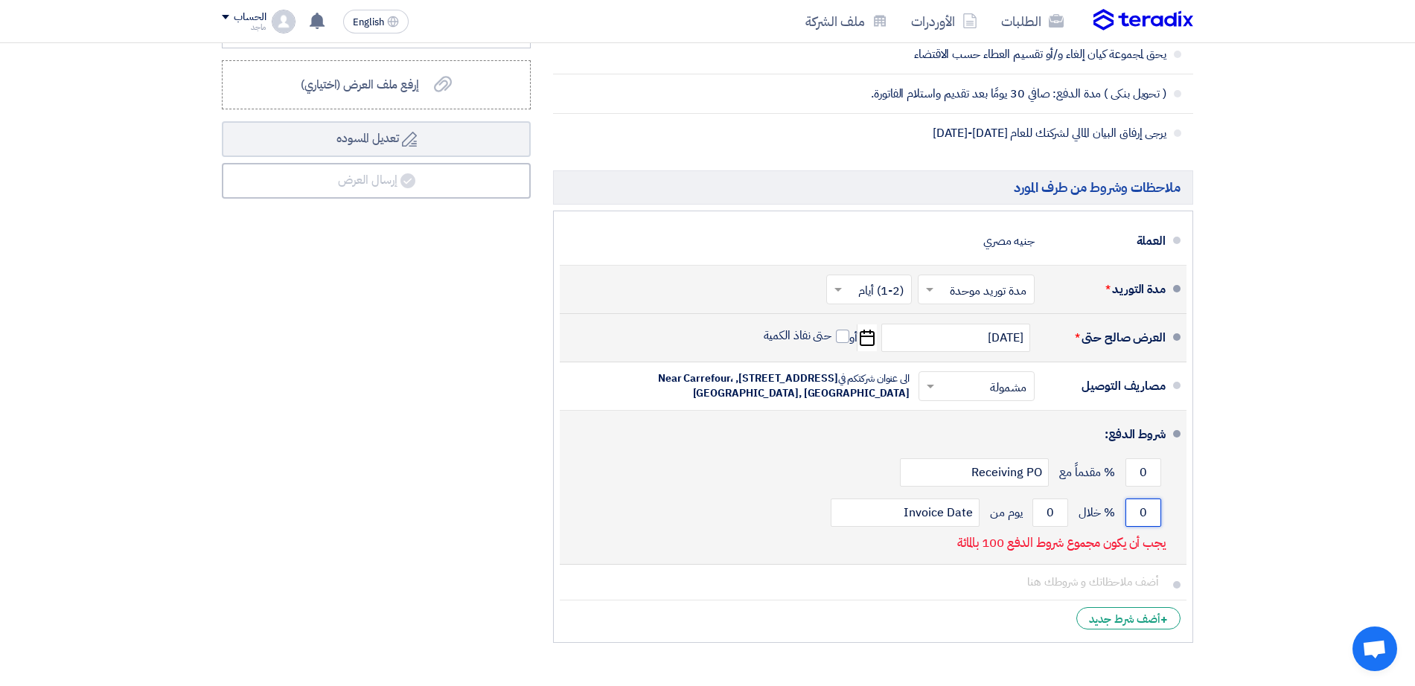
click at [1136, 507] on input "0" at bounding box center [1144, 513] width 36 height 28
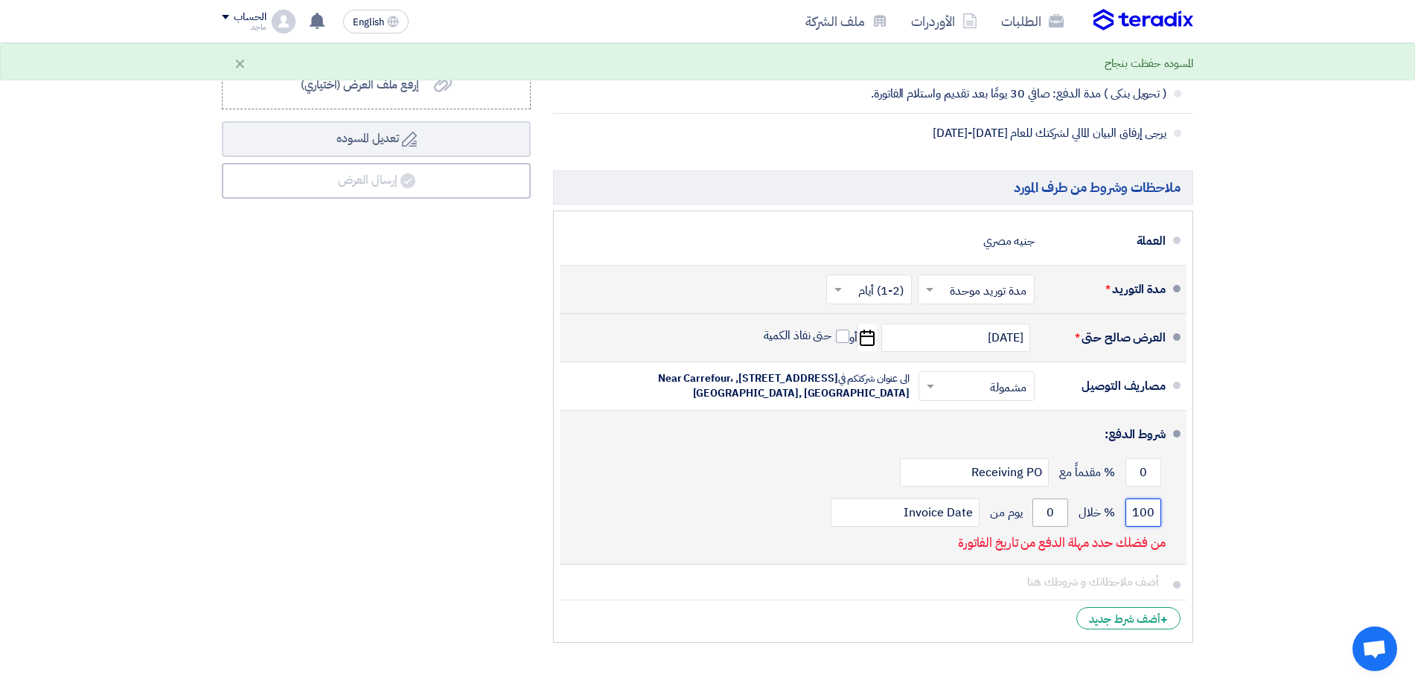
type input "100"
click at [1045, 511] on input "0" at bounding box center [1051, 513] width 36 height 28
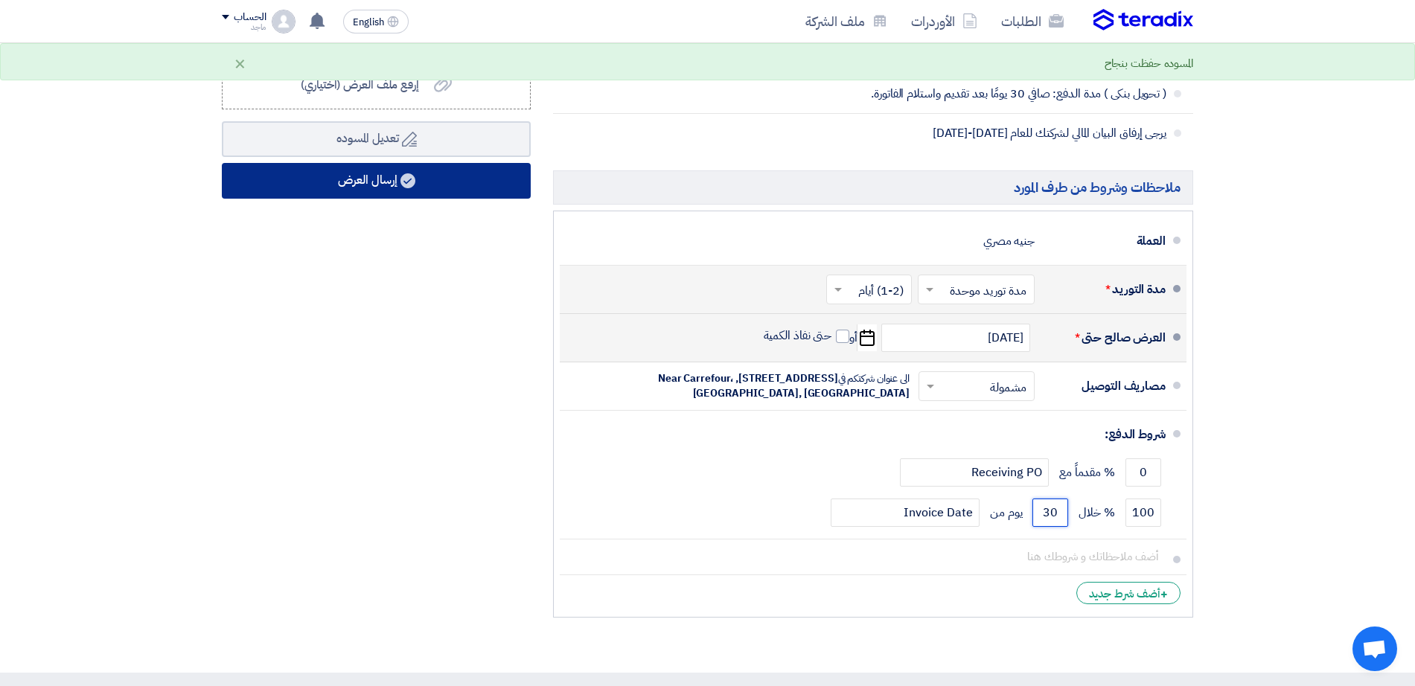
type input "30"
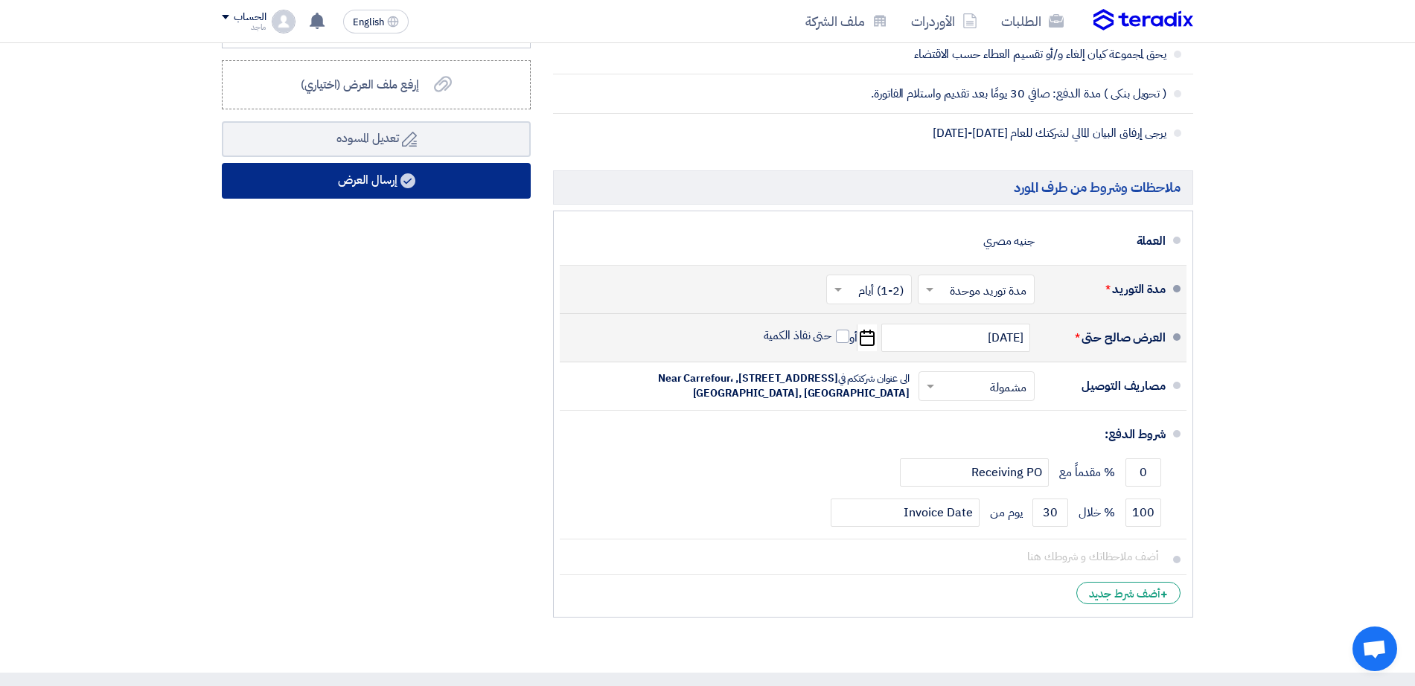
click at [237, 179] on button "إرسال العرض" at bounding box center [376, 181] width 309 height 36
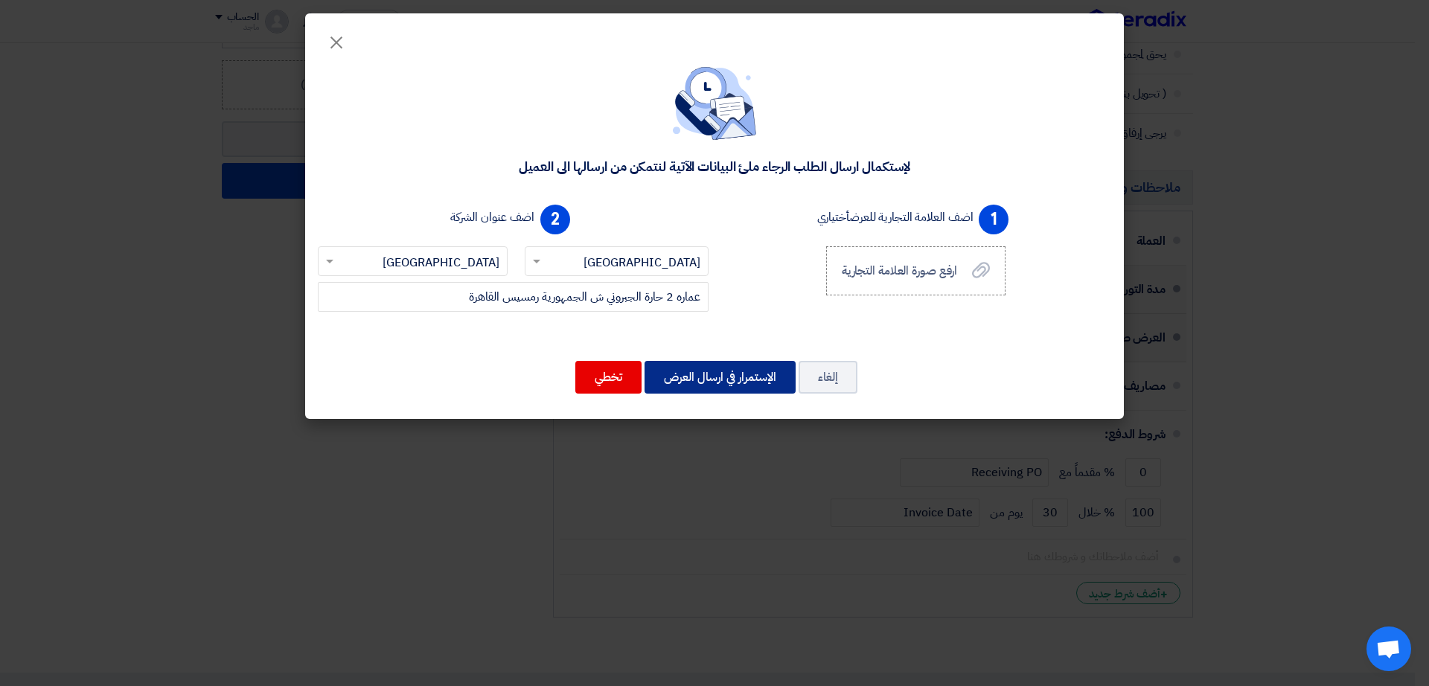
click at [730, 372] on button "الإستمرار في ارسال العرض" at bounding box center [720, 377] width 151 height 33
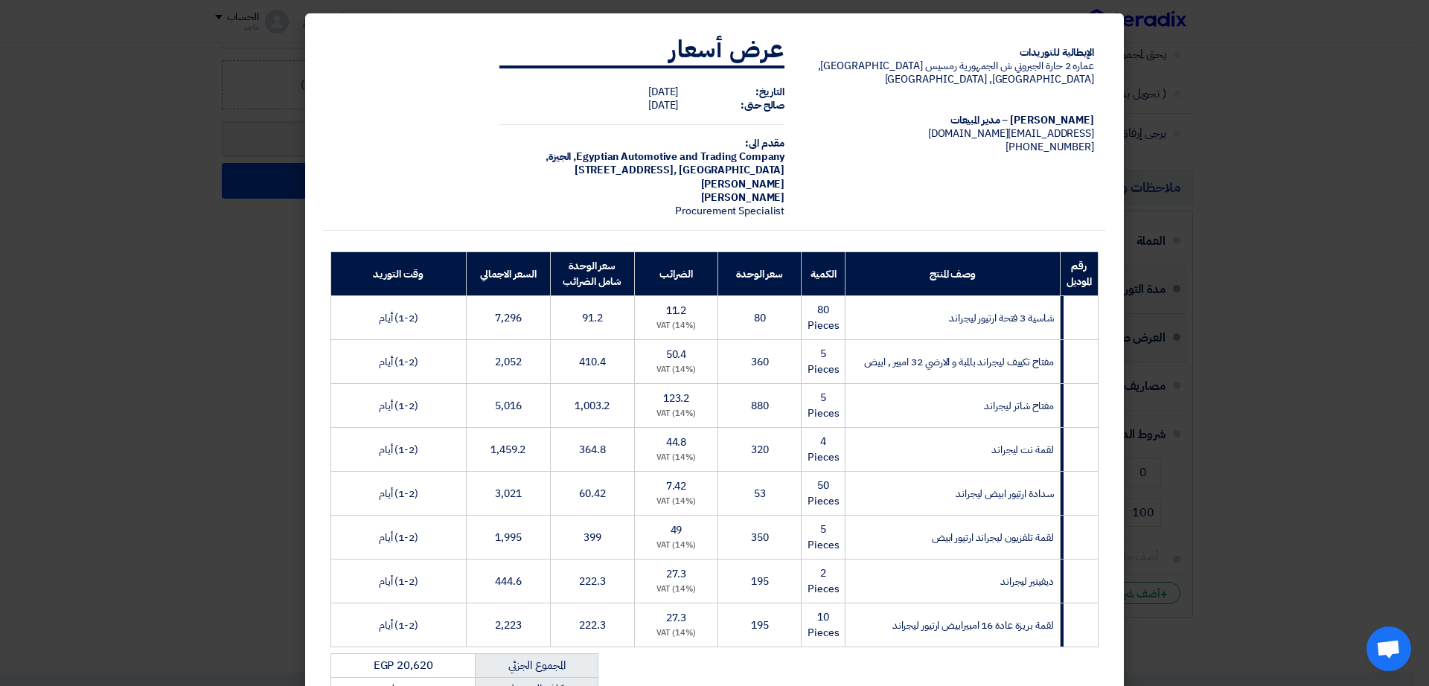
click at [15, 312] on modal-container "الإيطالية للتوريدات عماره 2 حارة الجبروني ش الجمهورية رمسيس القاهرة, القاهرة, E…" at bounding box center [714, 343] width 1429 height 686
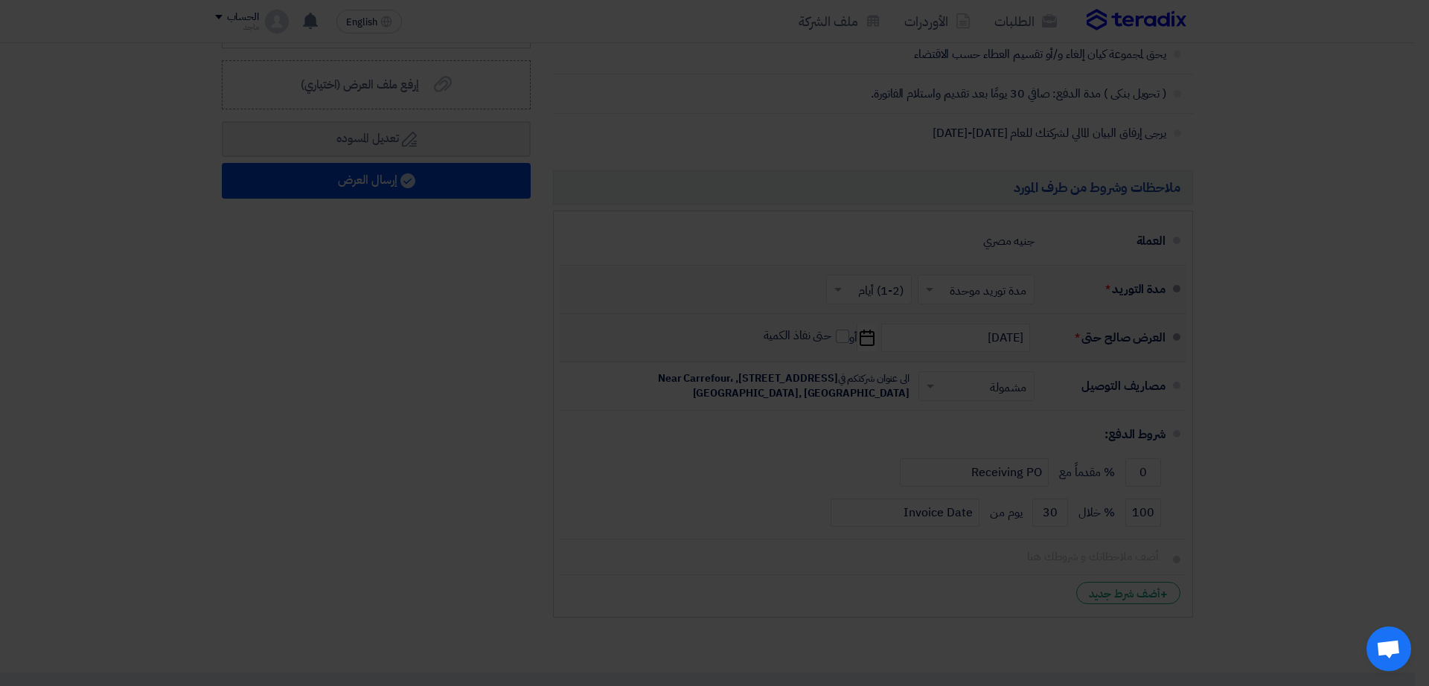
click at [15, 312] on modal-container "الإيطالية للتوريدات عماره 2 حارة الجبروني ش الجمهورية رمسيس القاهرة, القاهرة, E…" at bounding box center [714, 343] width 1429 height 686
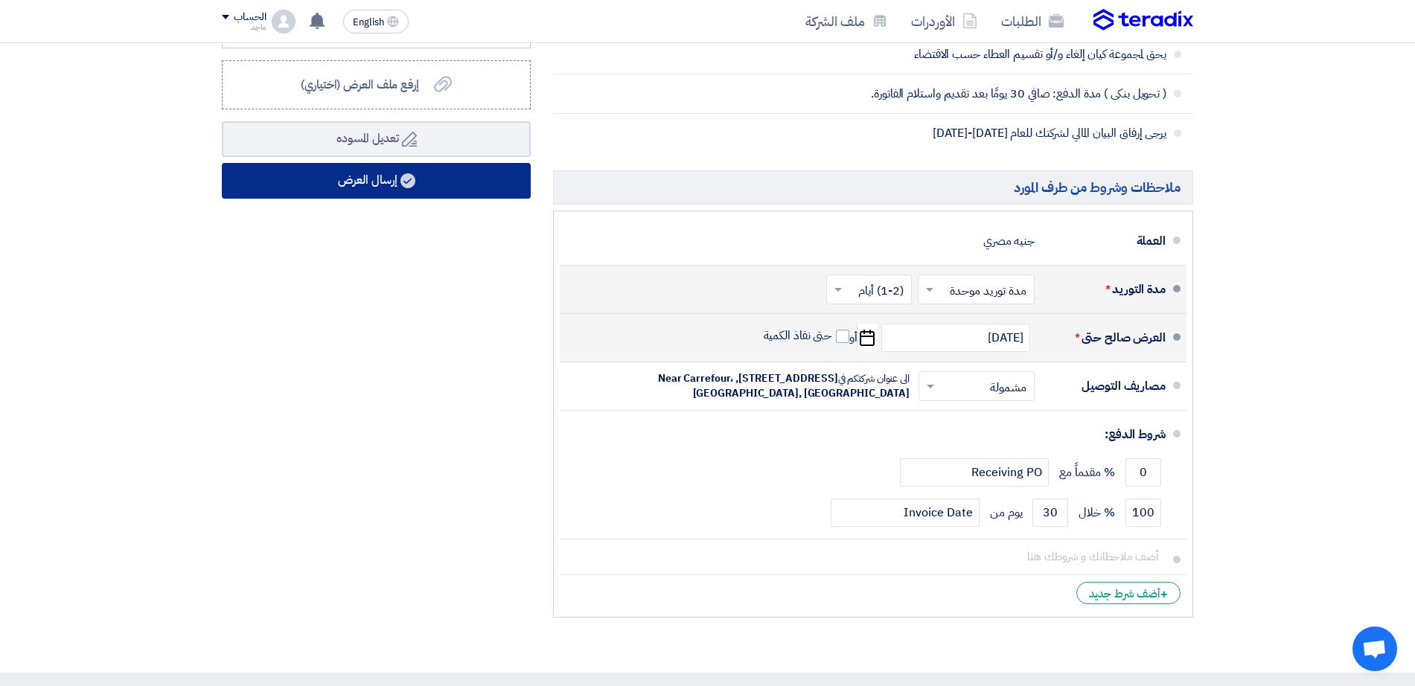
click at [318, 187] on button "إرسال العرض" at bounding box center [376, 181] width 309 height 36
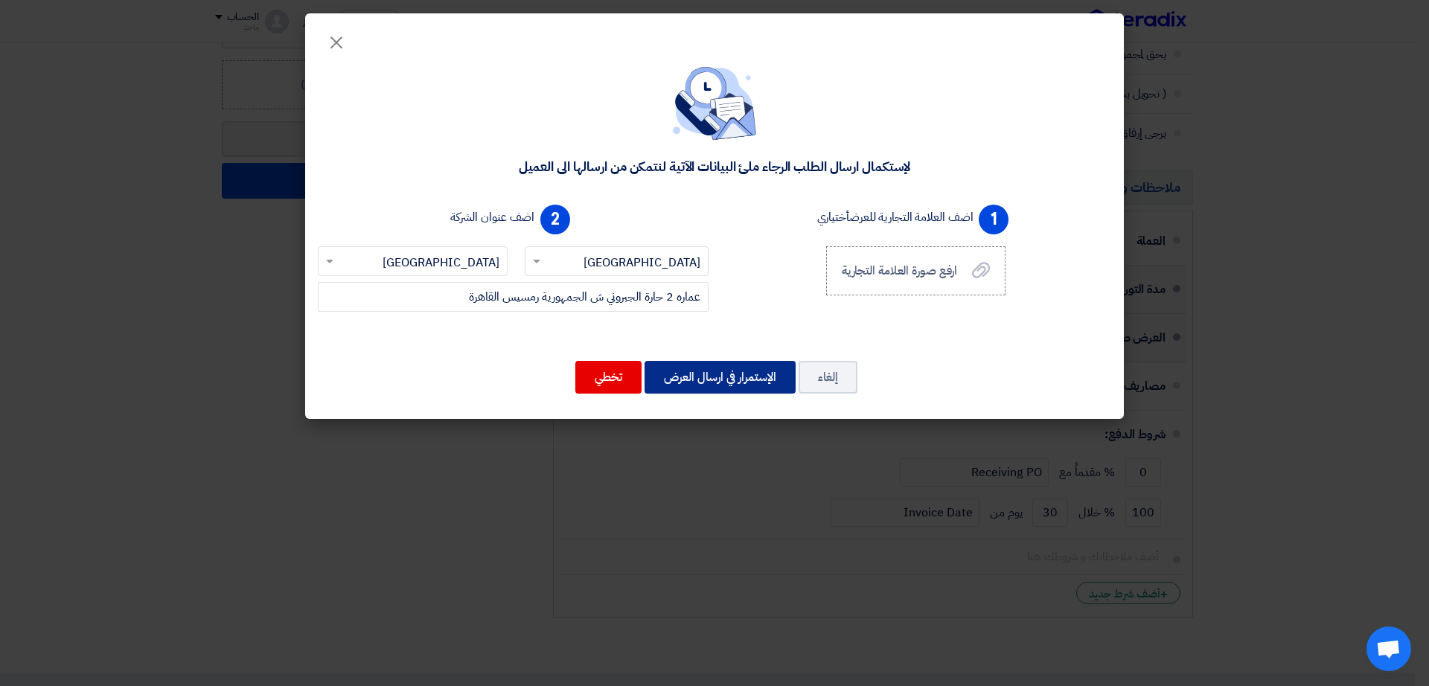
click at [679, 362] on button "الإستمرار في ارسال العرض" at bounding box center [720, 377] width 151 height 33
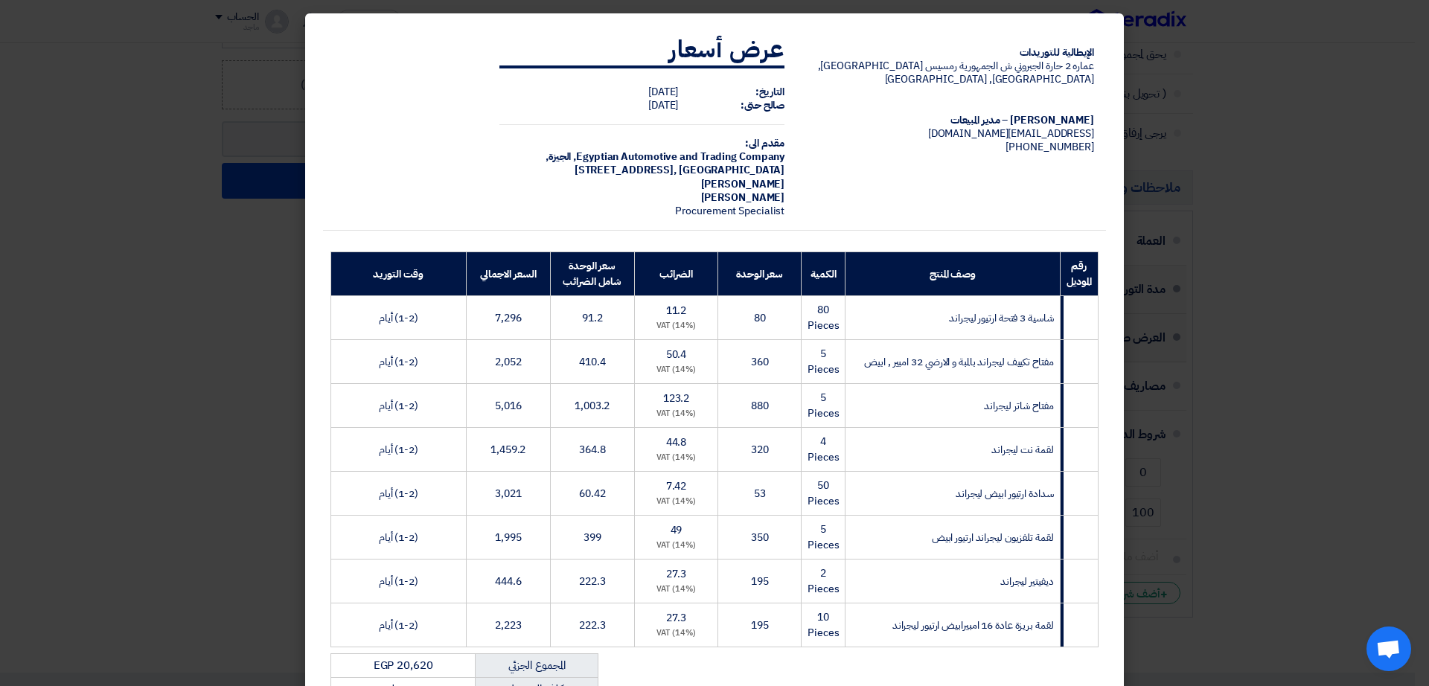
scroll to position [279, 0]
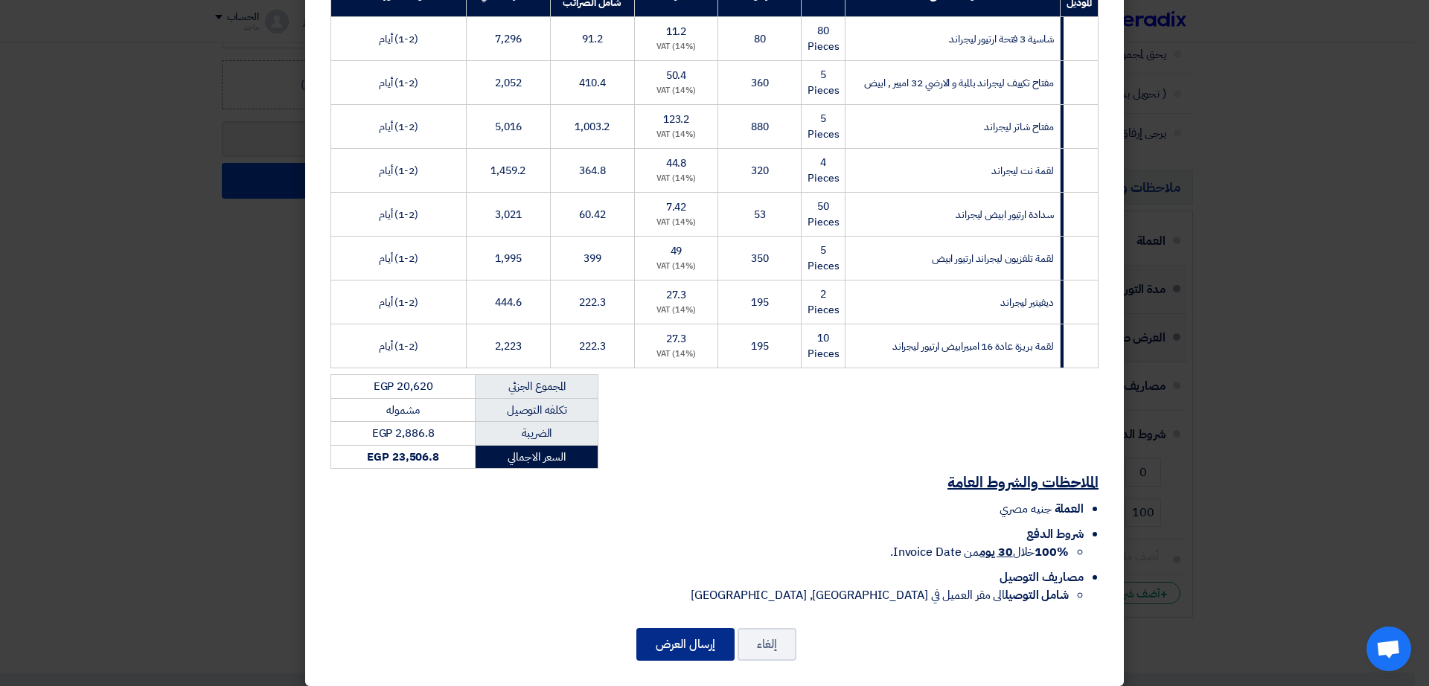
click at [676, 628] on button "إرسال العرض" at bounding box center [686, 644] width 98 height 33
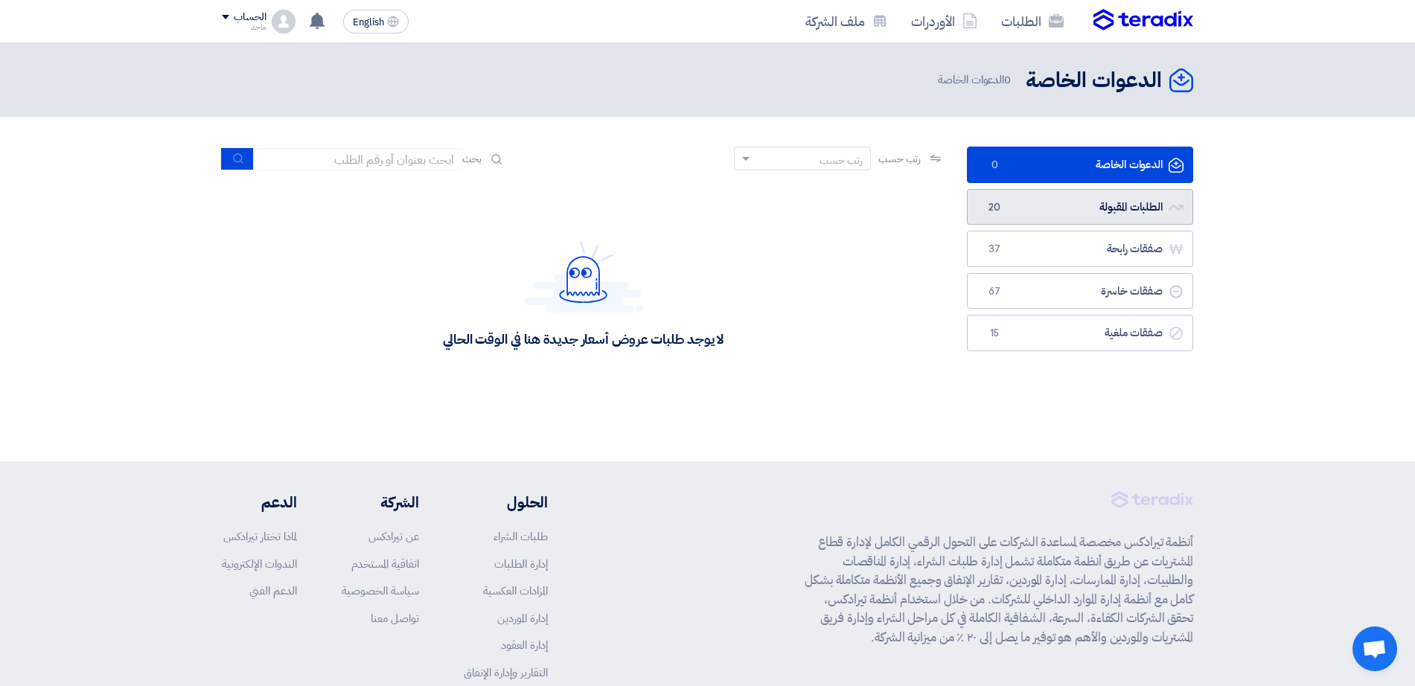
click at [1077, 211] on link "الطلبات المقبولة الطلبات المقبولة 20" at bounding box center [1080, 207] width 226 height 36
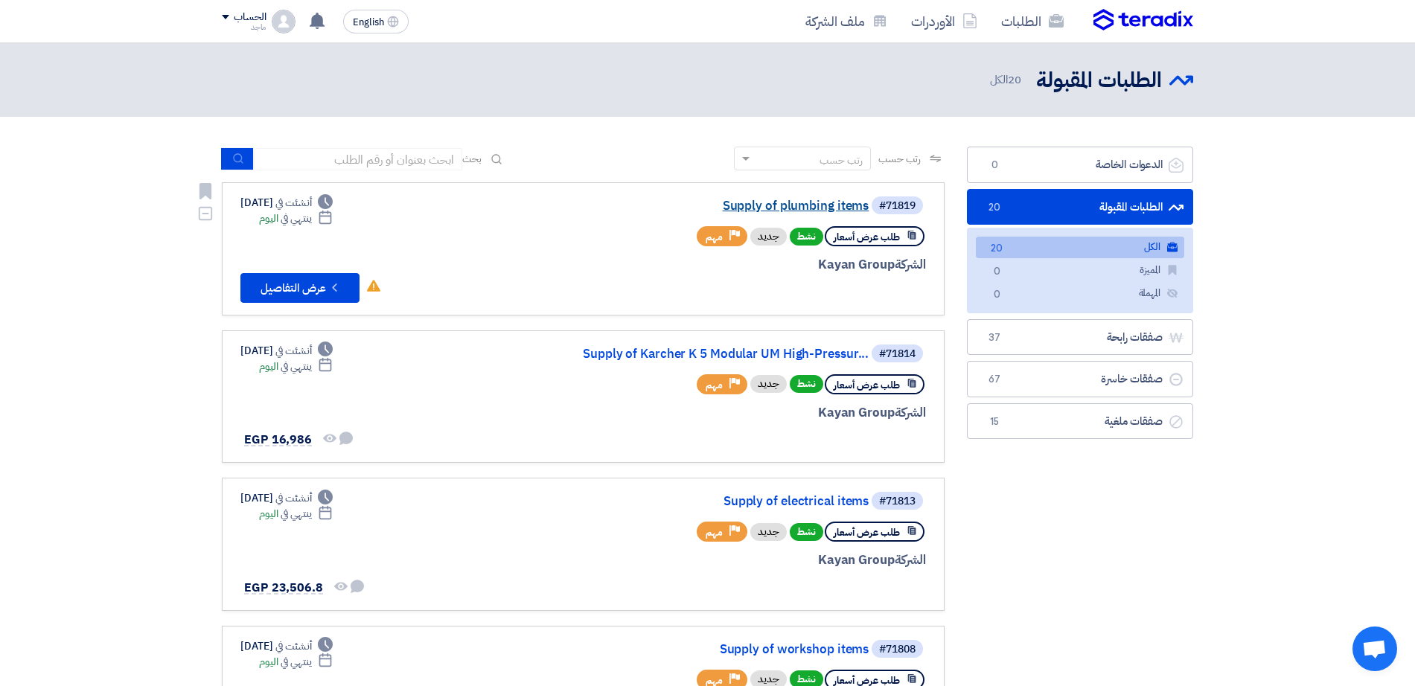
click at [793, 202] on link "Supply of plumbing items" at bounding box center [720, 206] width 298 height 13
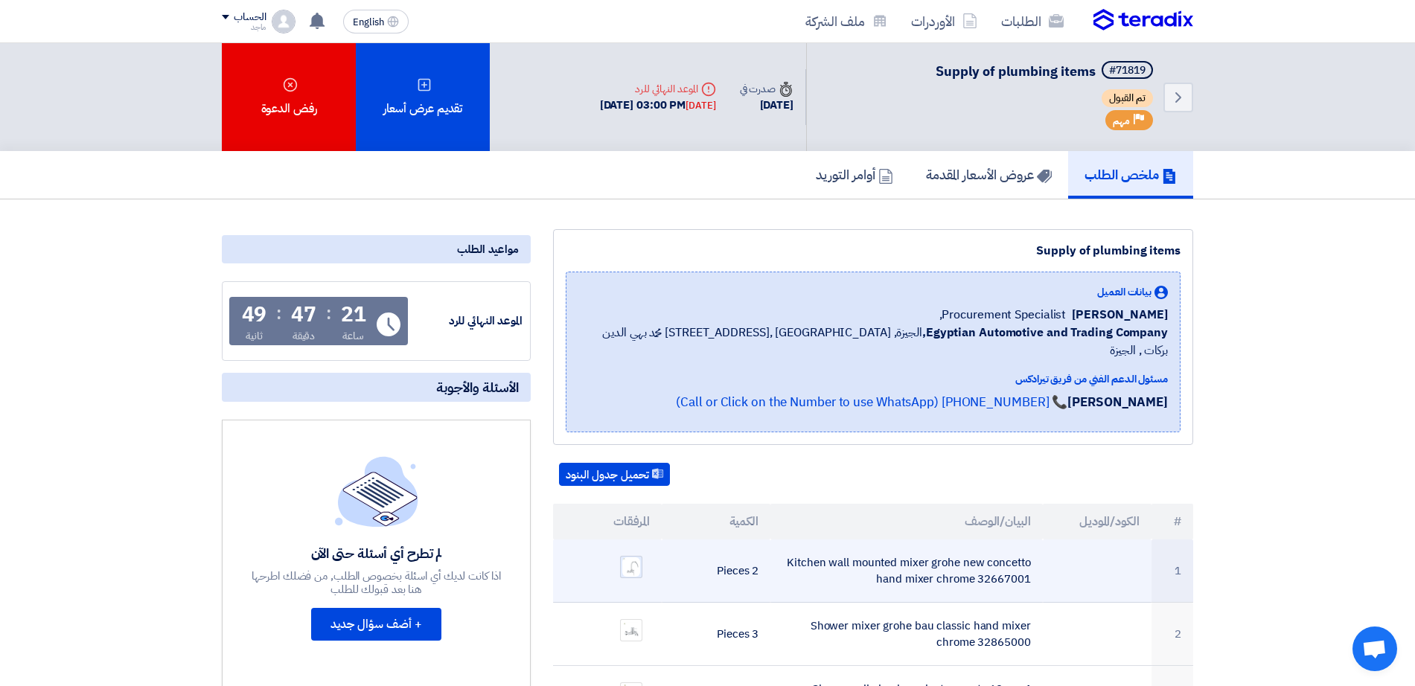
click at [631, 556] on img at bounding box center [631, 567] width 21 height 22
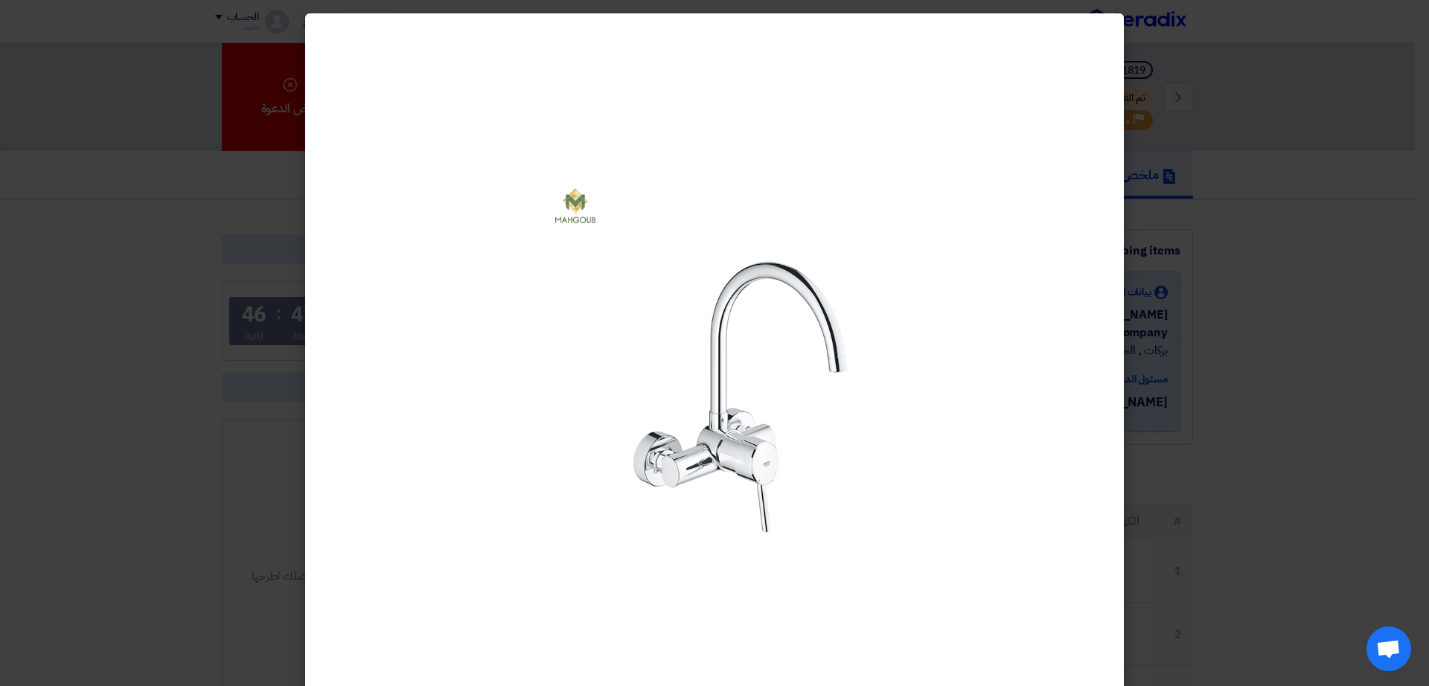
click at [159, 291] on modal-container at bounding box center [714, 343] width 1429 height 686
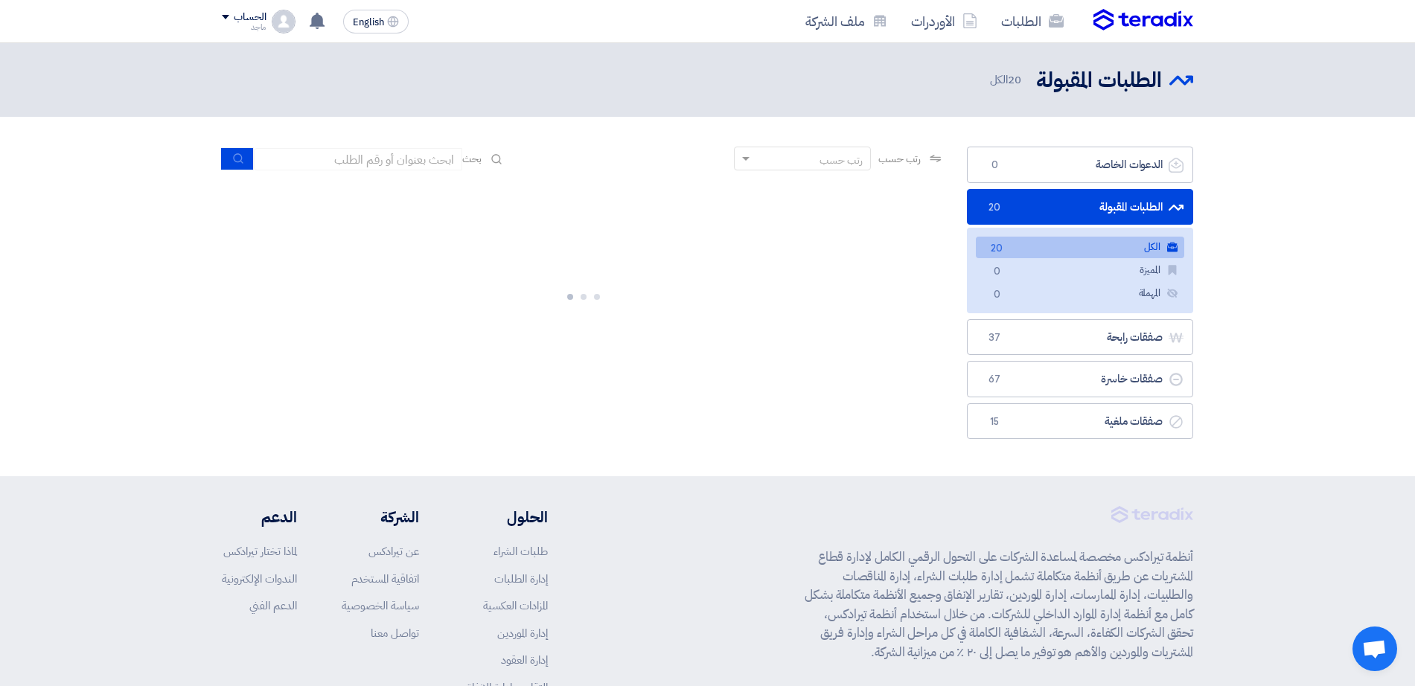
click at [1109, 210] on link "الطلبات المقبولة الطلبات المقبولة 20" at bounding box center [1080, 207] width 226 height 36
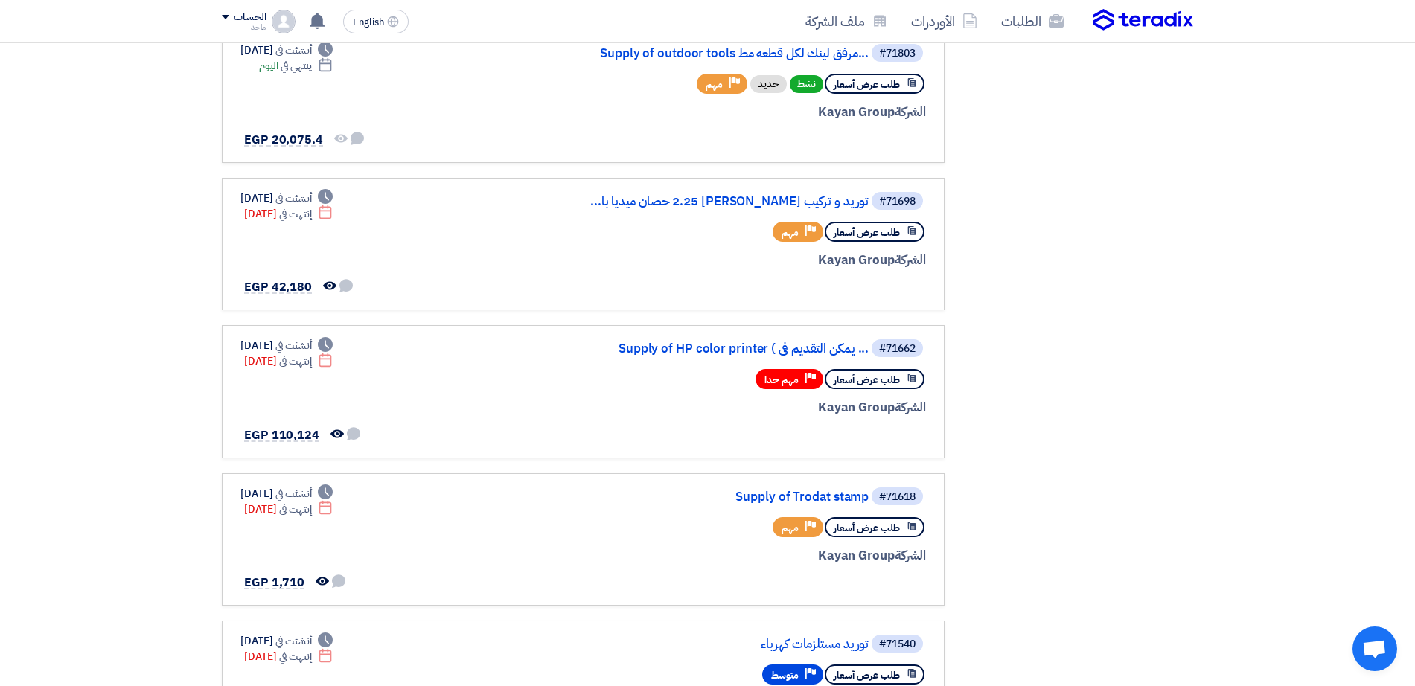
scroll to position [746, 0]
